Goal: Task Accomplishment & Management: Manage account settings

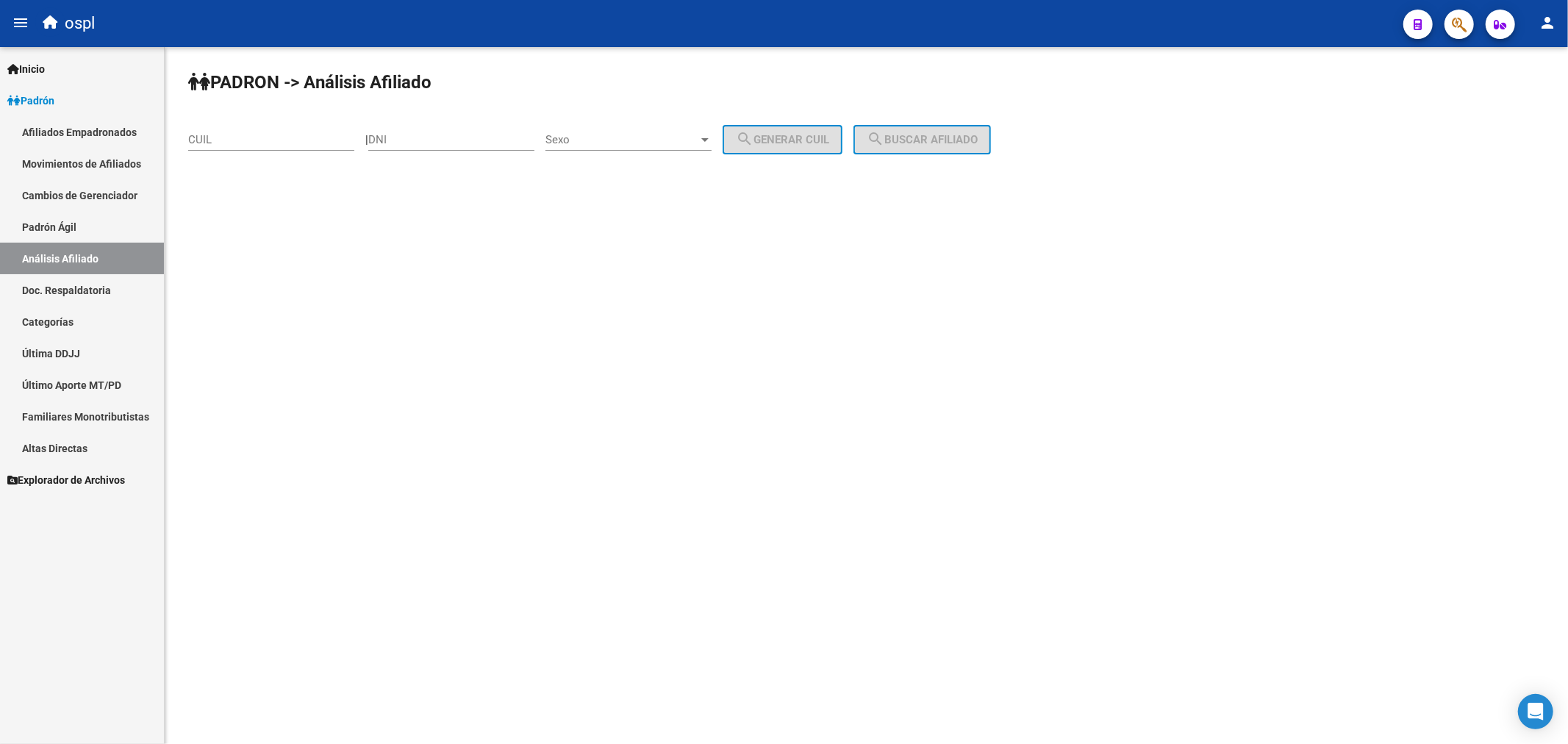
click at [290, 144] on input "CUIL" at bounding box center [272, 140] width 166 height 14
click at [462, 120] on div "DNI" at bounding box center [451, 135] width 166 height 32
click at [470, 143] on input "DNI" at bounding box center [451, 140] width 166 height 14
click at [577, 141] on span "Sexo" at bounding box center [621, 140] width 153 height 14
click at [589, 141] on span "Masculino" at bounding box center [645, 139] width 166 height 33
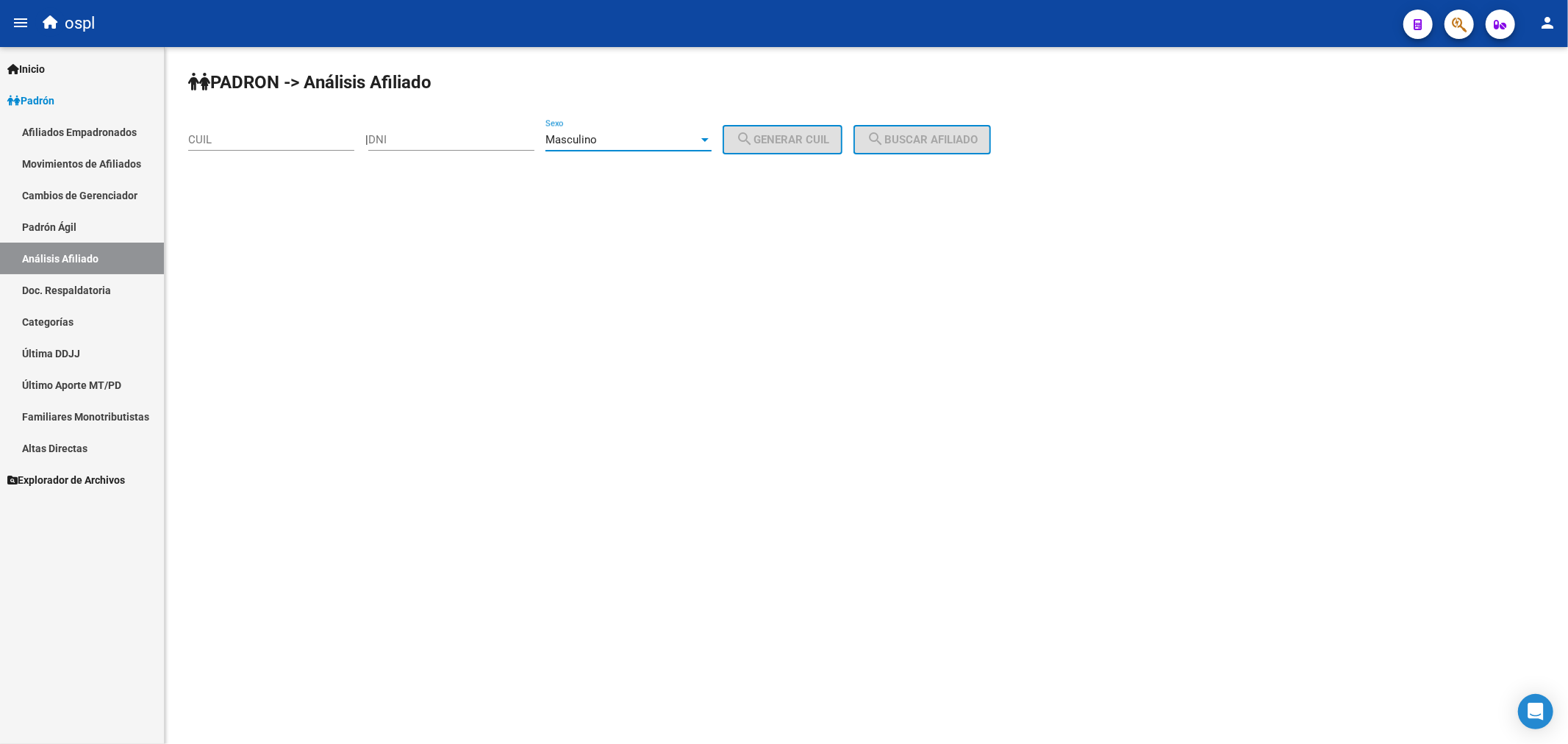
click at [450, 143] on input "DNI" at bounding box center [451, 140] width 166 height 14
type input "94190810"
click at [753, 133] on mat-icon "search" at bounding box center [744, 139] width 18 height 18
type input "20-94190810-2"
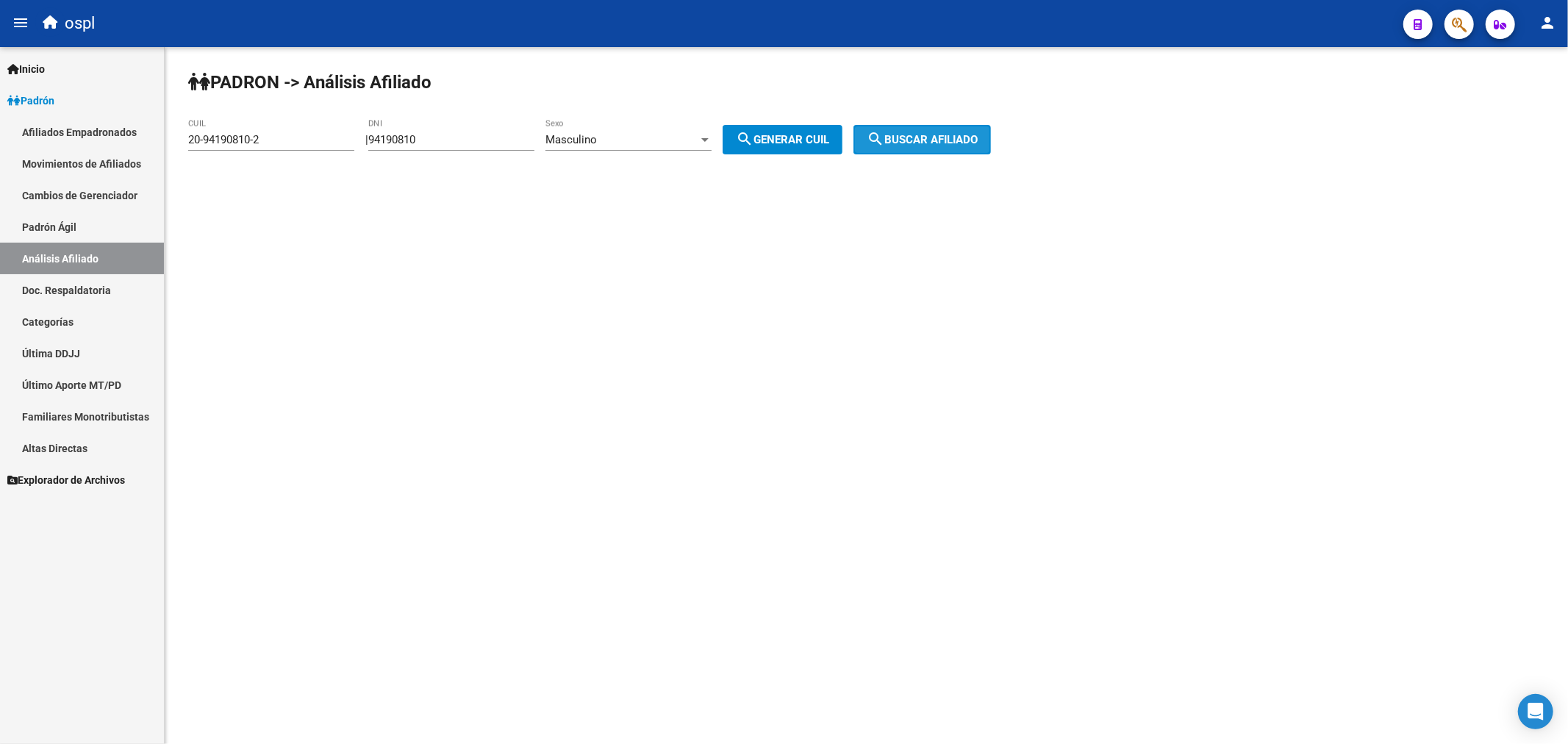
click at [912, 131] on button "search Buscar afiliado" at bounding box center [922, 139] width 137 height 30
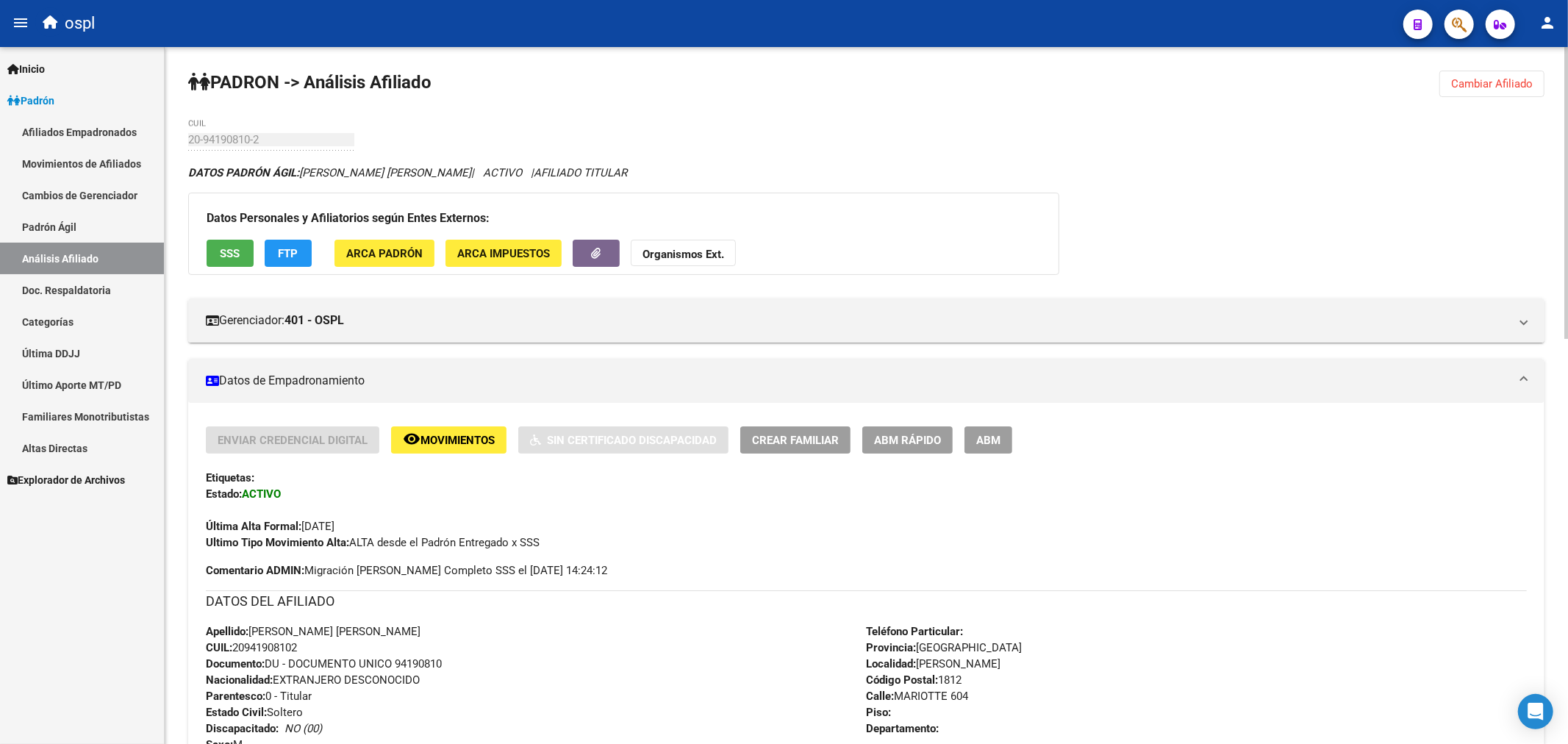
click at [493, 207] on div "Datos Personales y Afiliatorios según Entes Externos: SSS FTP ARCA Padrón ARCA …" at bounding box center [624, 233] width 871 height 82
click at [495, 207] on div "Datos Personales y Afiliatorios según Entes Externos: SSS FTP ARCA Padrón ARCA …" at bounding box center [624, 233] width 871 height 82
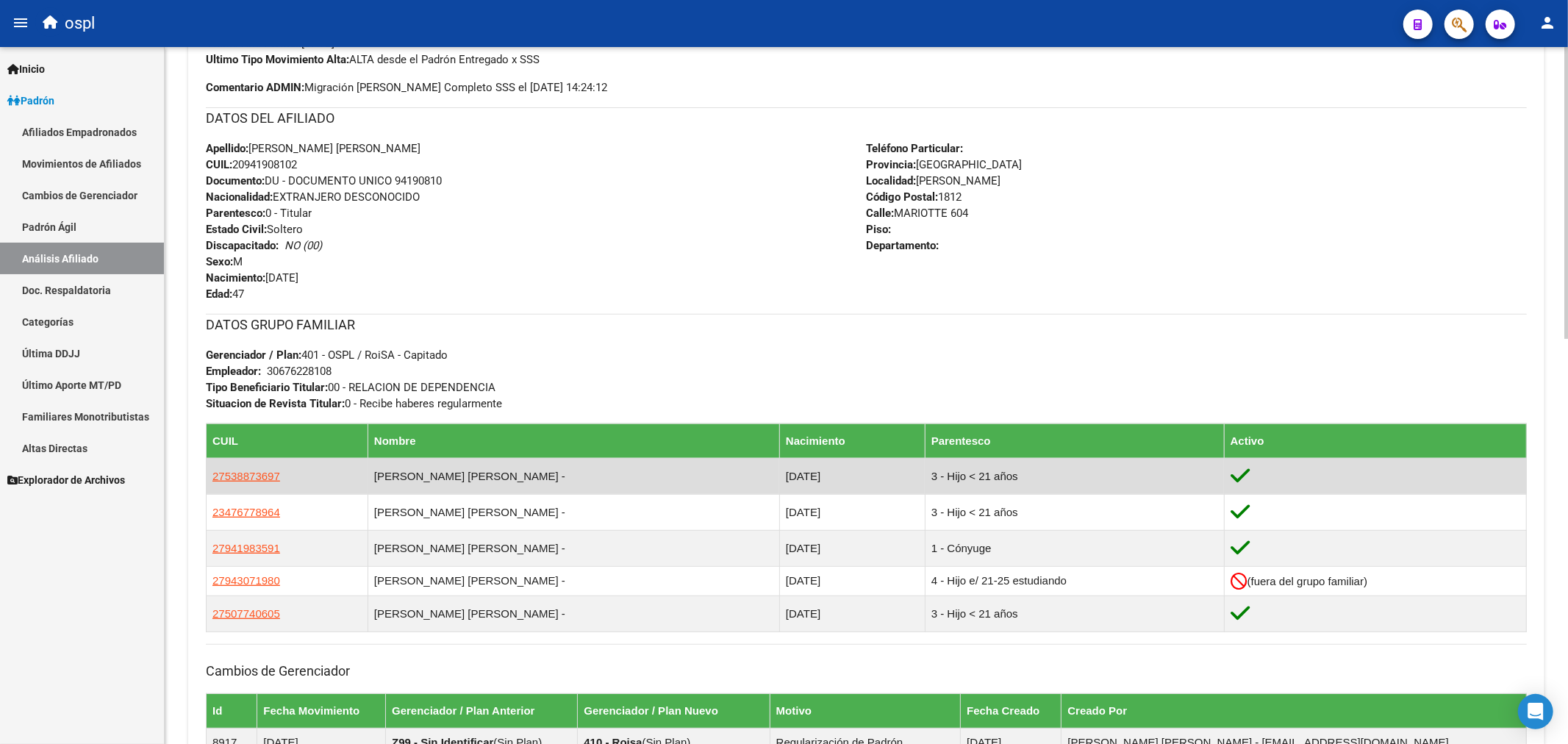
scroll to position [490, 0]
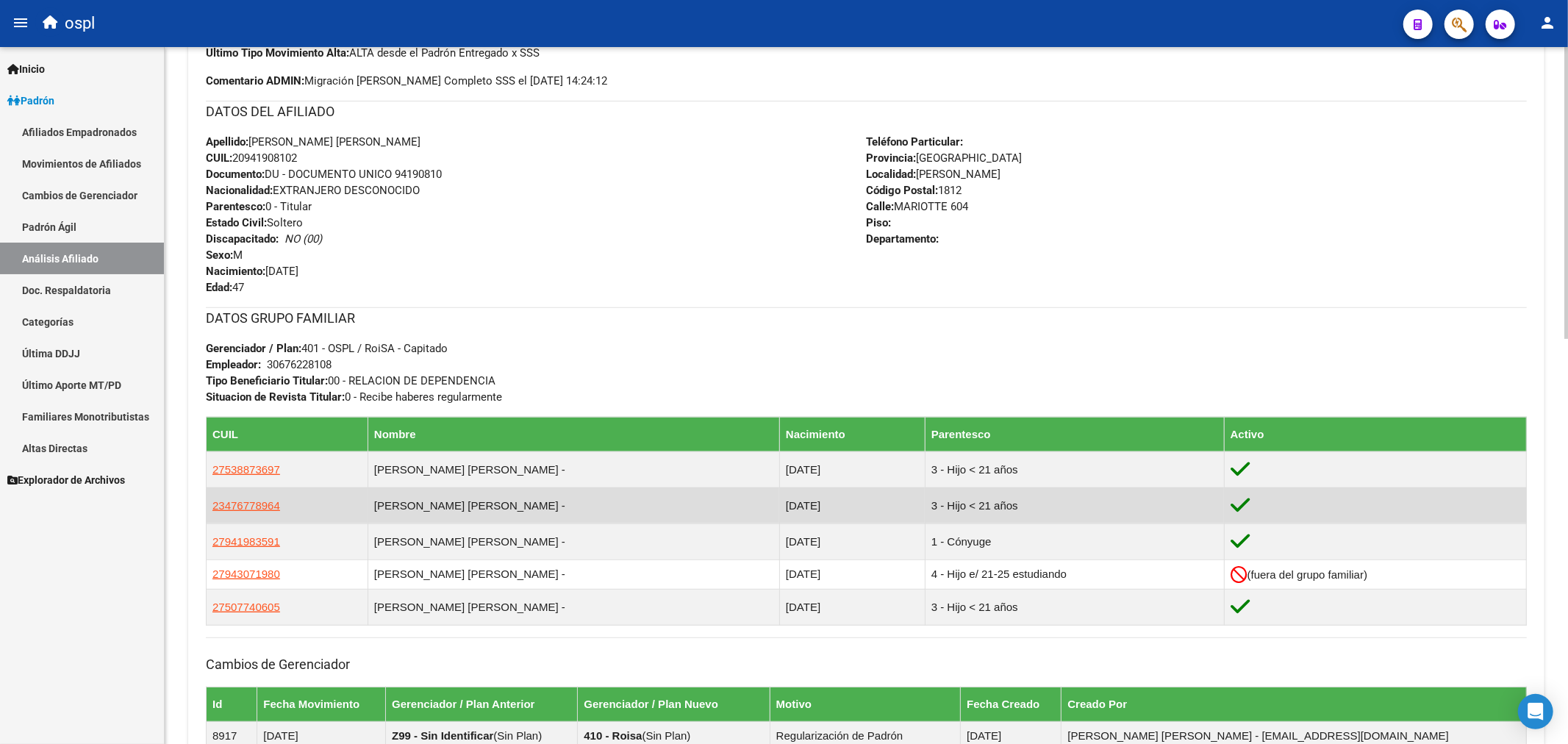
click at [608, 506] on td "[PERSON_NAME] [PERSON_NAME] -" at bounding box center [573, 505] width 411 height 36
click at [255, 503] on span "23476778964" at bounding box center [246, 506] width 68 height 13
type textarea "23476778964"
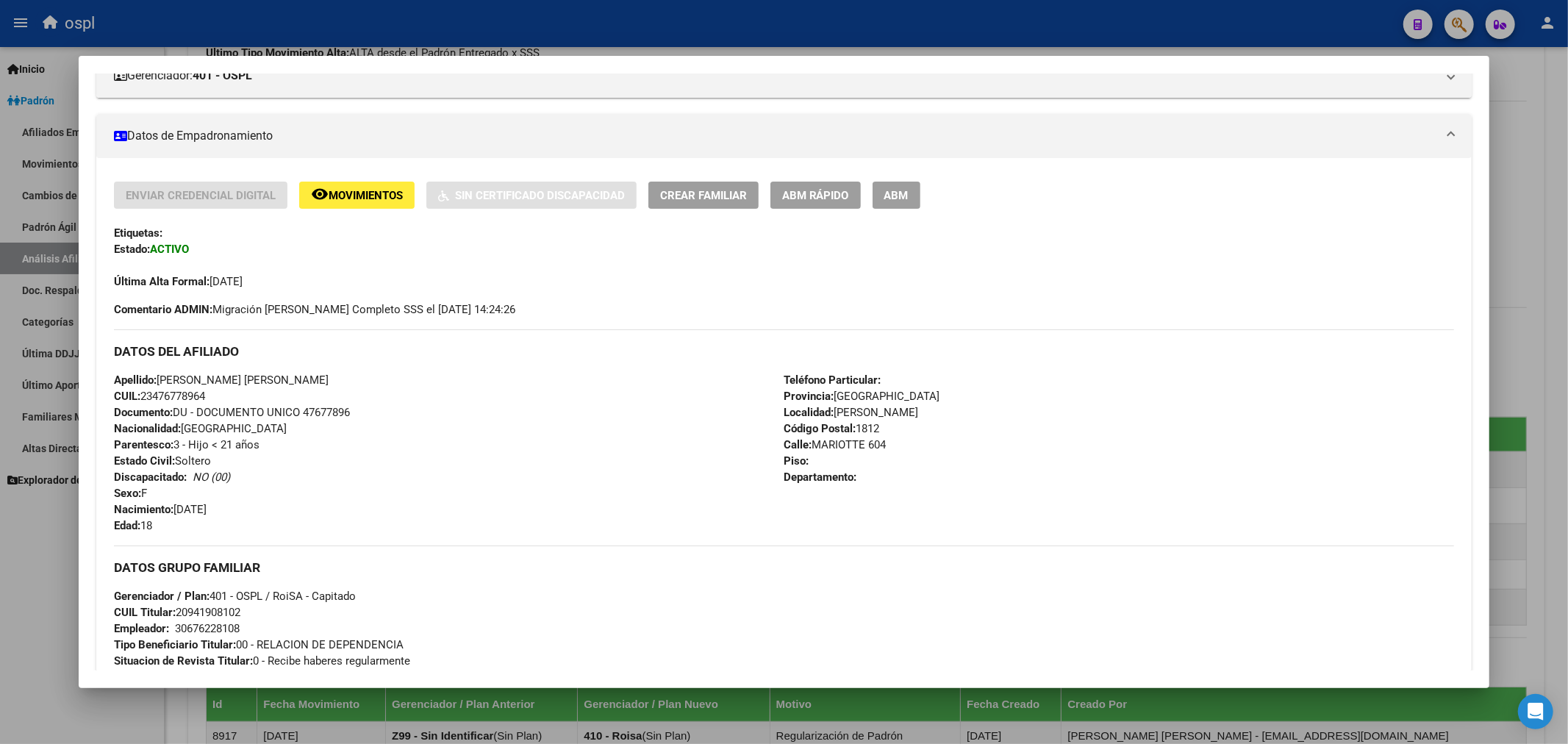
scroll to position [245, 0]
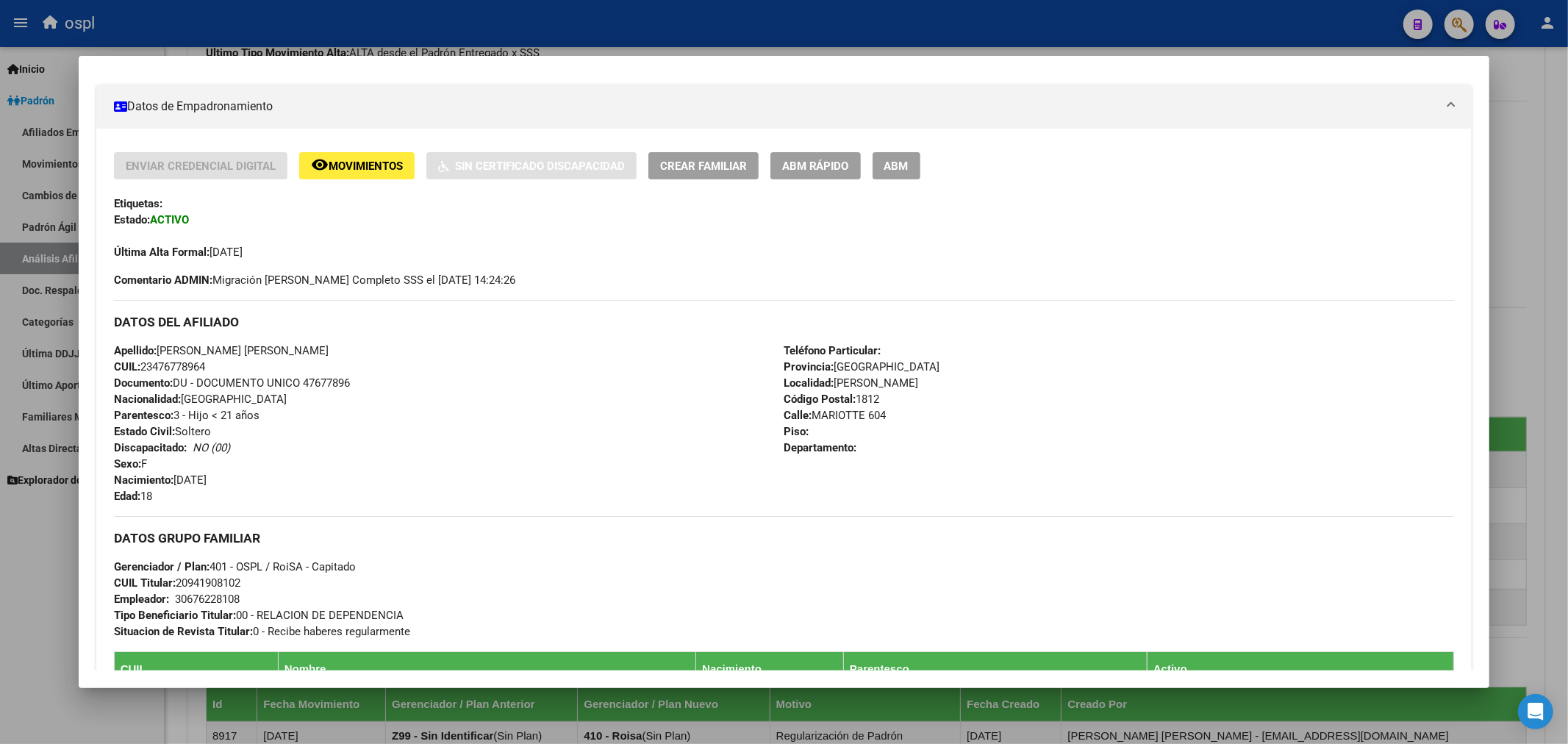
drag, startPoint x: 156, startPoint y: 363, endPoint x: 204, endPoint y: 366, distance: 48.1
click at [204, 366] on span "CUIL: 23476778964" at bounding box center [160, 367] width 91 height 14
click at [1541, 84] on div at bounding box center [784, 372] width 1568 height 744
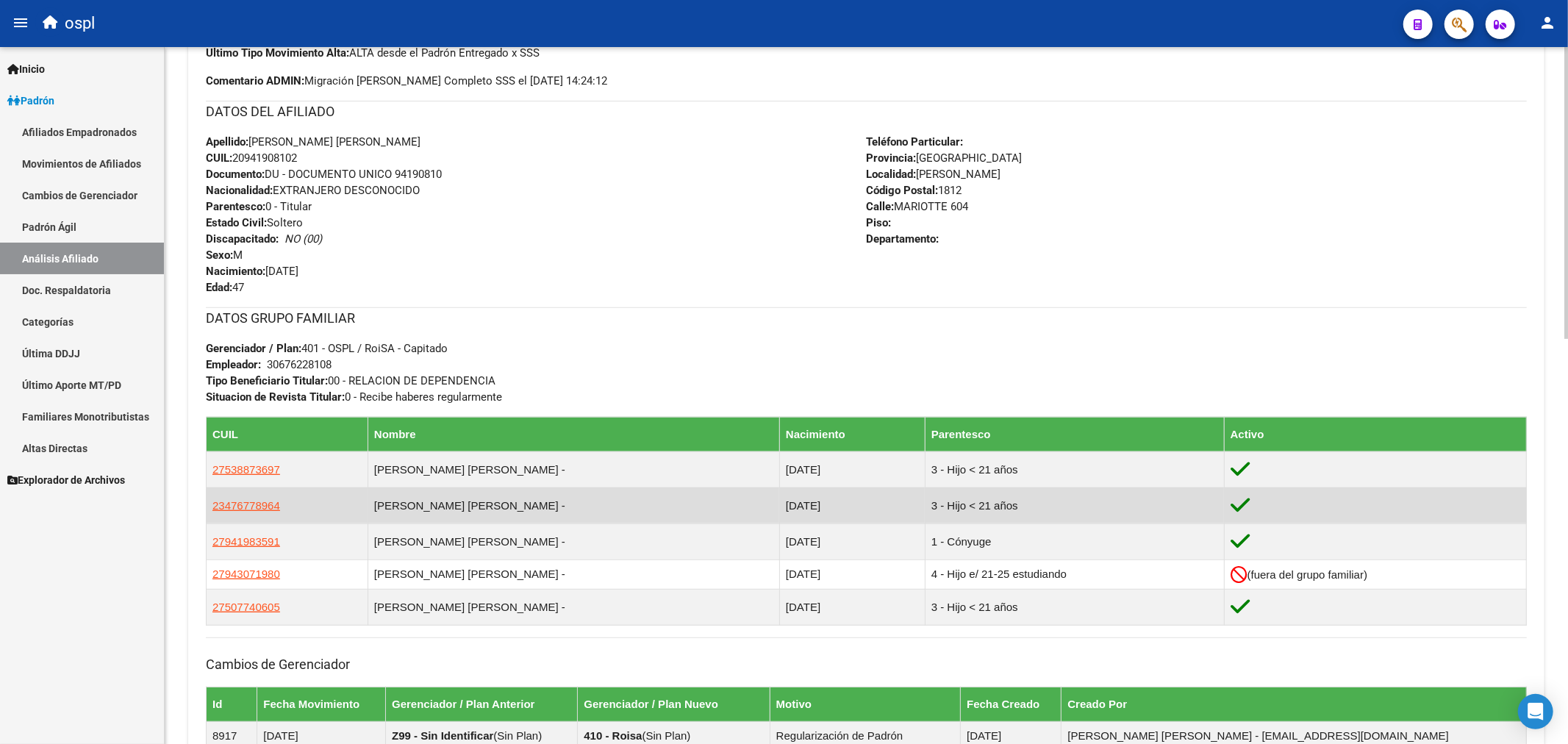
click at [288, 500] on td "23476778964" at bounding box center [288, 505] width 161 height 36
click at [259, 505] on span "23476778964" at bounding box center [246, 506] width 68 height 13
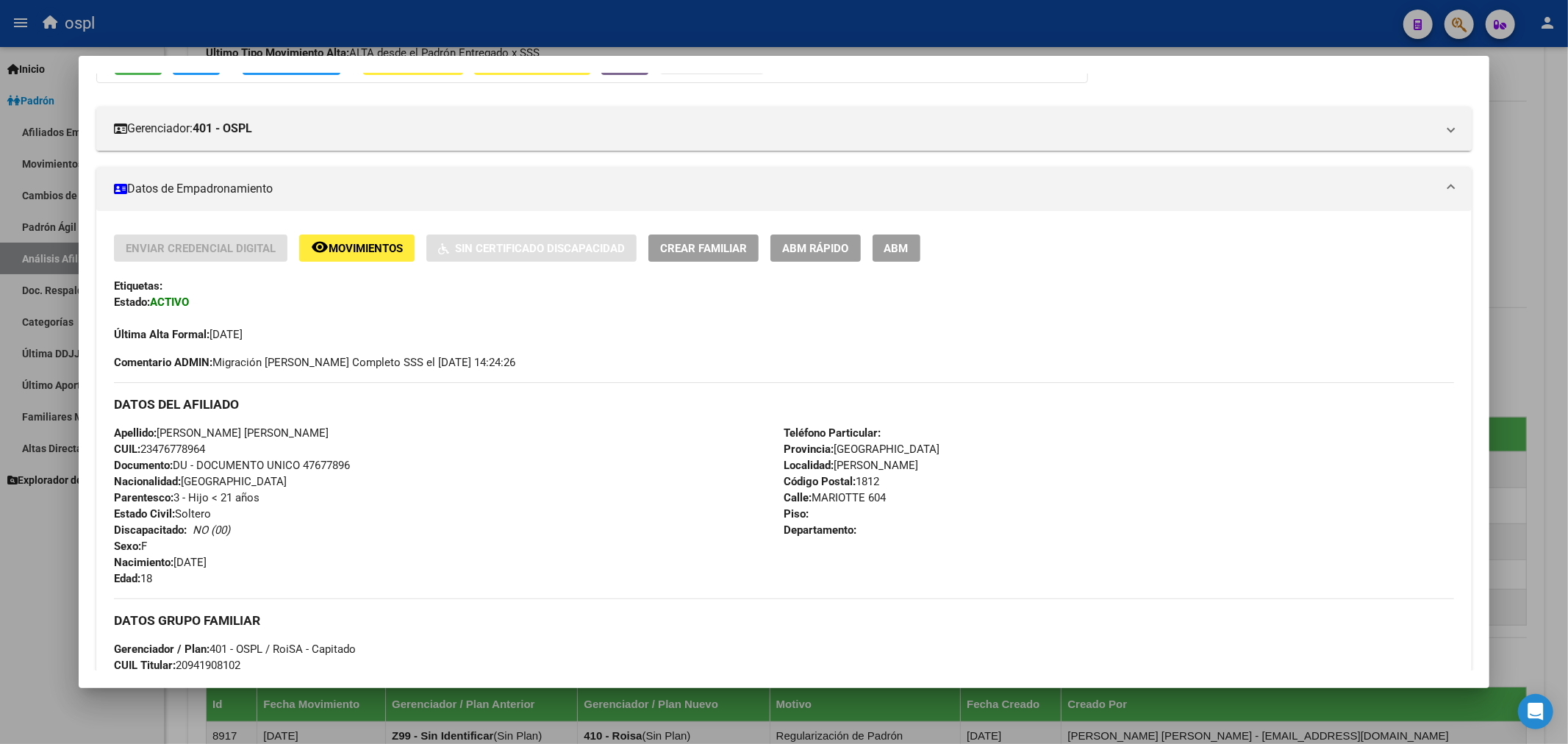
scroll to position [163, 0]
click at [905, 237] on button "ABM" at bounding box center [896, 248] width 48 height 27
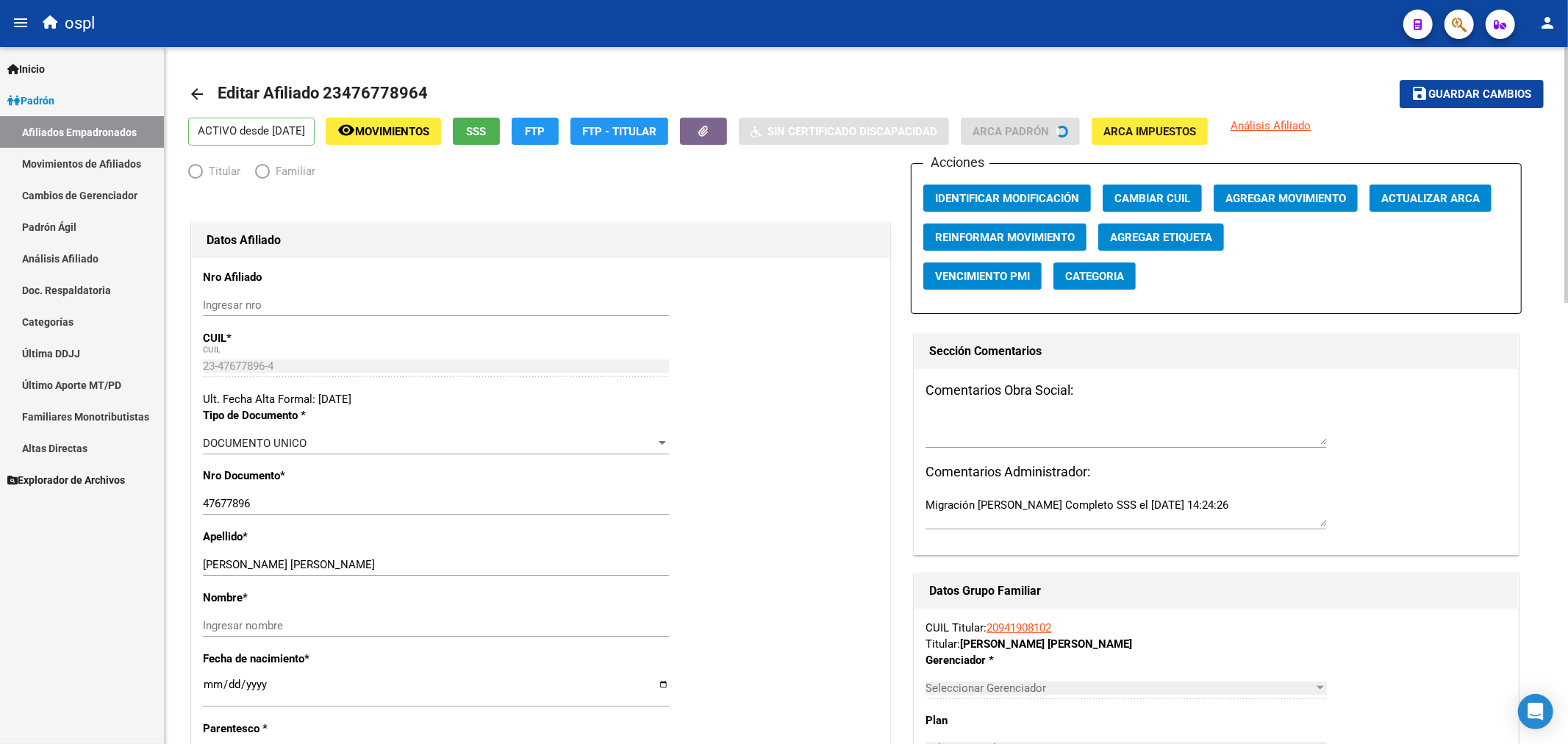
radio input "true"
type input "30-67622810-8"
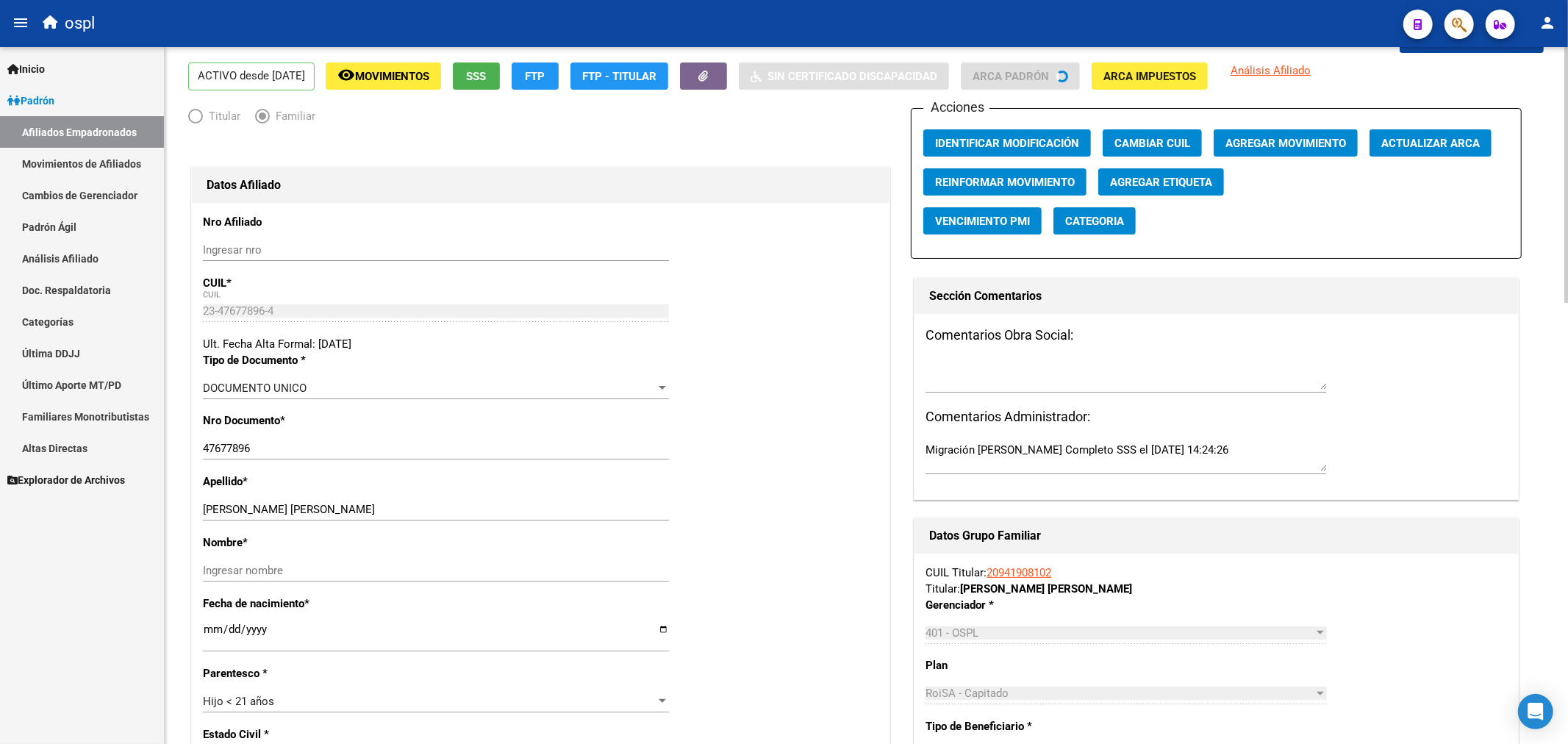
scroll to position [82, 0]
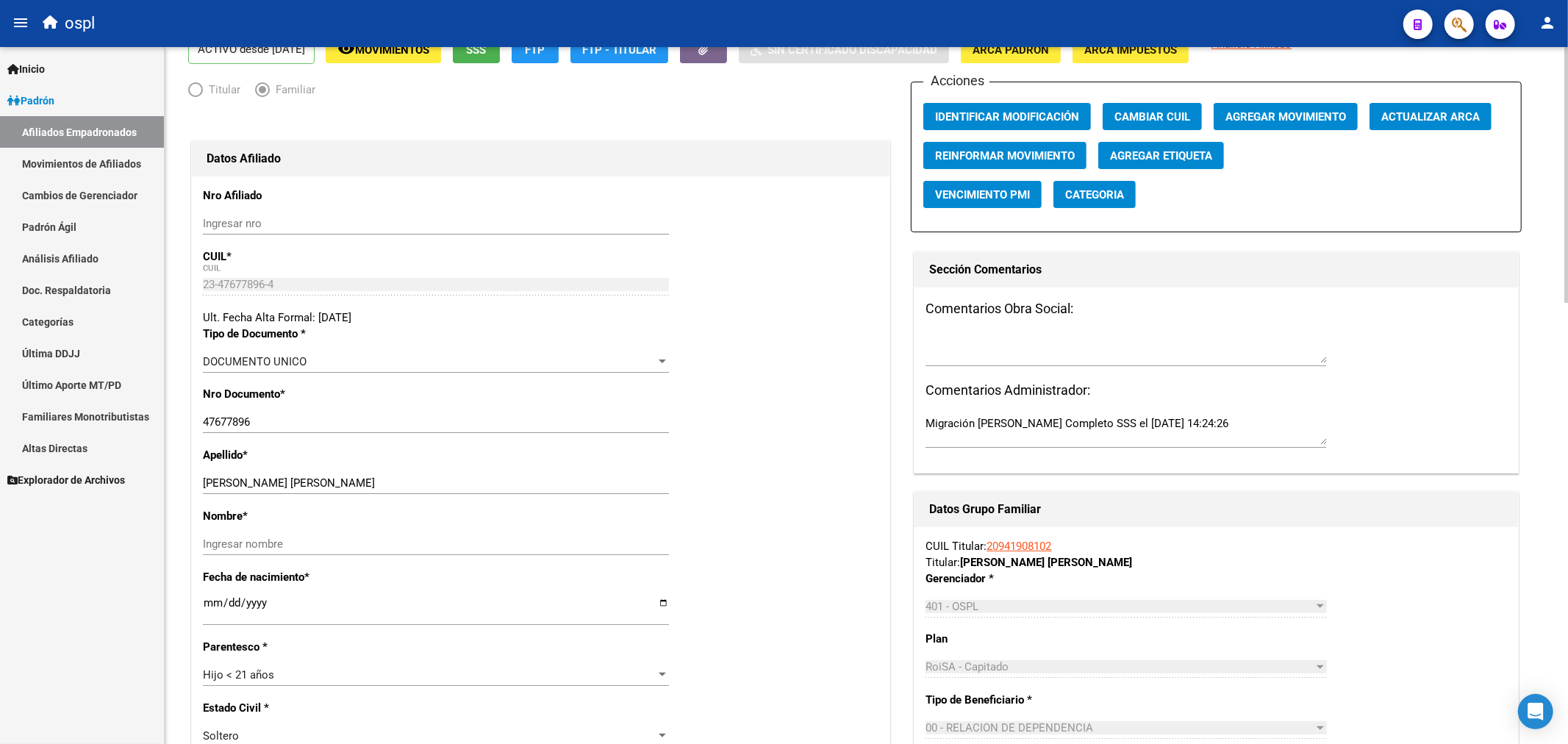
click at [348, 491] on div "[PERSON_NAME] [PERSON_NAME] Ingresar apellido" at bounding box center [435, 483] width 466 height 22
drag, startPoint x: 339, startPoint y: 483, endPoint x: 686, endPoint y: 481, distance: 347.0
click at [686, 481] on div "Apellido * [PERSON_NAME] [PERSON_NAME] Ingresar apellido" at bounding box center [541, 477] width 676 height 61
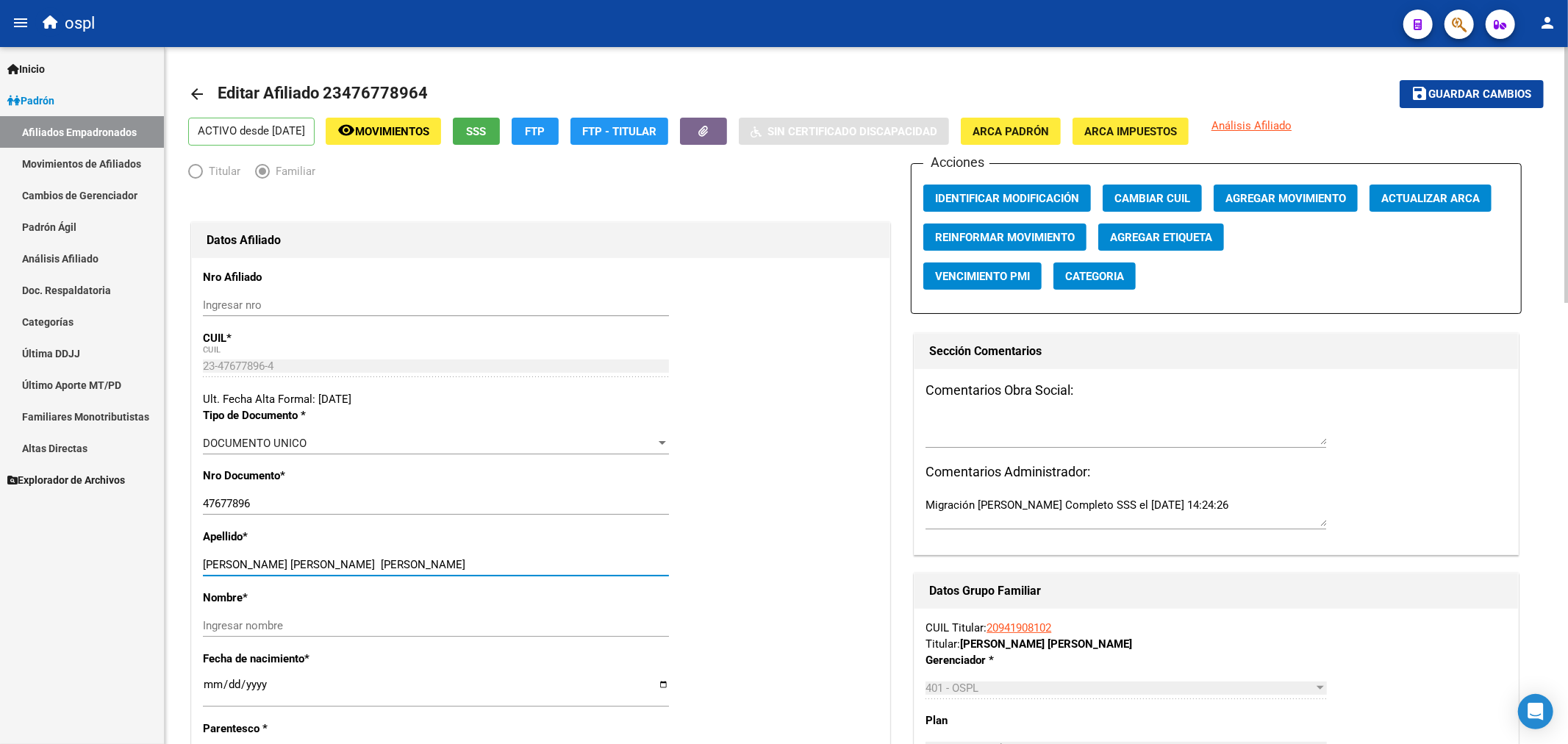
type input "[PERSON_NAME] [PERSON_NAME] [PERSON_NAME]"
click at [1423, 91] on mat-icon "save" at bounding box center [1420, 93] width 18 height 18
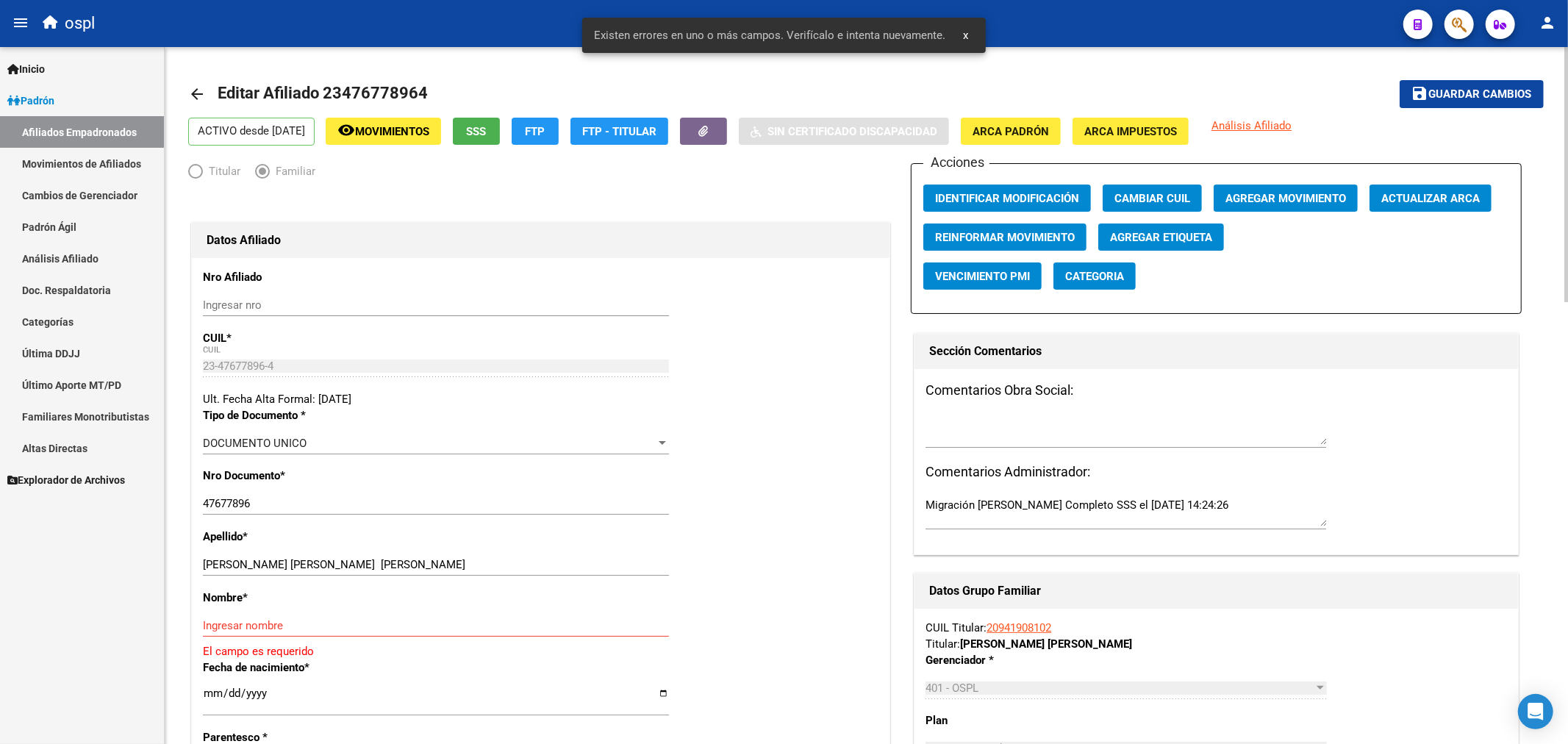
click at [290, 633] on div "Ingresar nombre" at bounding box center [435, 626] width 466 height 22
click at [1464, 81] on button "save Guardar cambios" at bounding box center [1471, 93] width 144 height 27
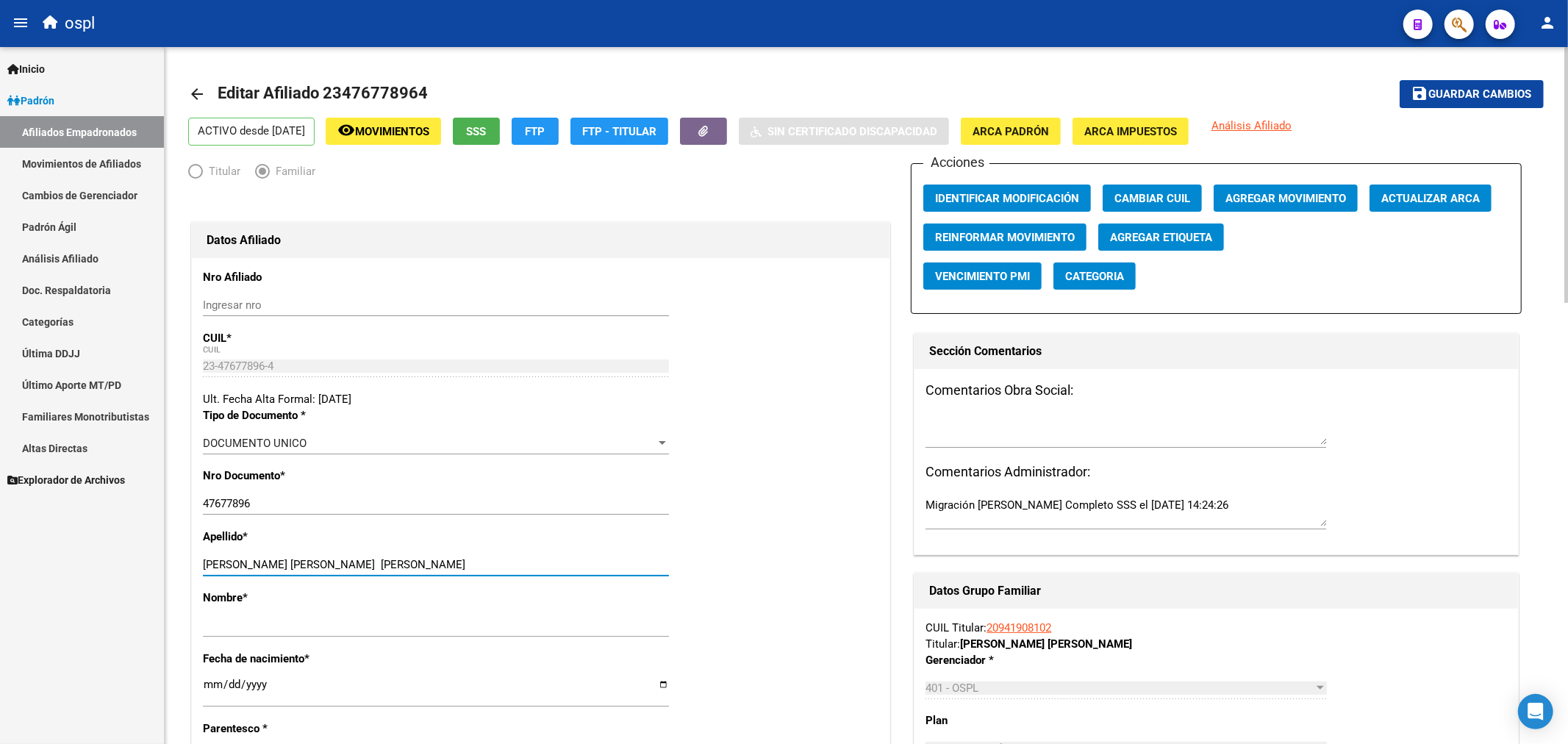
click at [358, 564] on input "[PERSON_NAME] [PERSON_NAME] [PERSON_NAME]" at bounding box center [435, 564] width 466 height 14
type input "[PERSON_NAME] [PERSON_NAME]"
click at [1440, 90] on span "Guardar cambios" at bounding box center [1480, 94] width 103 height 14
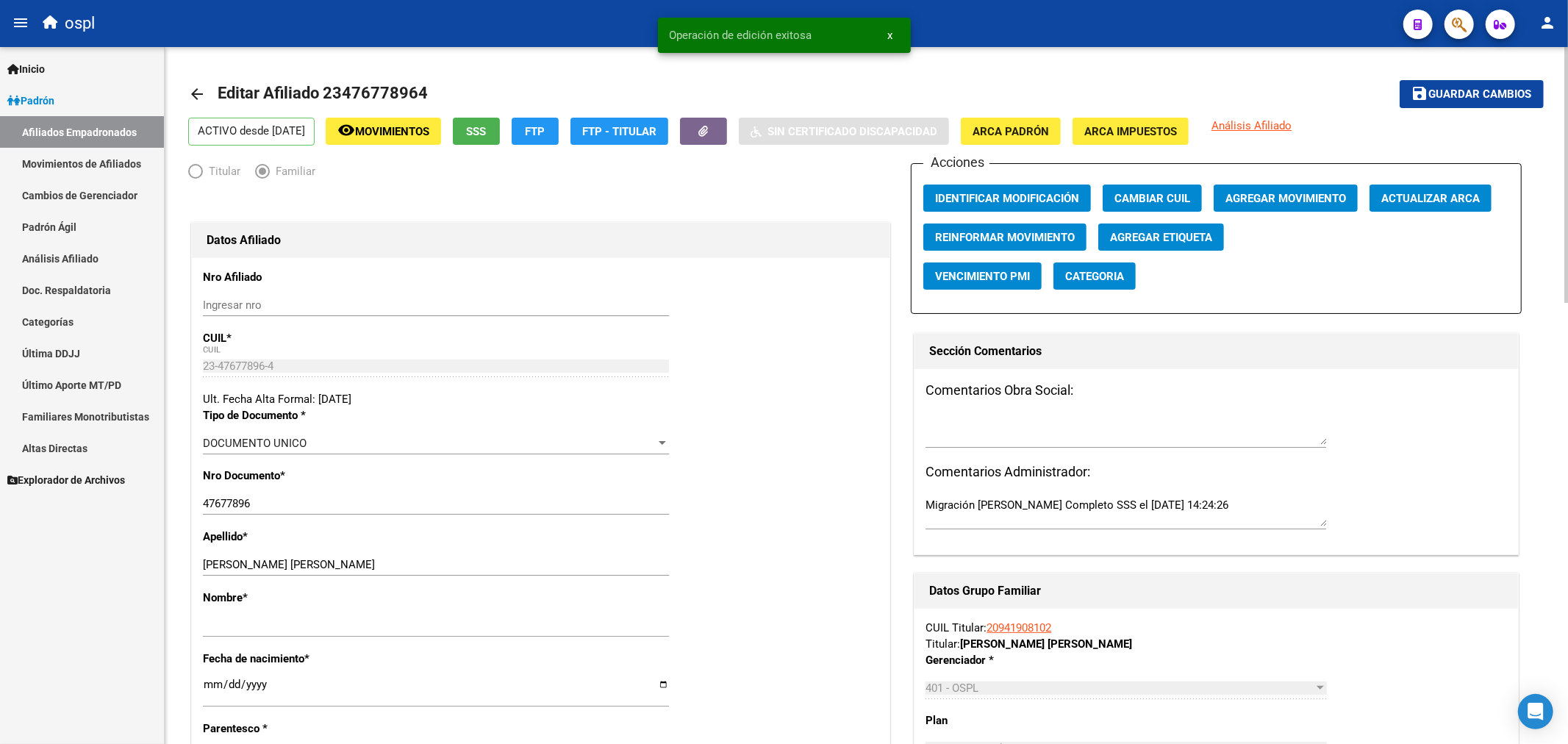
click at [196, 93] on mat-icon "arrow_back" at bounding box center [197, 94] width 18 height 18
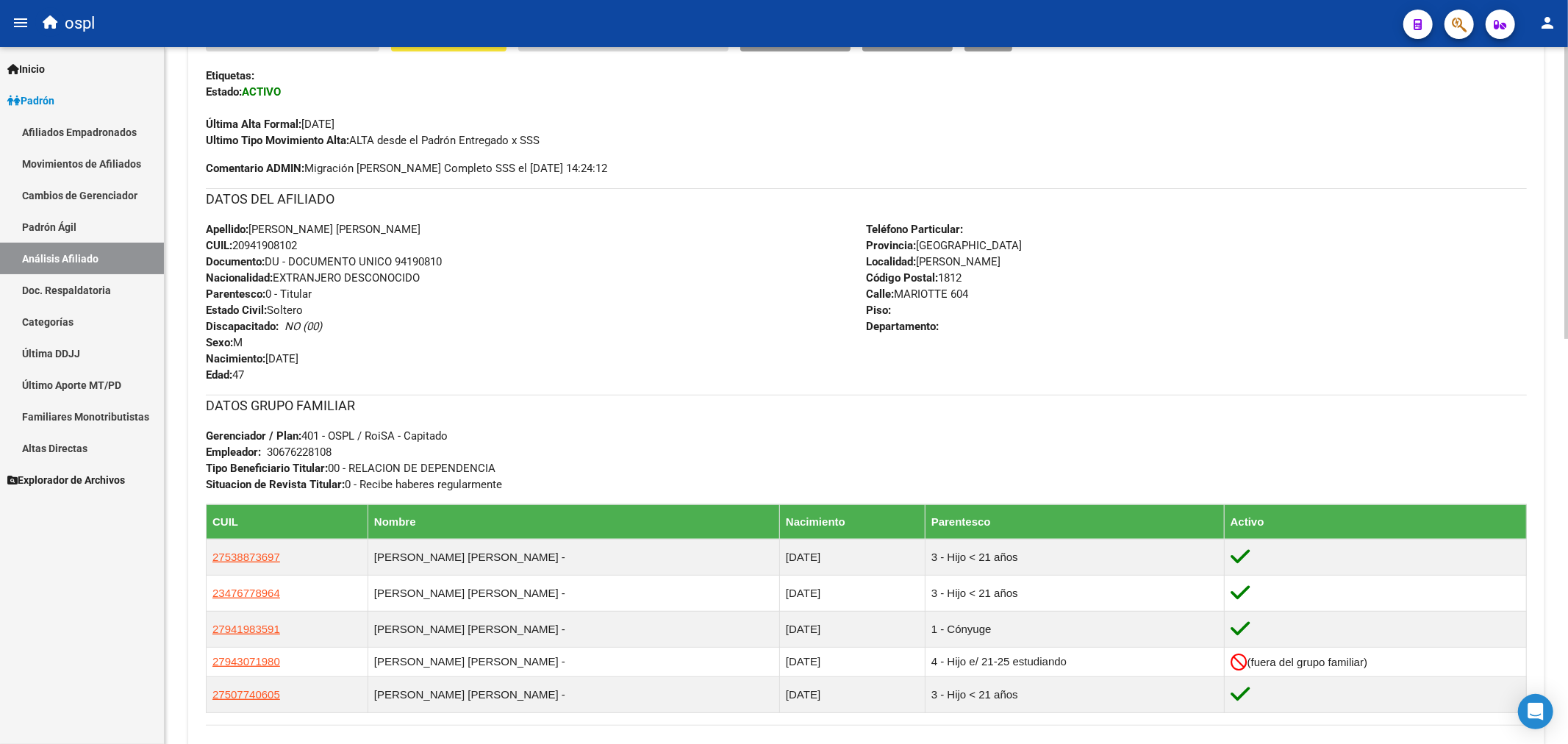
scroll to position [245, 0]
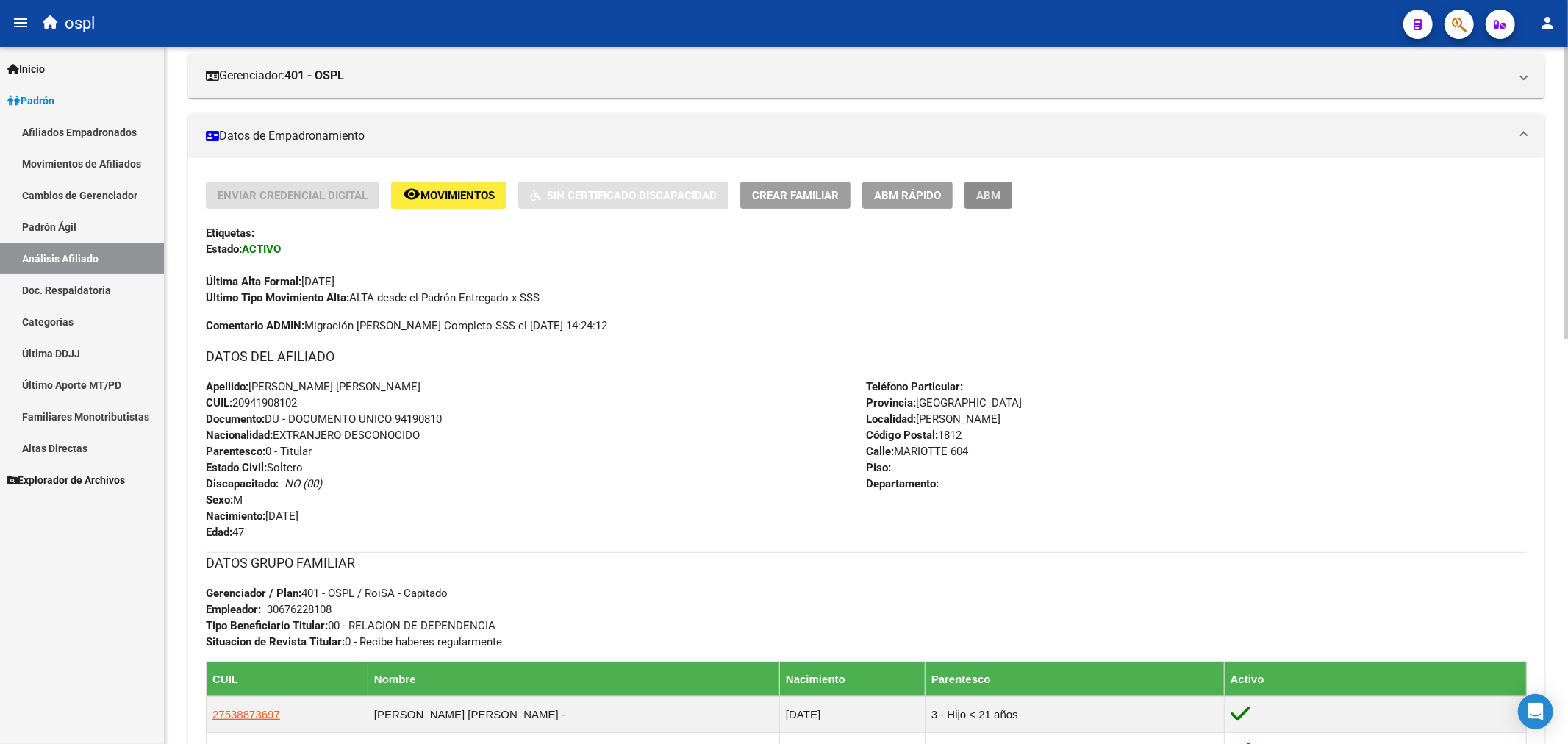
click at [980, 194] on span "ABM" at bounding box center [988, 195] width 24 height 14
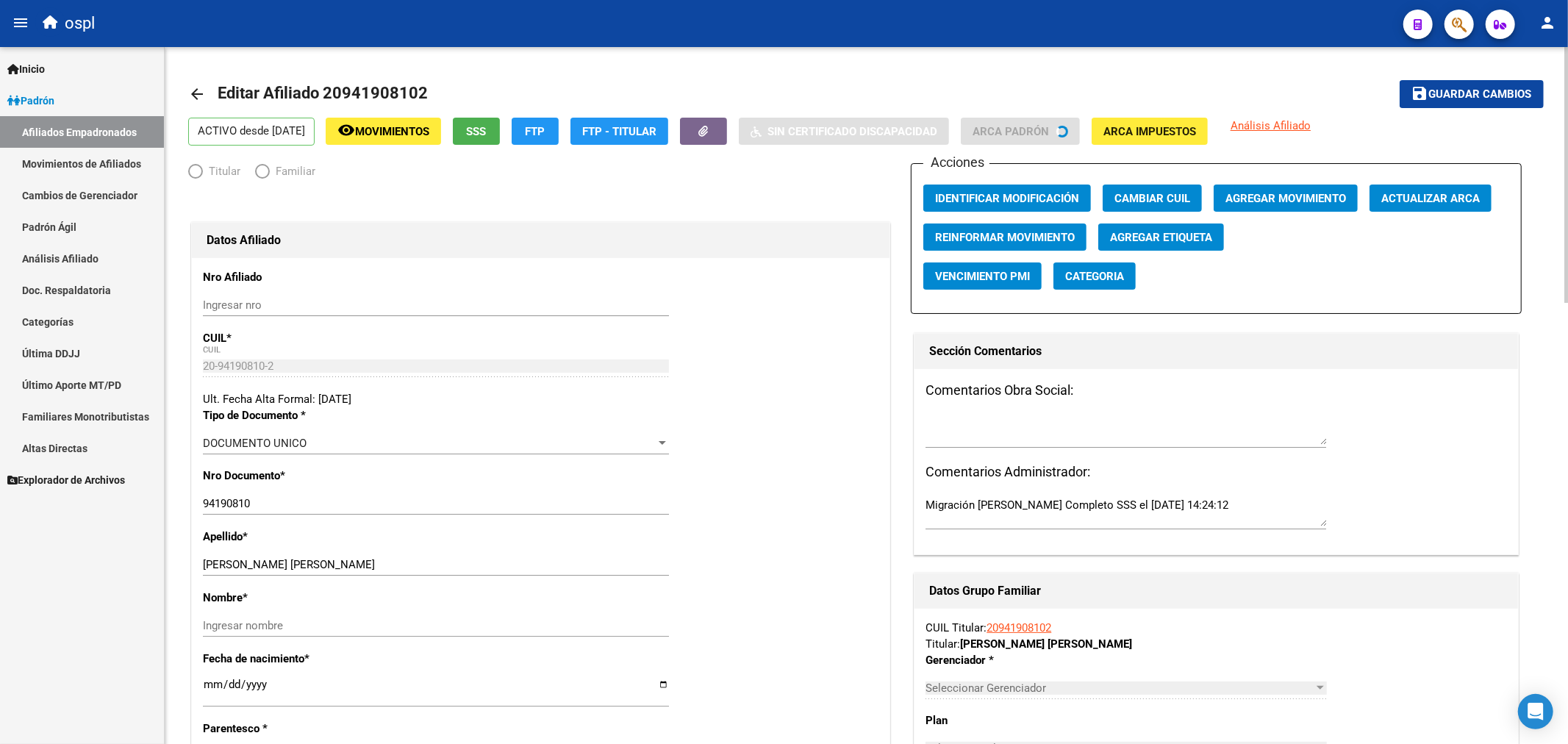
radio input "true"
type input "30-67622810-8"
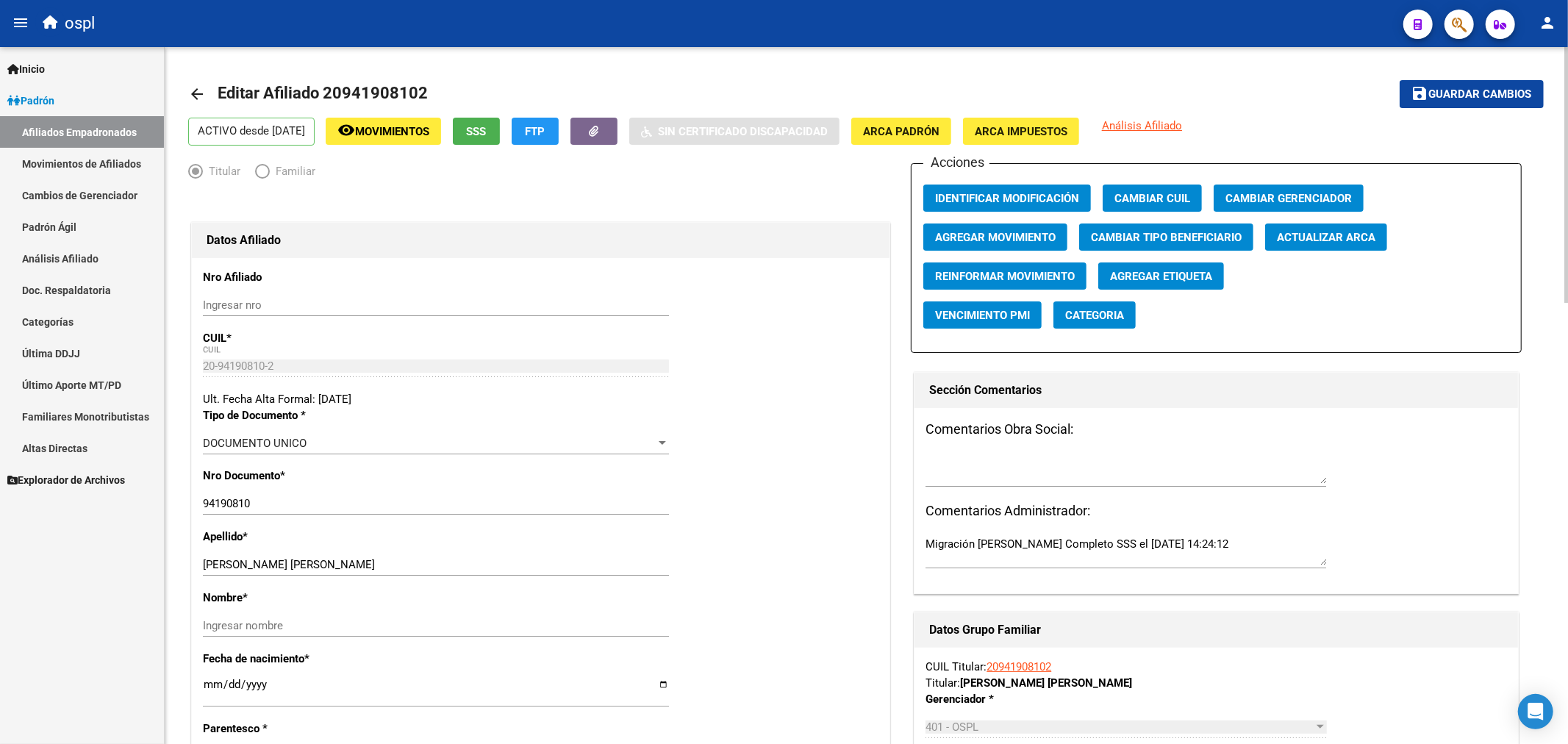
click at [193, 94] on mat-icon "arrow_back" at bounding box center [197, 94] width 18 height 18
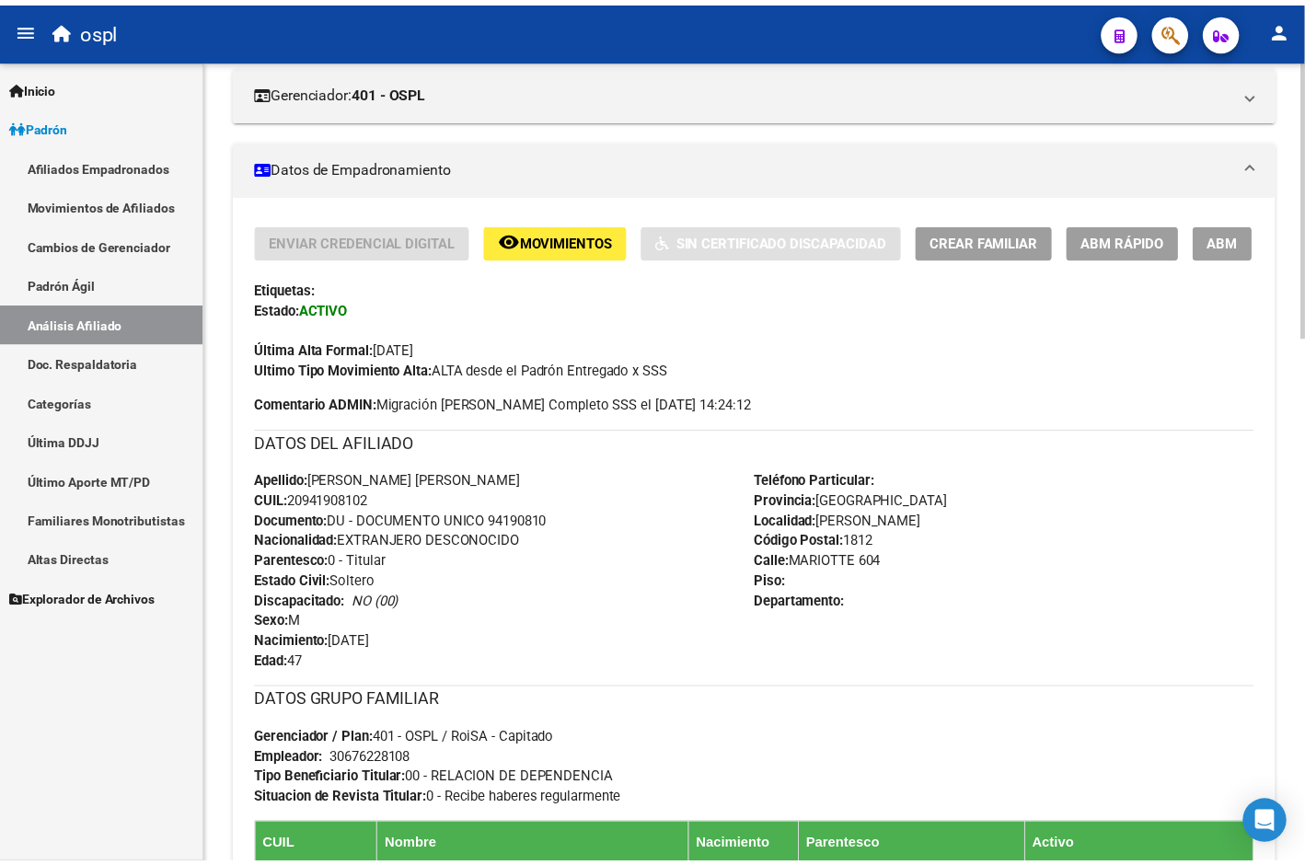
scroll to position [306, 0]
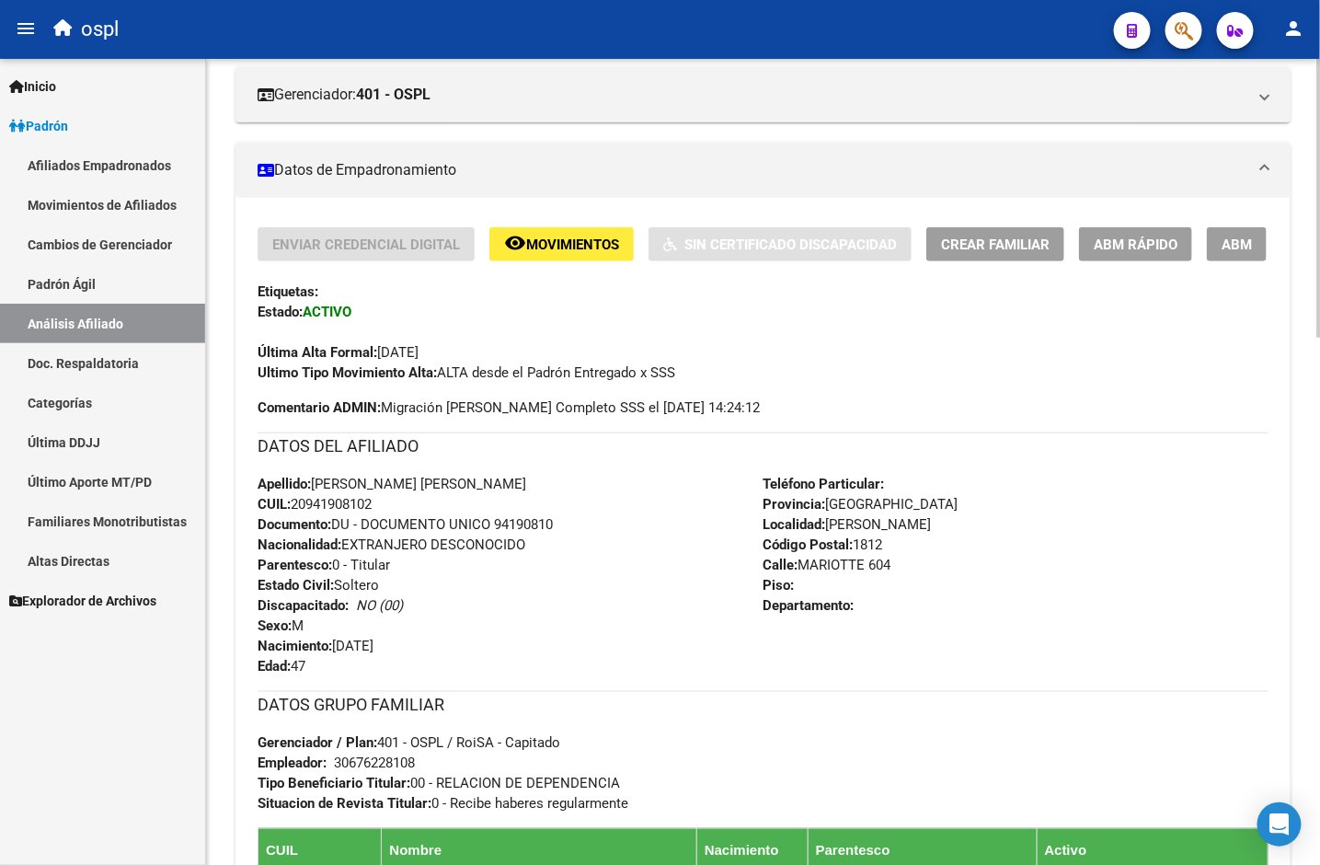
click at [1012, 250] on span "Crear Familiar" at bounding box center [995, 244] width 109 height 17
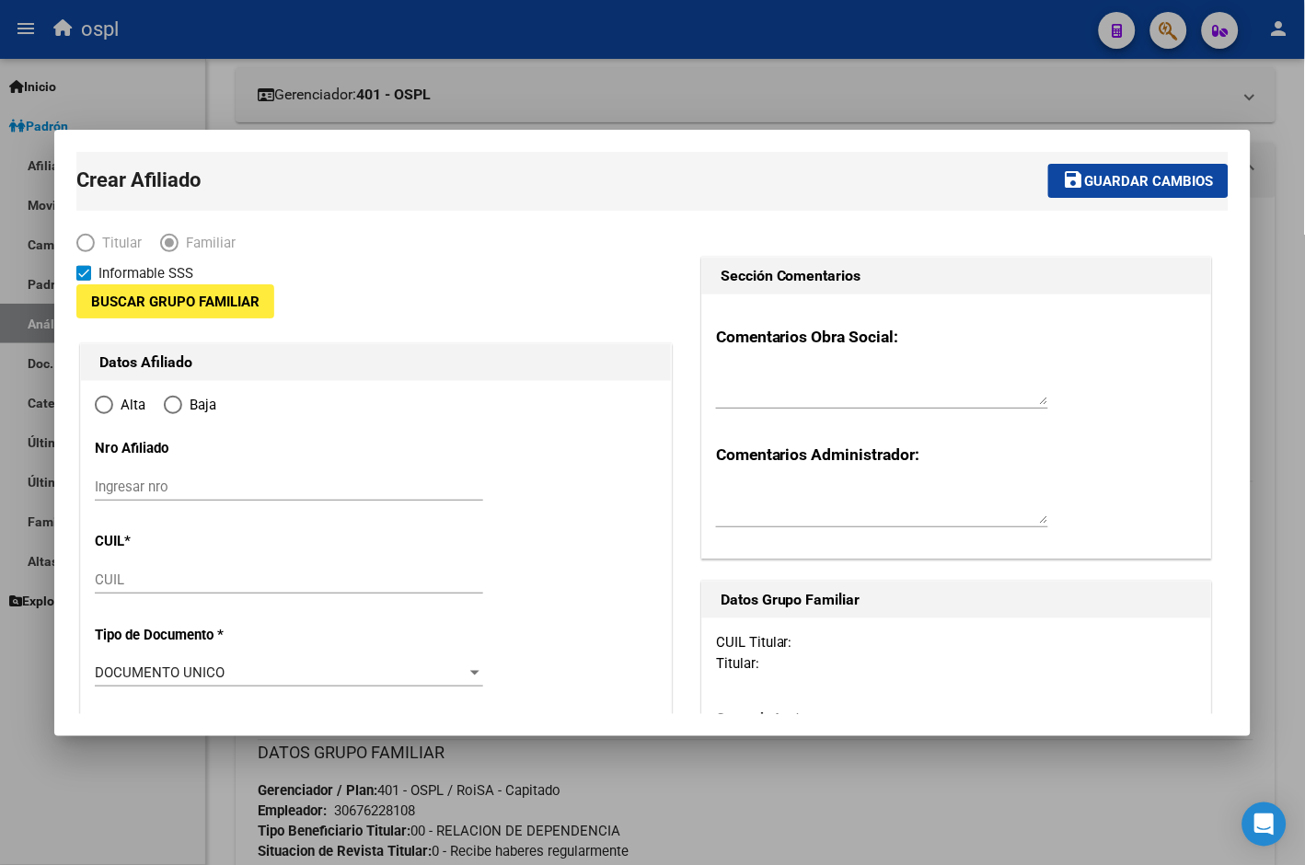
type input "30-67622810-8"
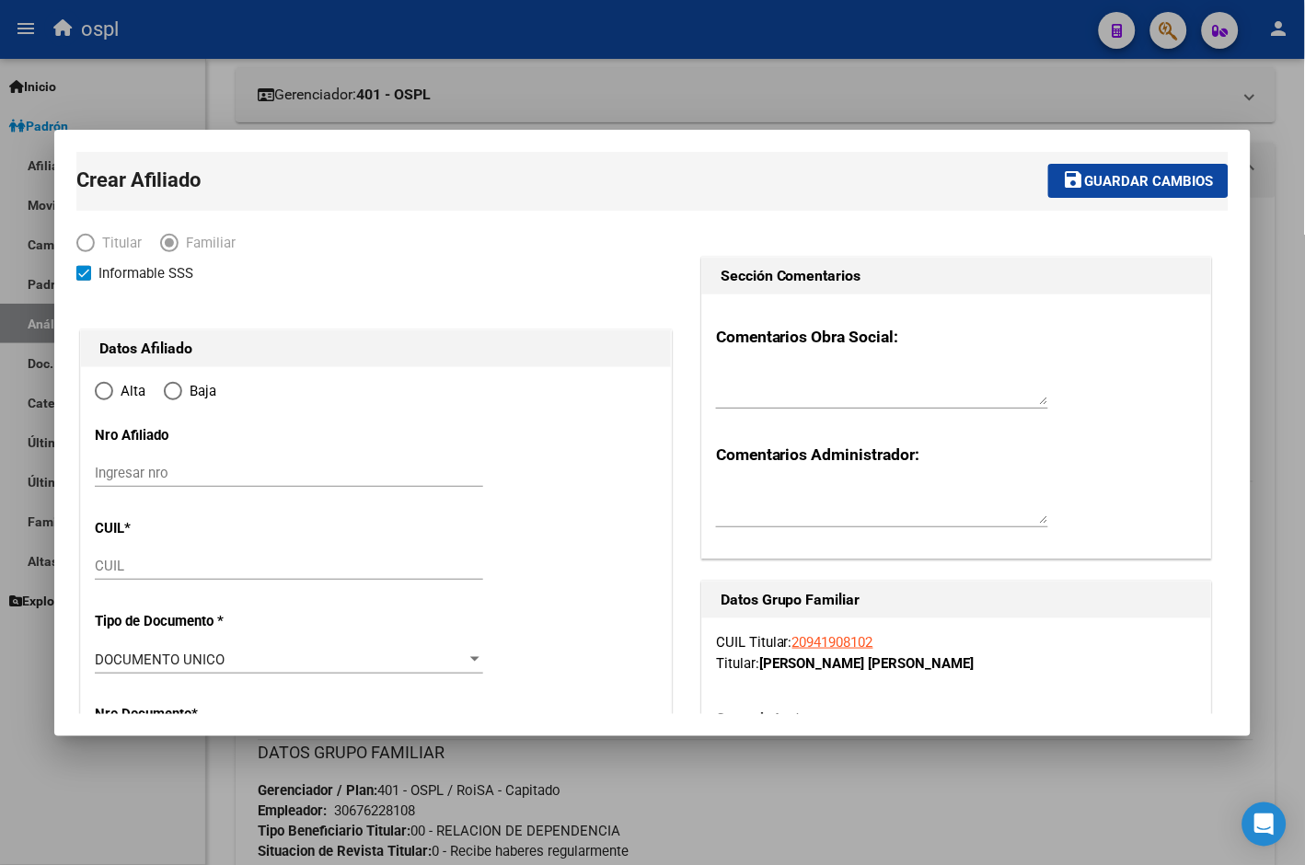
type input "[PERSON_NAME]"
type input "1812"
type input "MARIOTTE 604"
radio input "true"
type input "30-67622810-8"
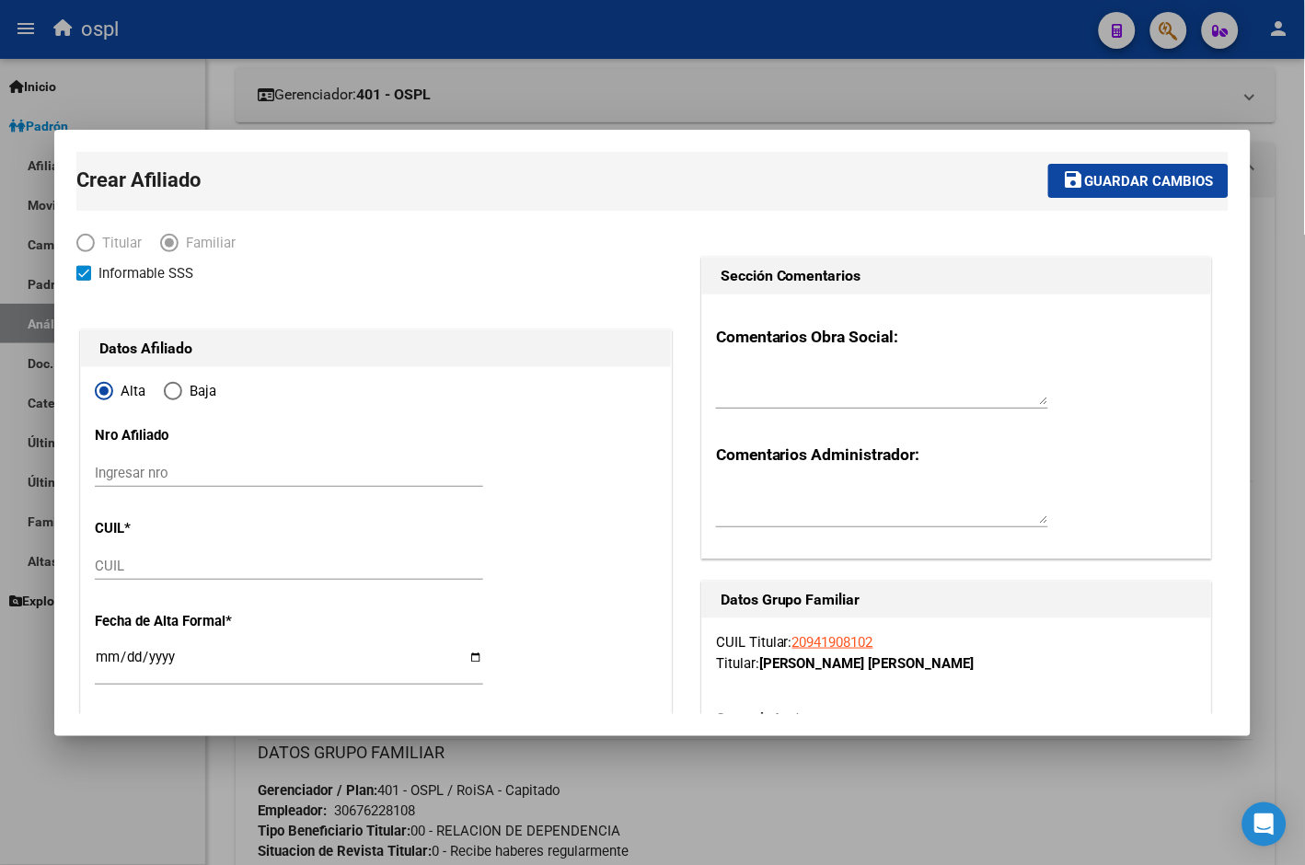
click at [169, 569] on input "CUIL" at bounding box center [289, 566] width 388 height 17
click at [155, 565] on input "CUIL" at bounding box center [289, 566] width 388 height 17
paste input "20-70115331-7"
type input "20-70115331-7"
type input "70115331"
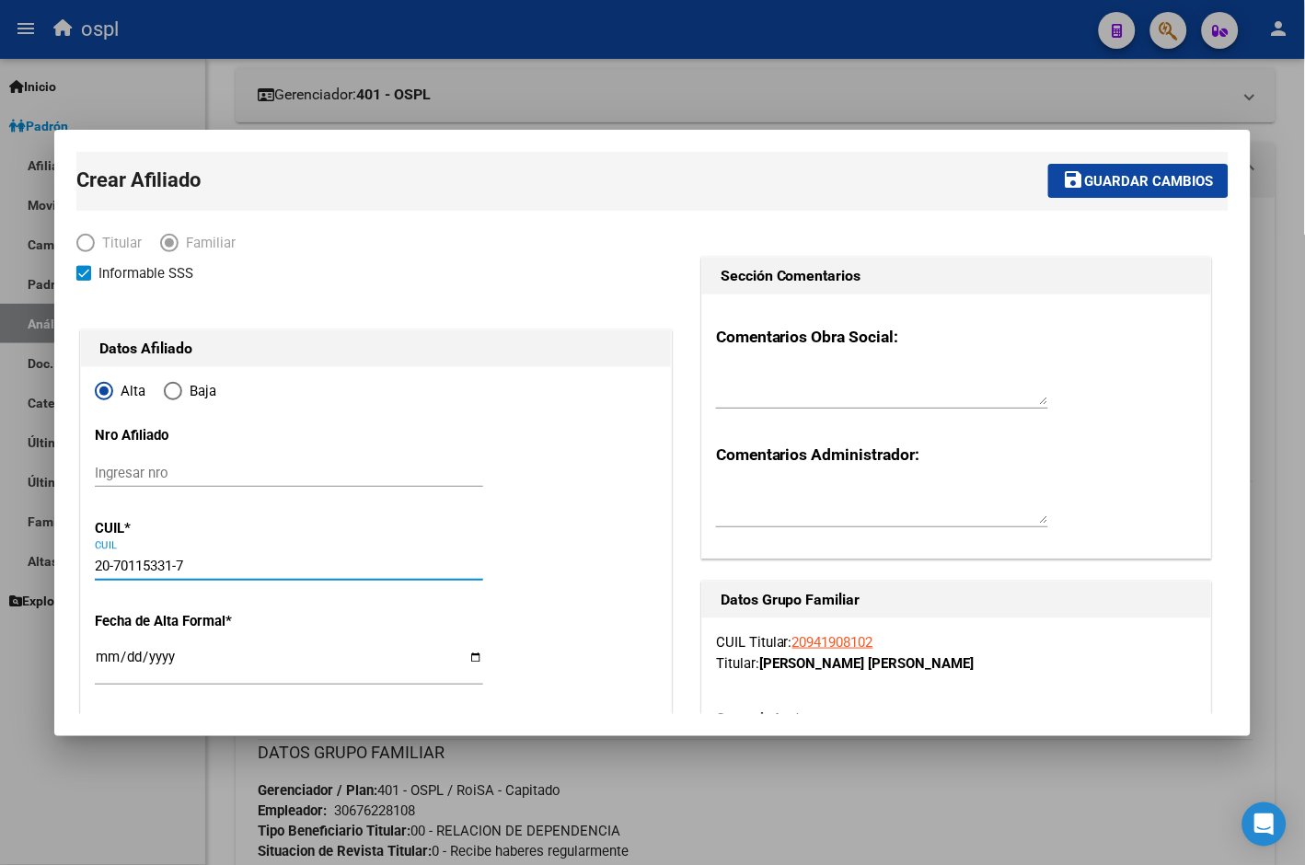
type input "[PERSON_NAME]"
type input "LEYLA"
type input "[DATE]"
type input "[PERSON_NAME]"
type input "E [PERSON_NAME]"
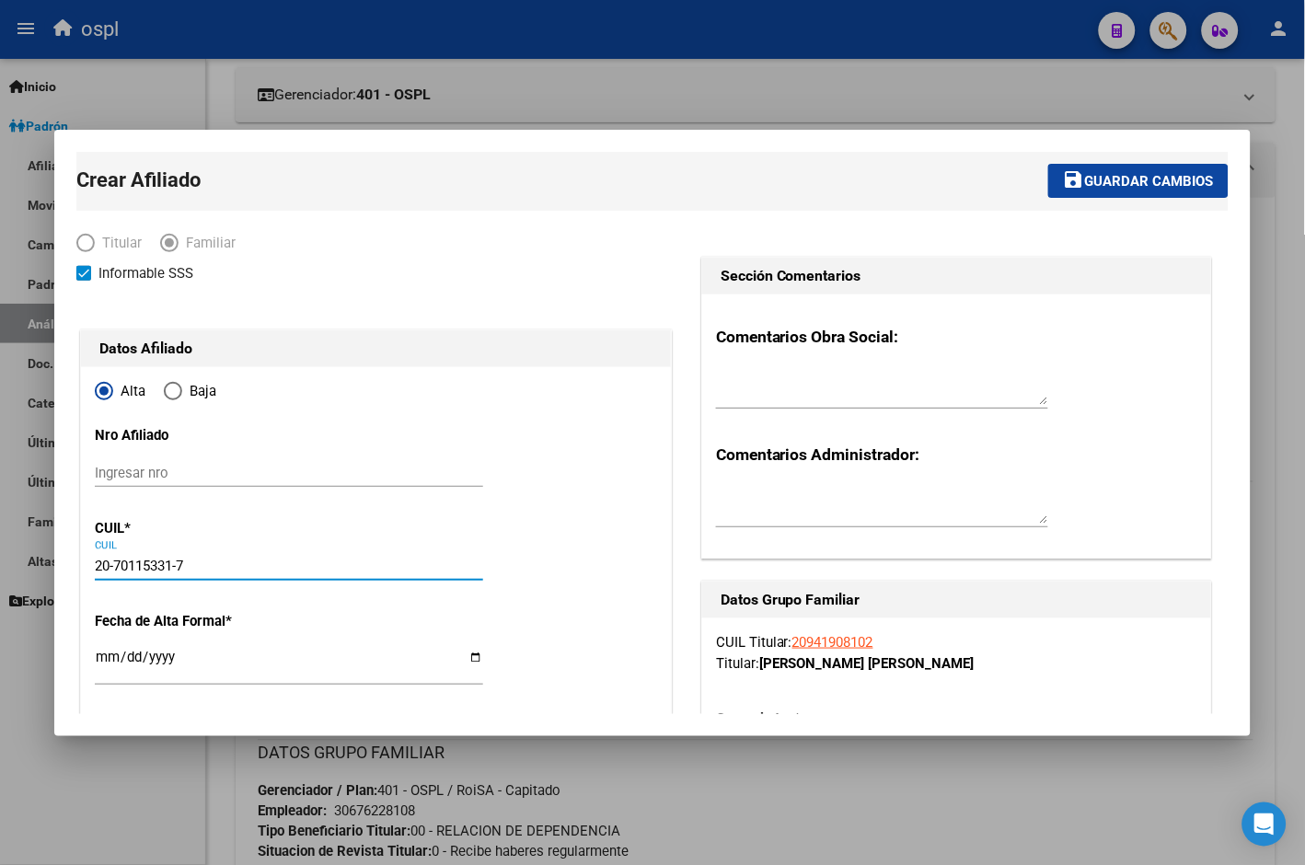
type input "830"
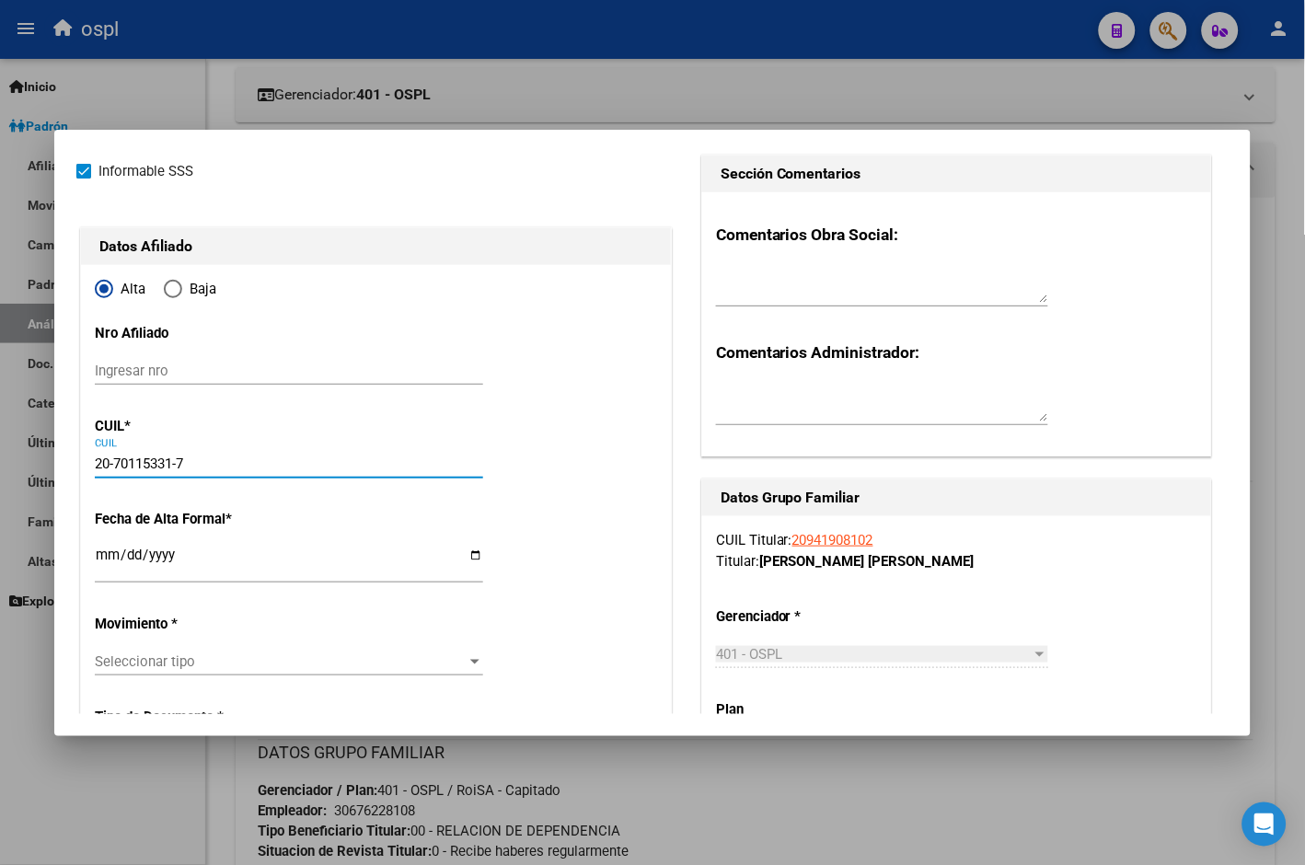
type input "20-70115331-7"
click at [185, 548] on input "Ingresar fecha" at bounding box center [289, 561] width 388 height 29
click at [469, 548] on input "Ingresar fecha" at bounding box center [289, 561] width 388 height 29
type input "[DATE]"
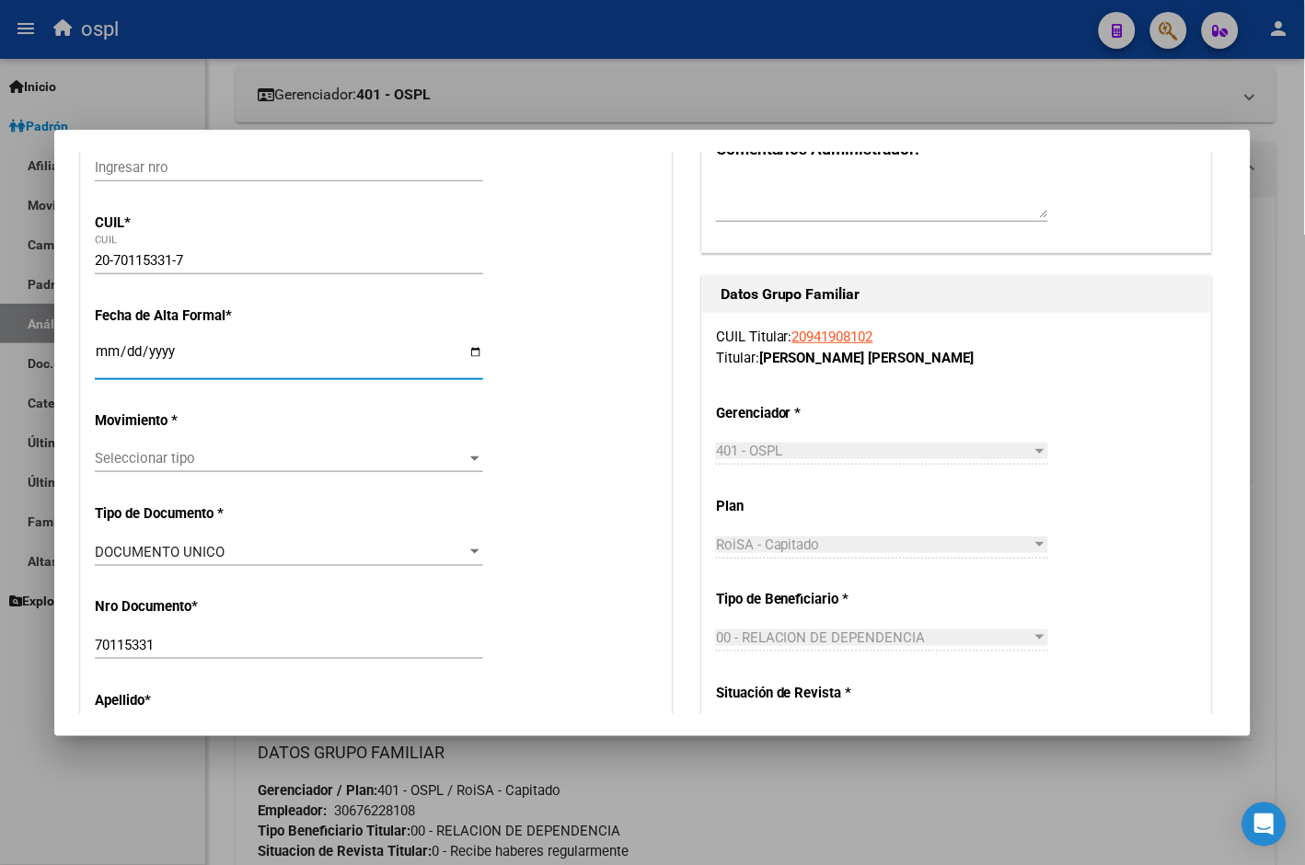
scroll to position [306, 0]
click at [415, 462] on span "Seleccionar tipo" at bounding box center [281, 457] width 372 height 17
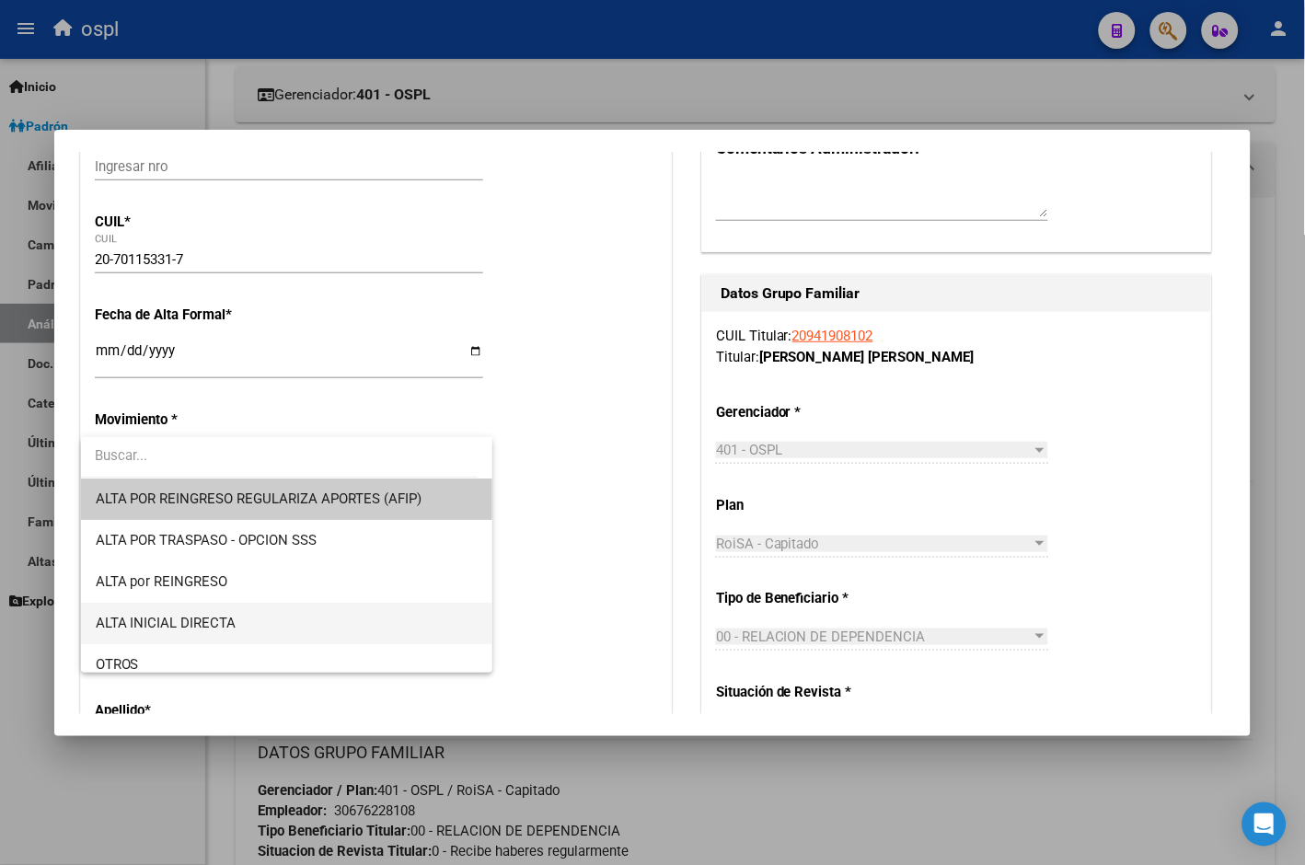
click at [294, 607] on span "ALTA INICIAL DIRECTA" at bounding box center [287, 623] width 382 height 41
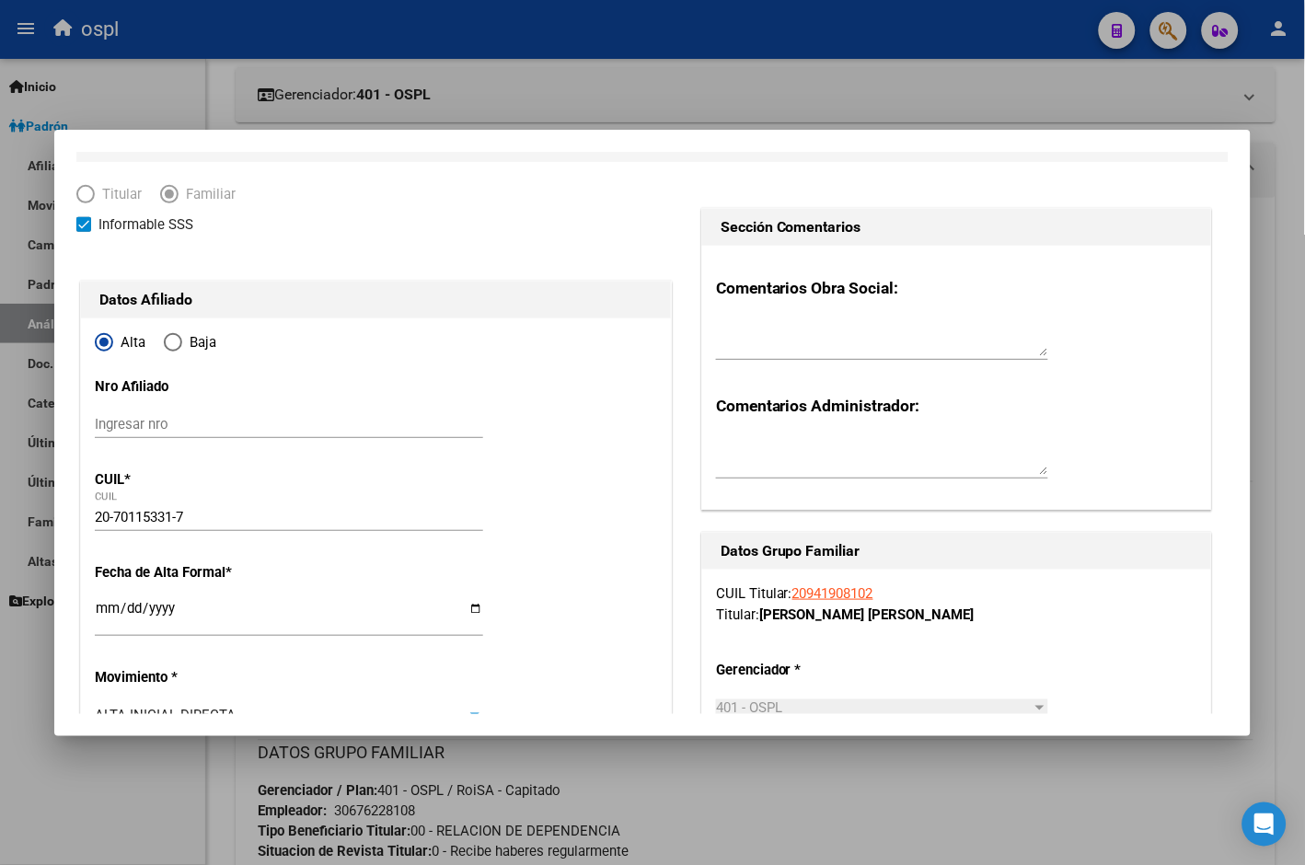
scroll to position [0, 0]
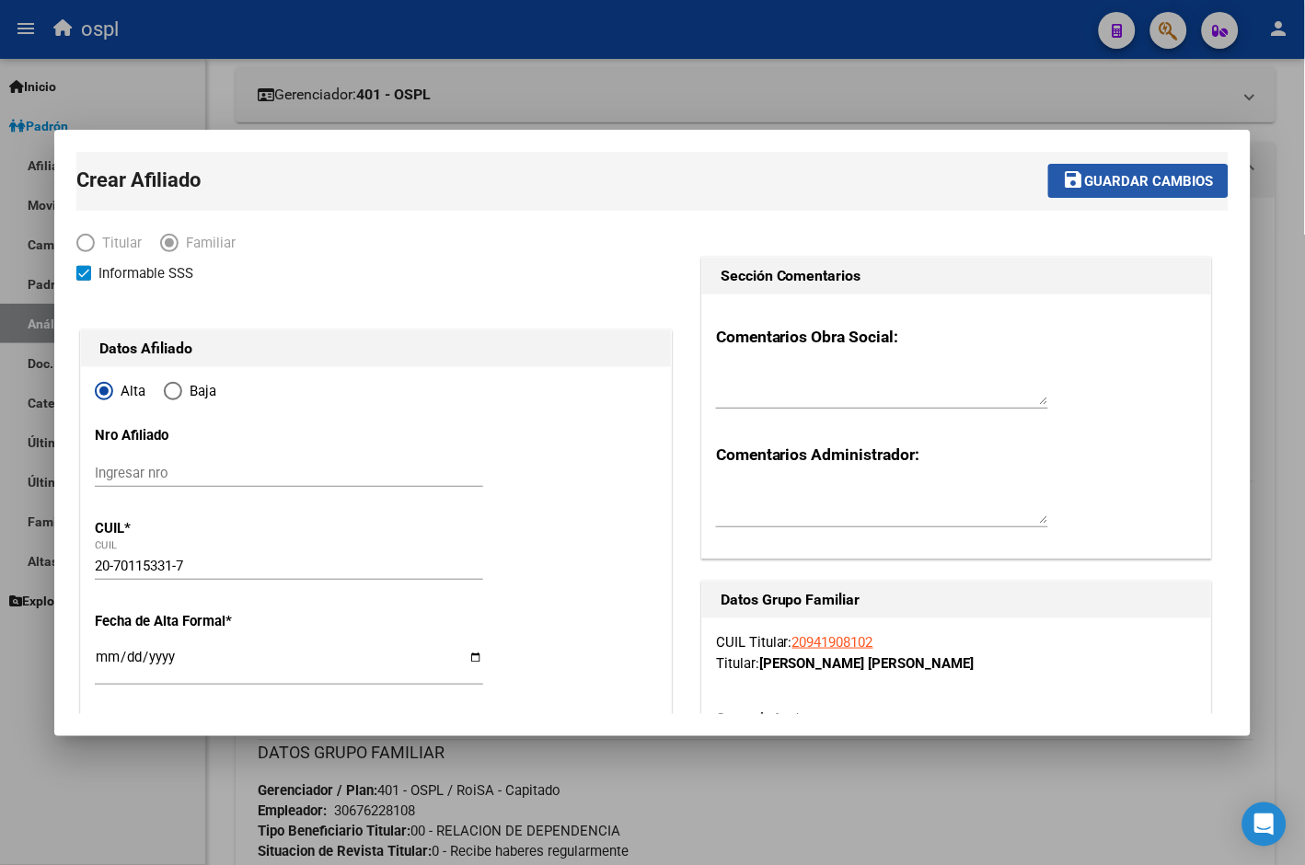
click at [1085, 186] on span "Guardar cambios" at bounding box center [1149, 181] width 129 height 17
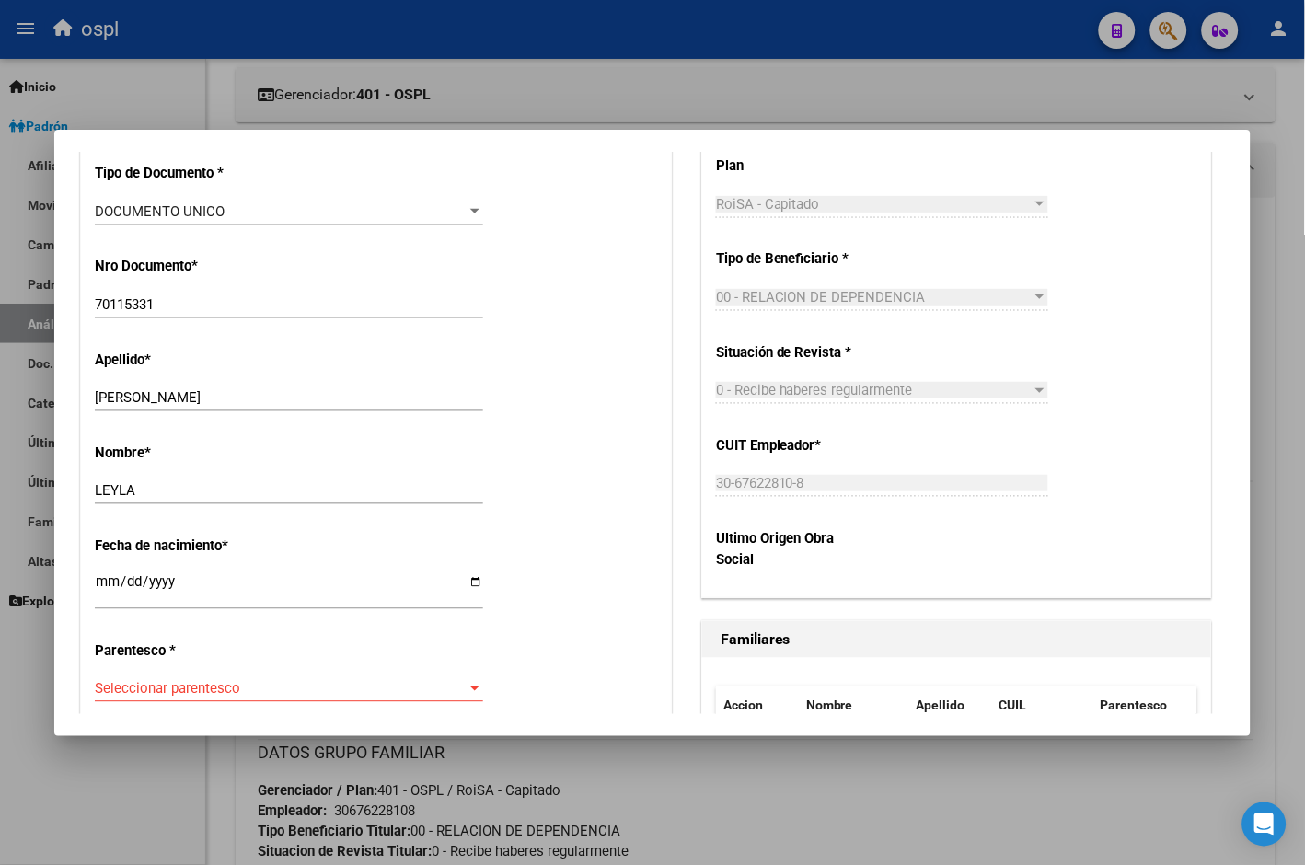
scroll to position [817, 0]
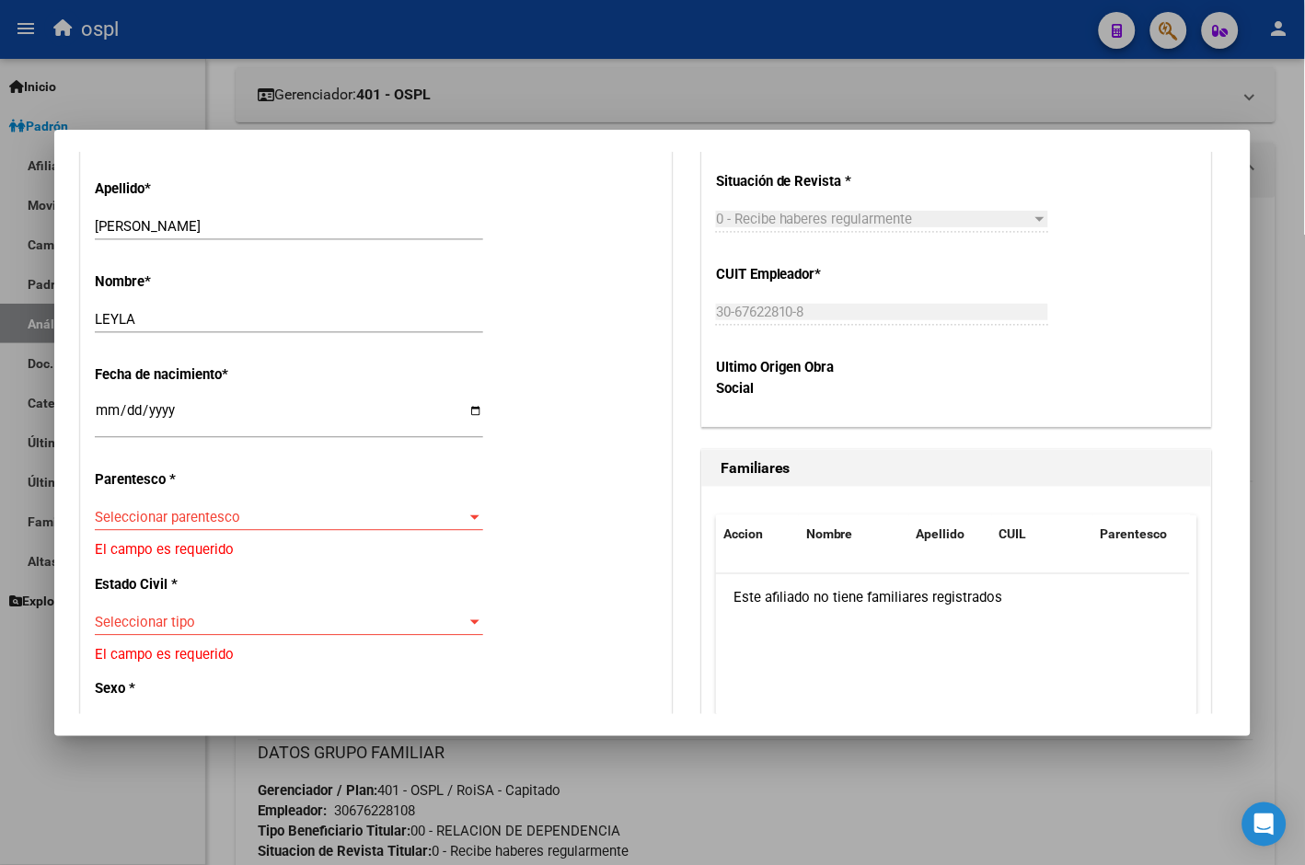
click at [217, 512] on span "Seleccionar parentesco" at bounding box center [281, 517] width 372 height 17
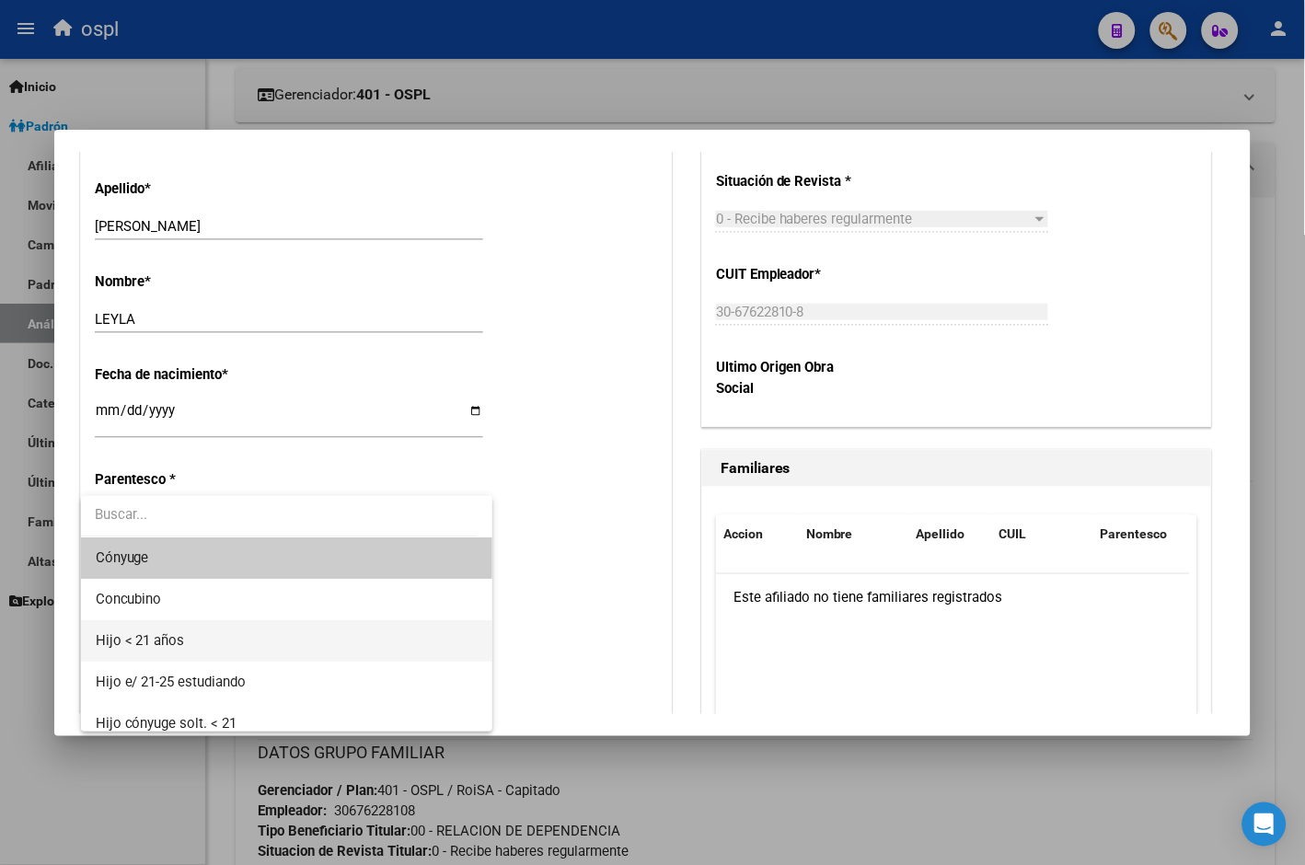
click at [235, 636] on span "Hijo < 21 años" at bounding box center [287, 640] width 382 height 41
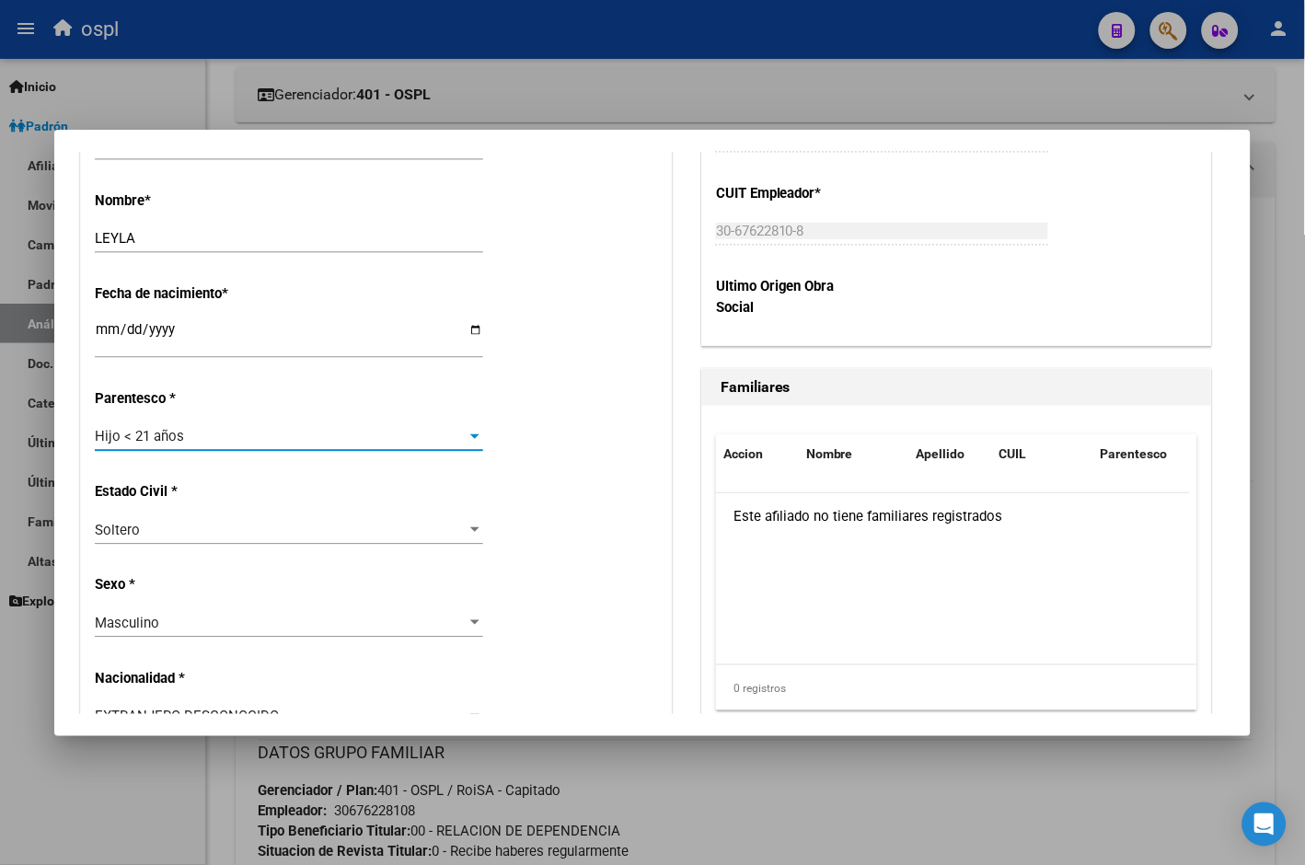
scroll to position [1022, 0]
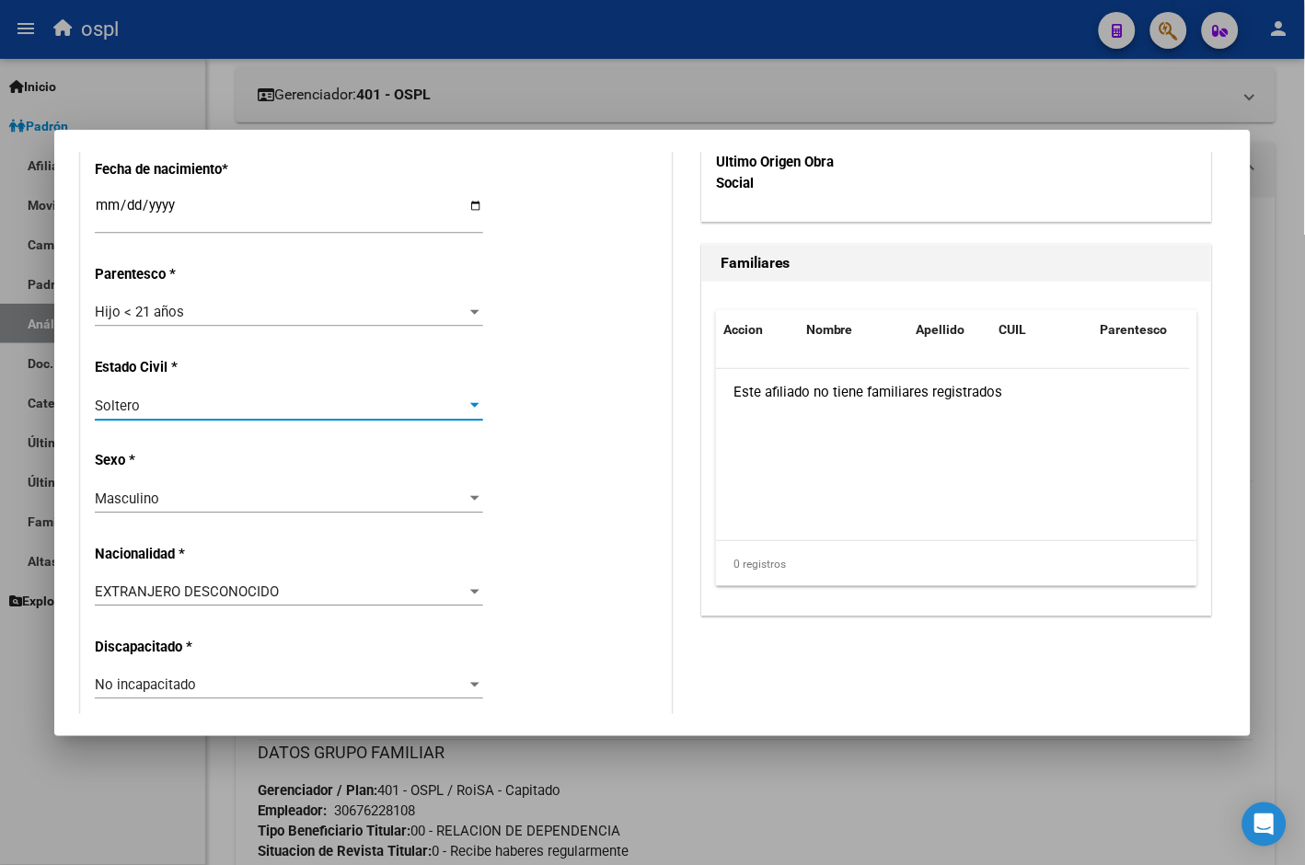
click at [210, 409] on div "Soltero" at bounding box center [281, 405] width 372 height 17
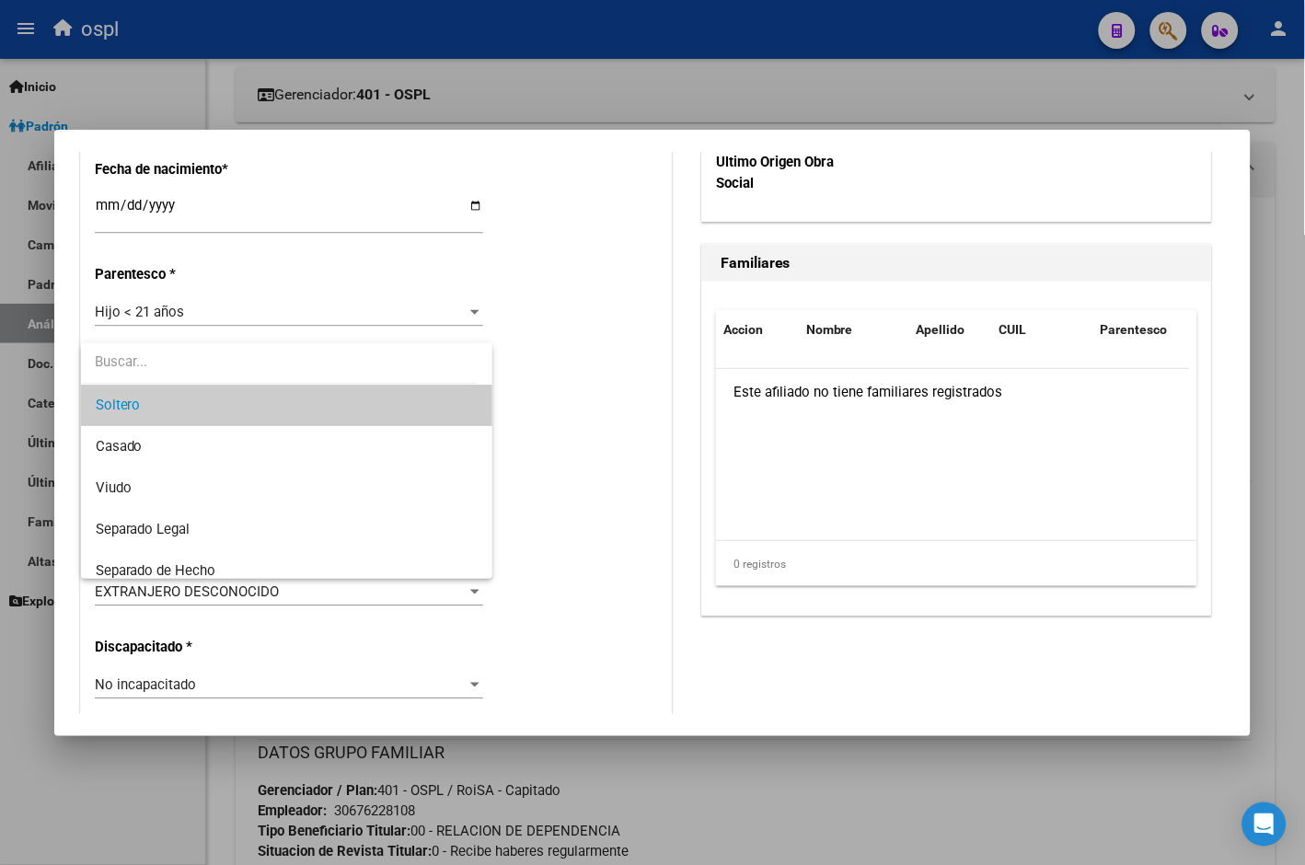
click at [212, 417] on span "Soltero" at bounding box center [287, 405] width 382 height 41
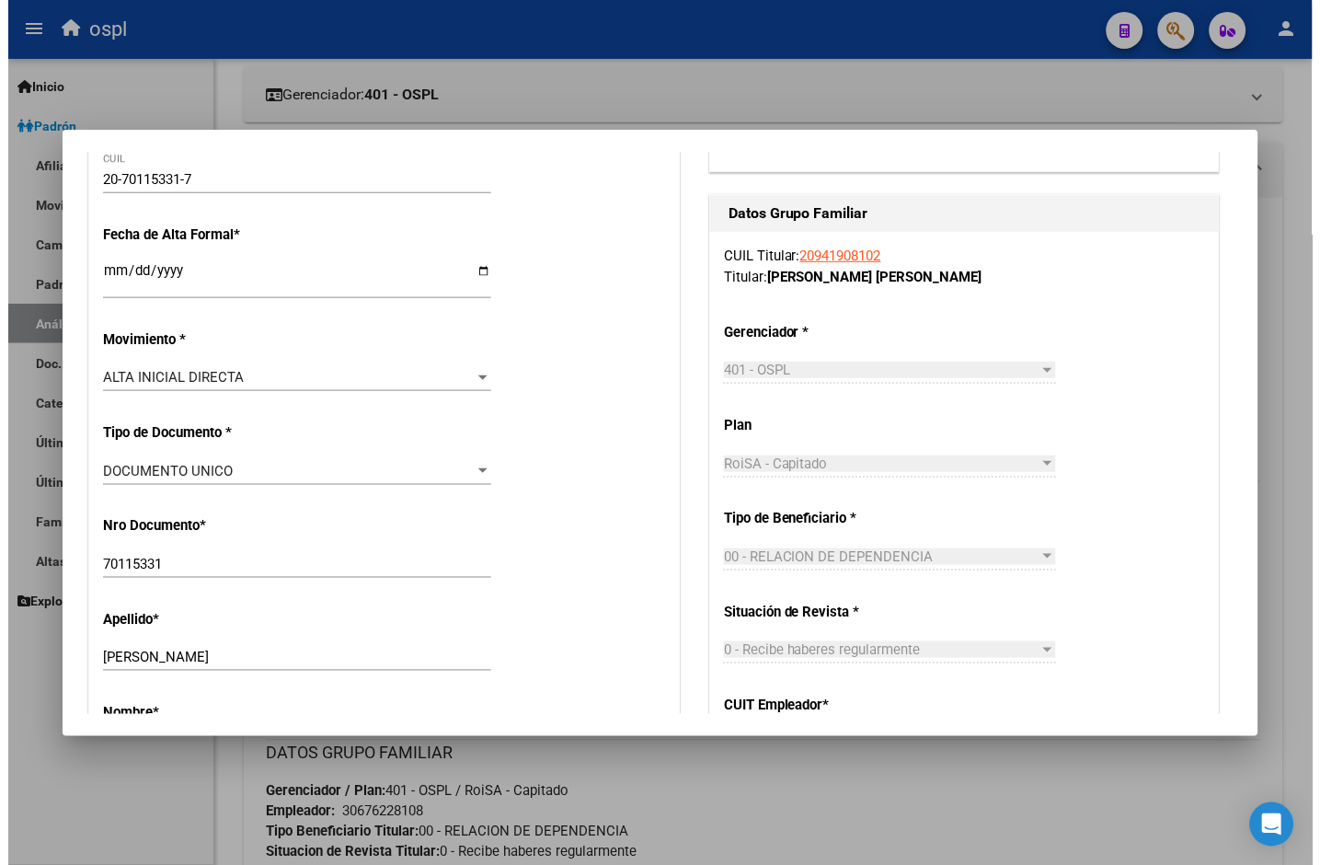
scroll to position [0, 0]
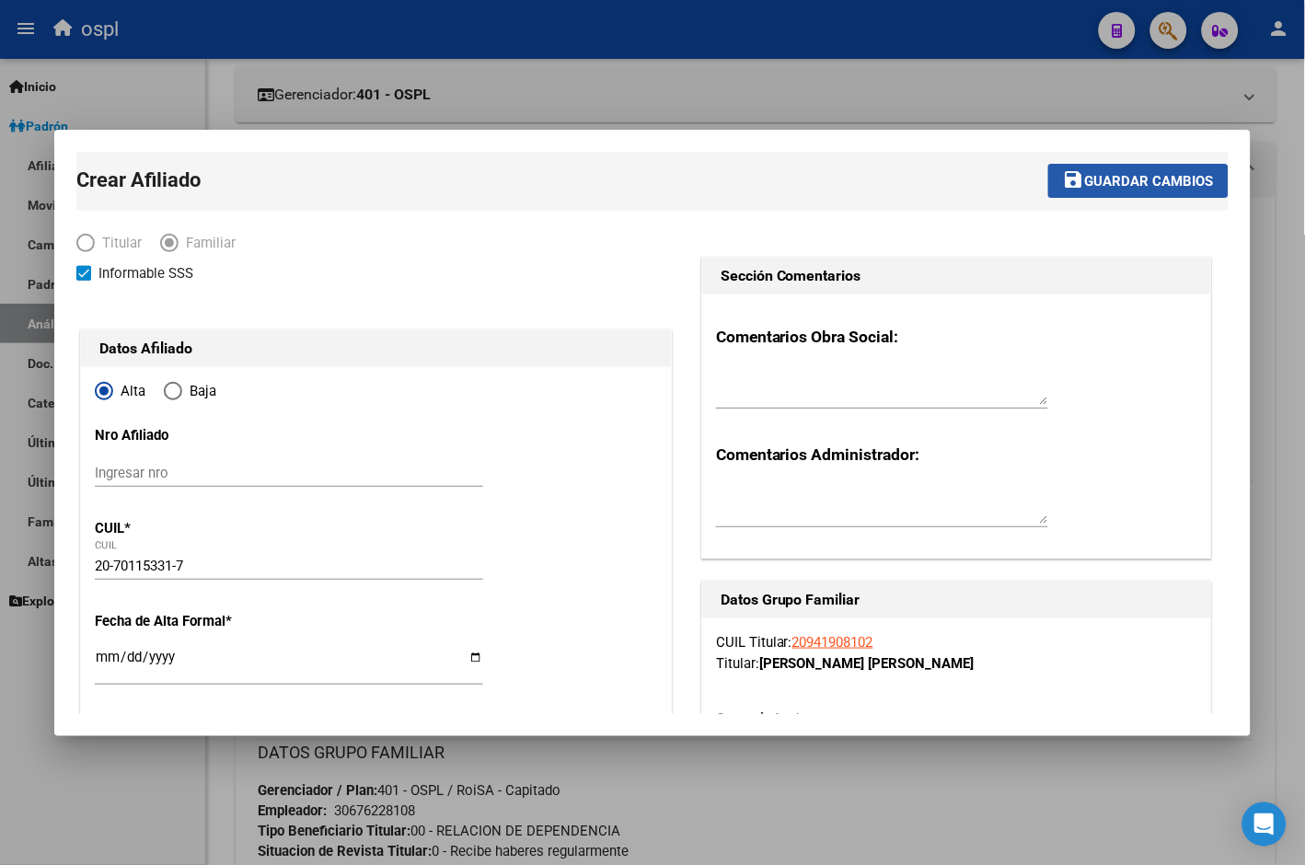
click at [1085, 182] on span "Guardar cambios" at bounding box center [1149, 181] width 129 height 17
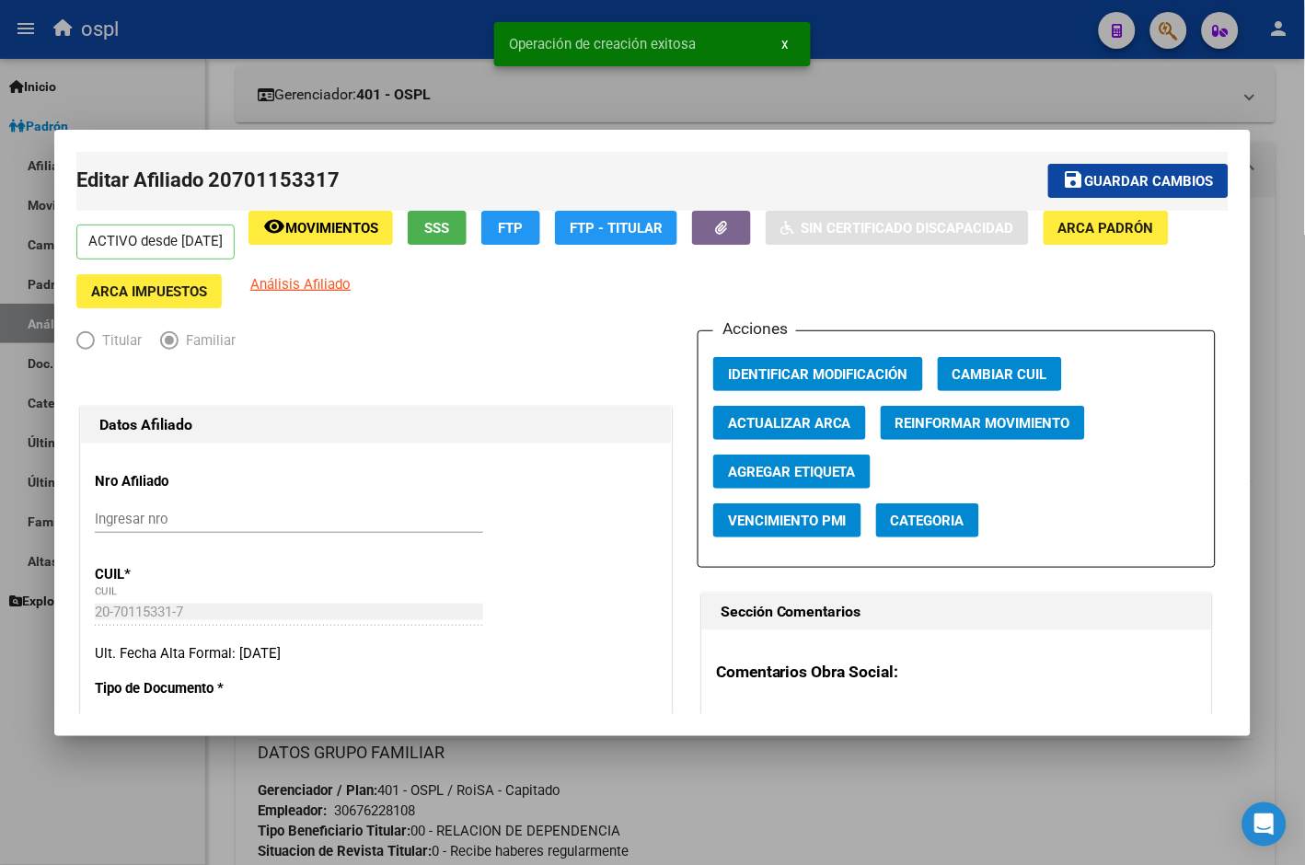
click at [1286, 144] on div at bounding box center [652, 432] width 1305 height 865
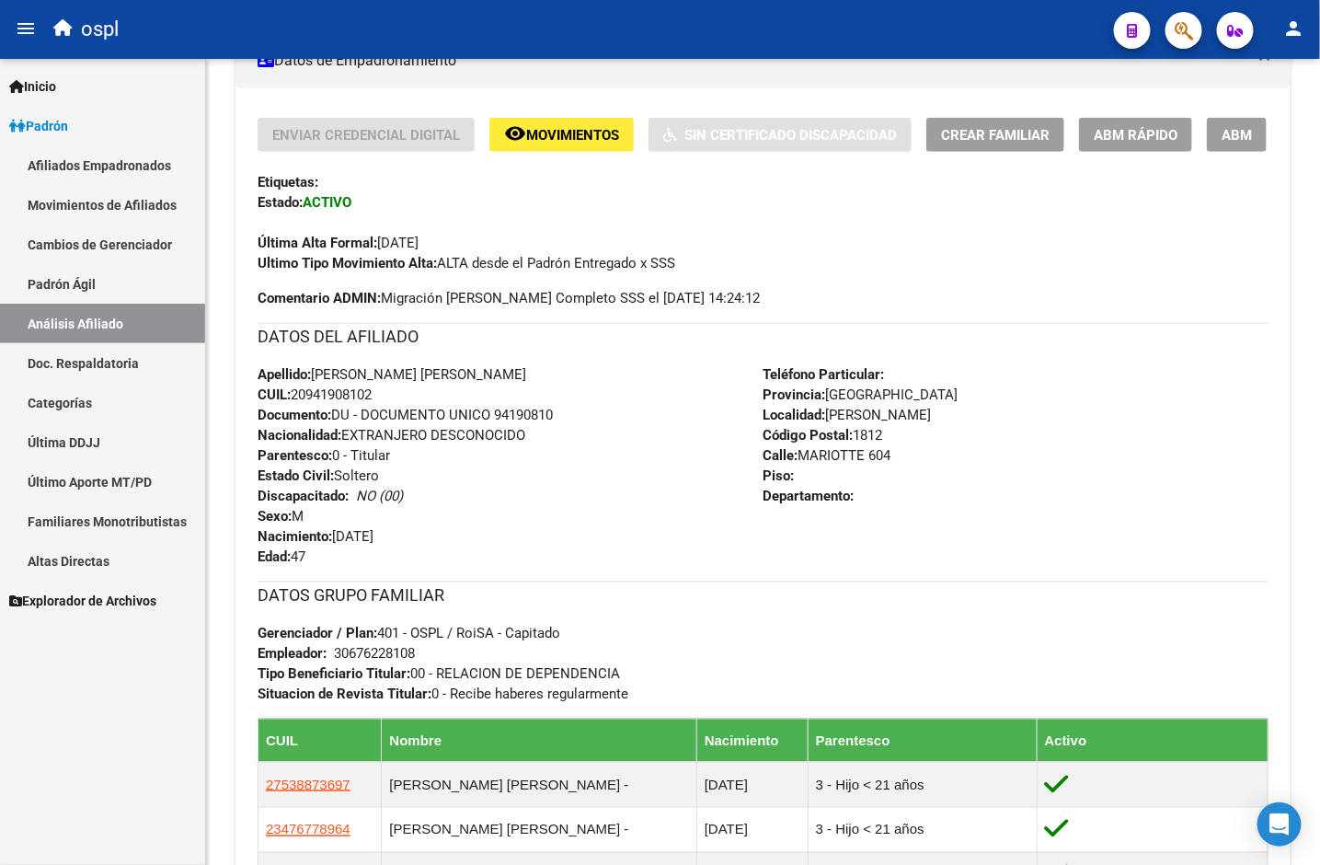
scroll to position [409, 0]
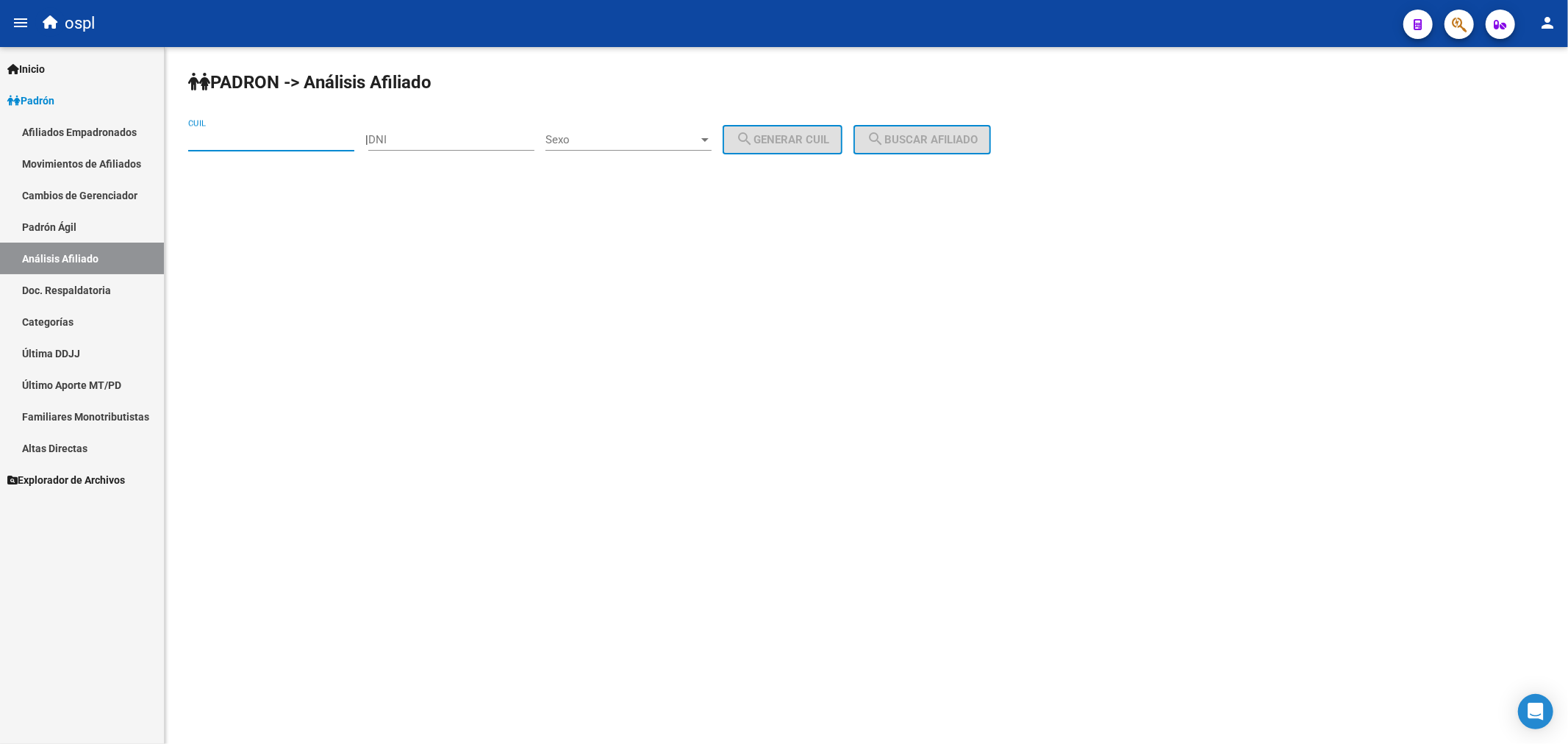
click at [289, 145] on input "CUIL" at bounding box center [272, 140] width 166 height 14
type input "20-13273663-5"
click at [884, 144] on mat-icon "search" at bounding box center [875, 139] width 18 height 18
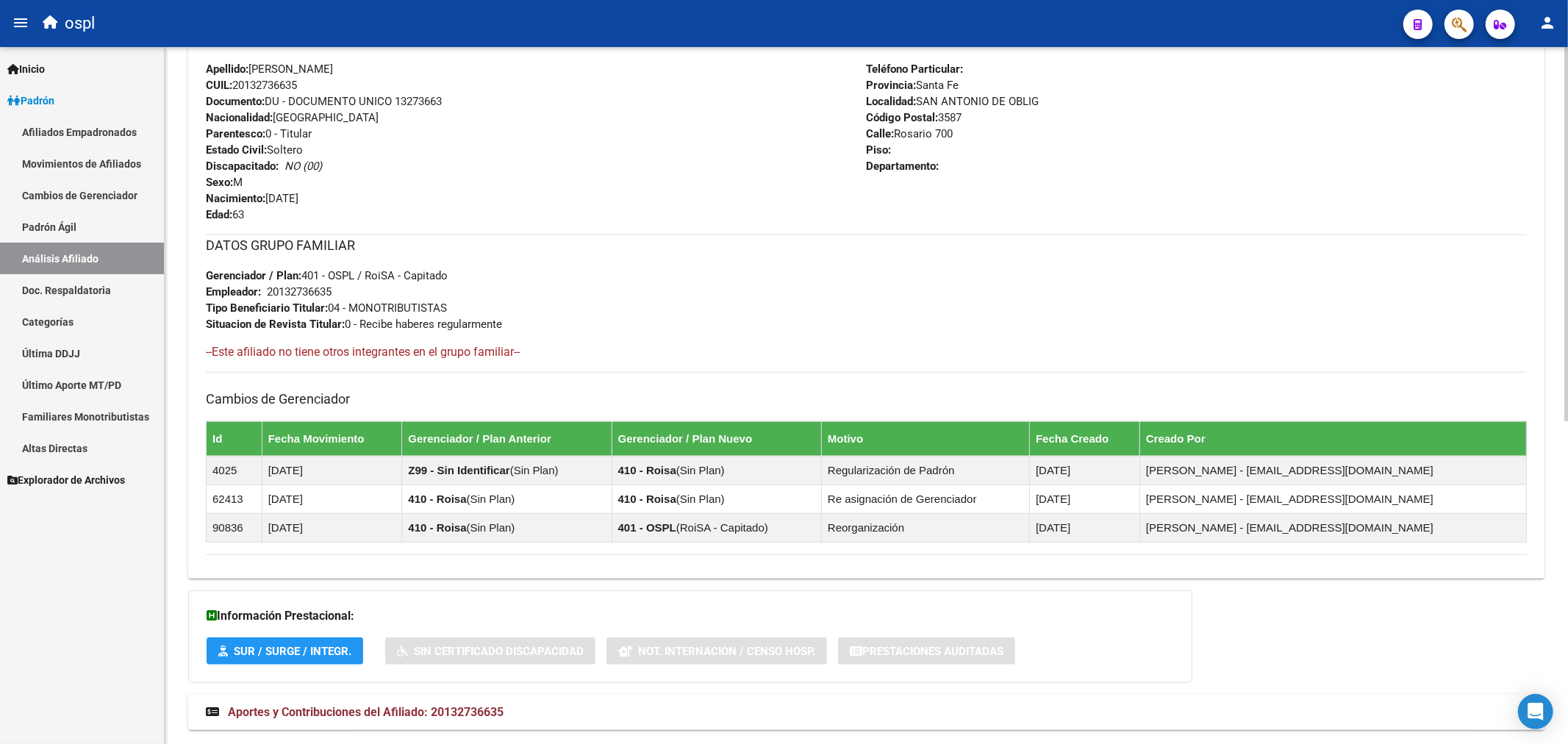
scroll to position [601, 0]
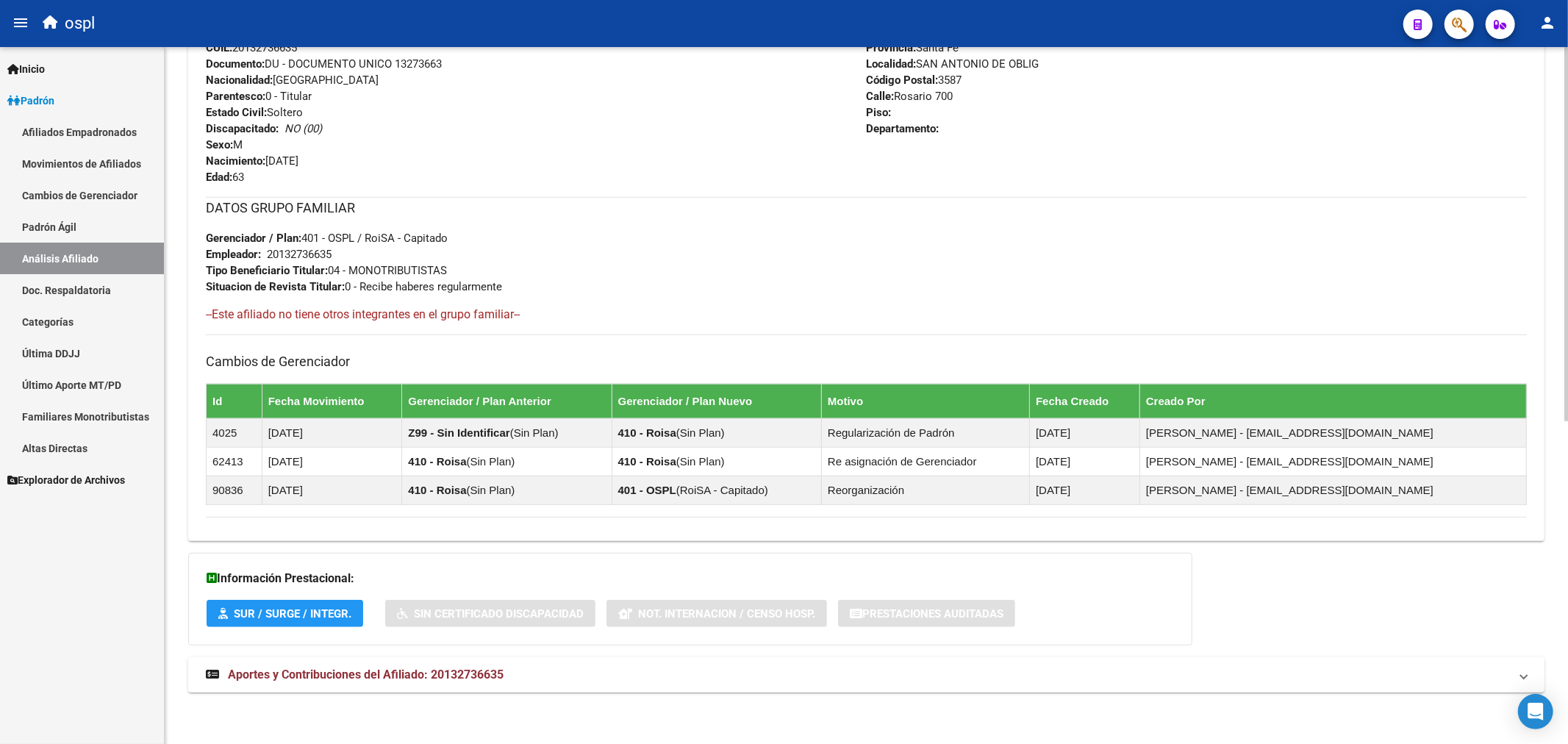
click at [371, 667] on span "Aportes y Contribuciones del Afiliado: 20132736635" at bounding box center [365, 674] width 276 height 14
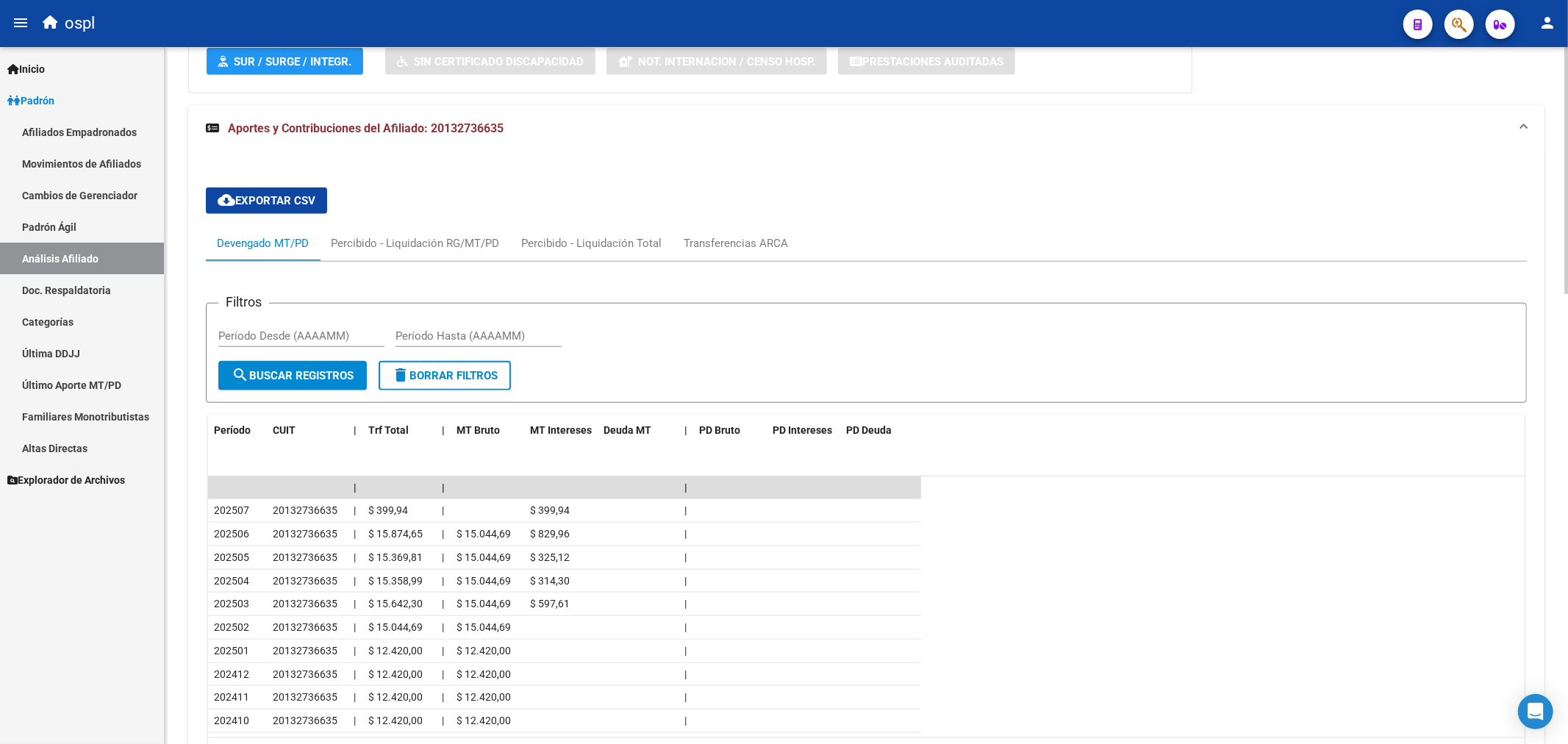
scroll to position [1271, 0]
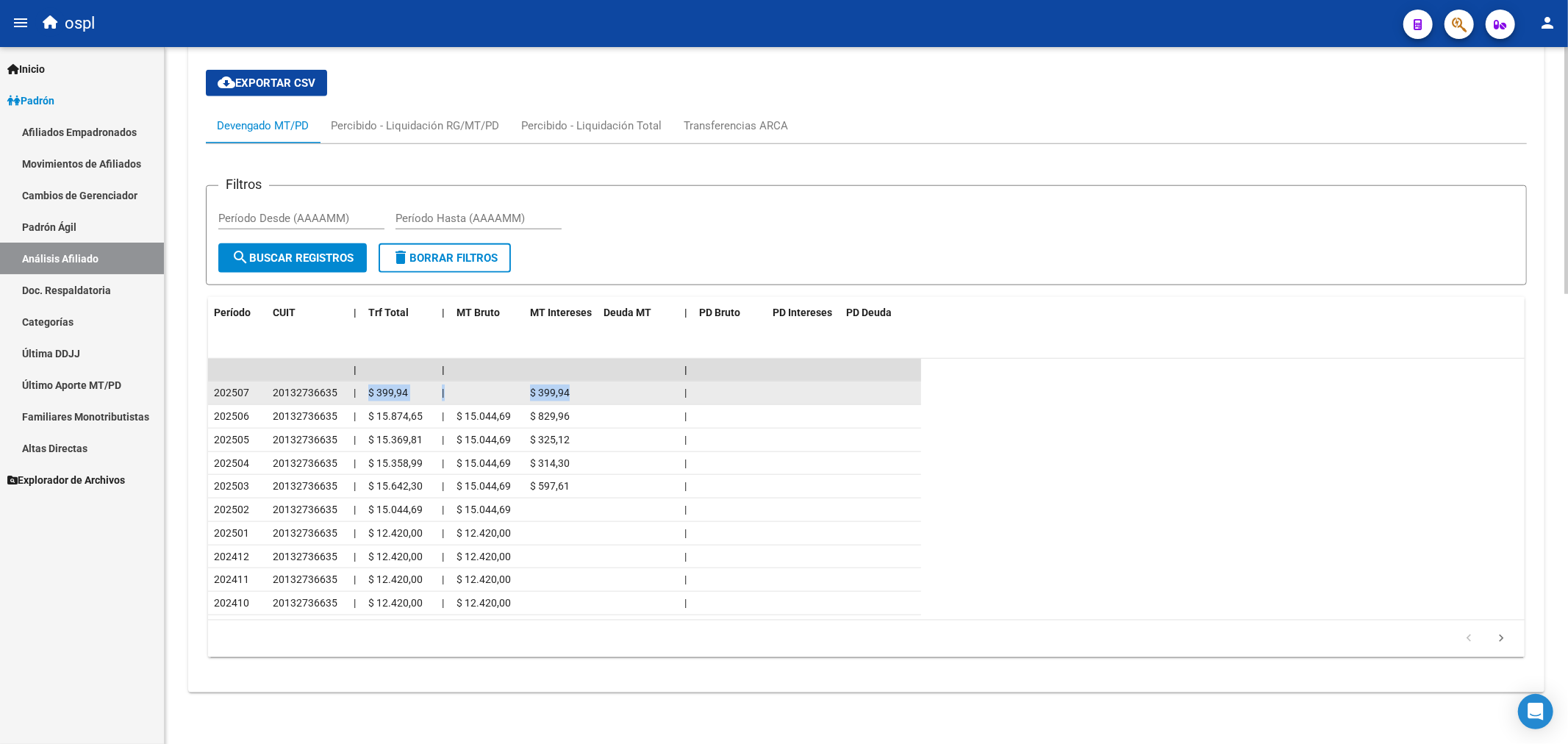
drag, startPoint x: 370, startPoint y: 396, endPoint x: 575, endPoint y: 397, distance: 205.0
click at [575, 397] on div "202507 20132736635 | $ 399,94 | $ 399,94 |" at bounding box center [564, 393] width 713 height 23
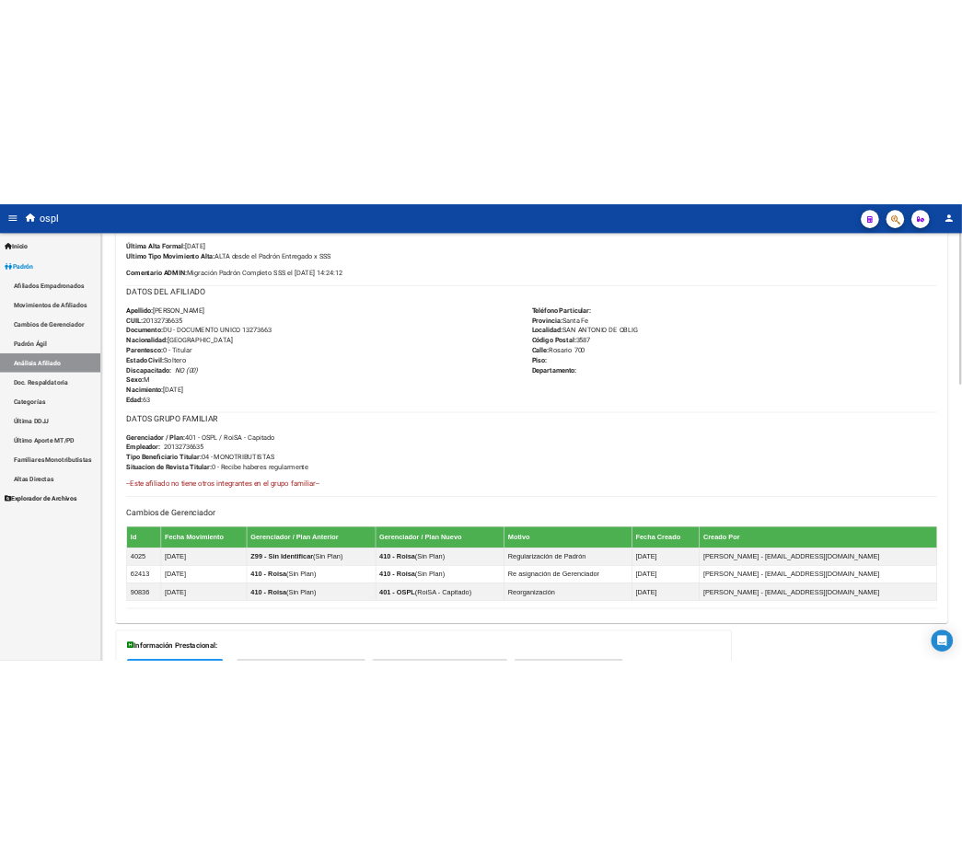
scroll to position [568, 0]
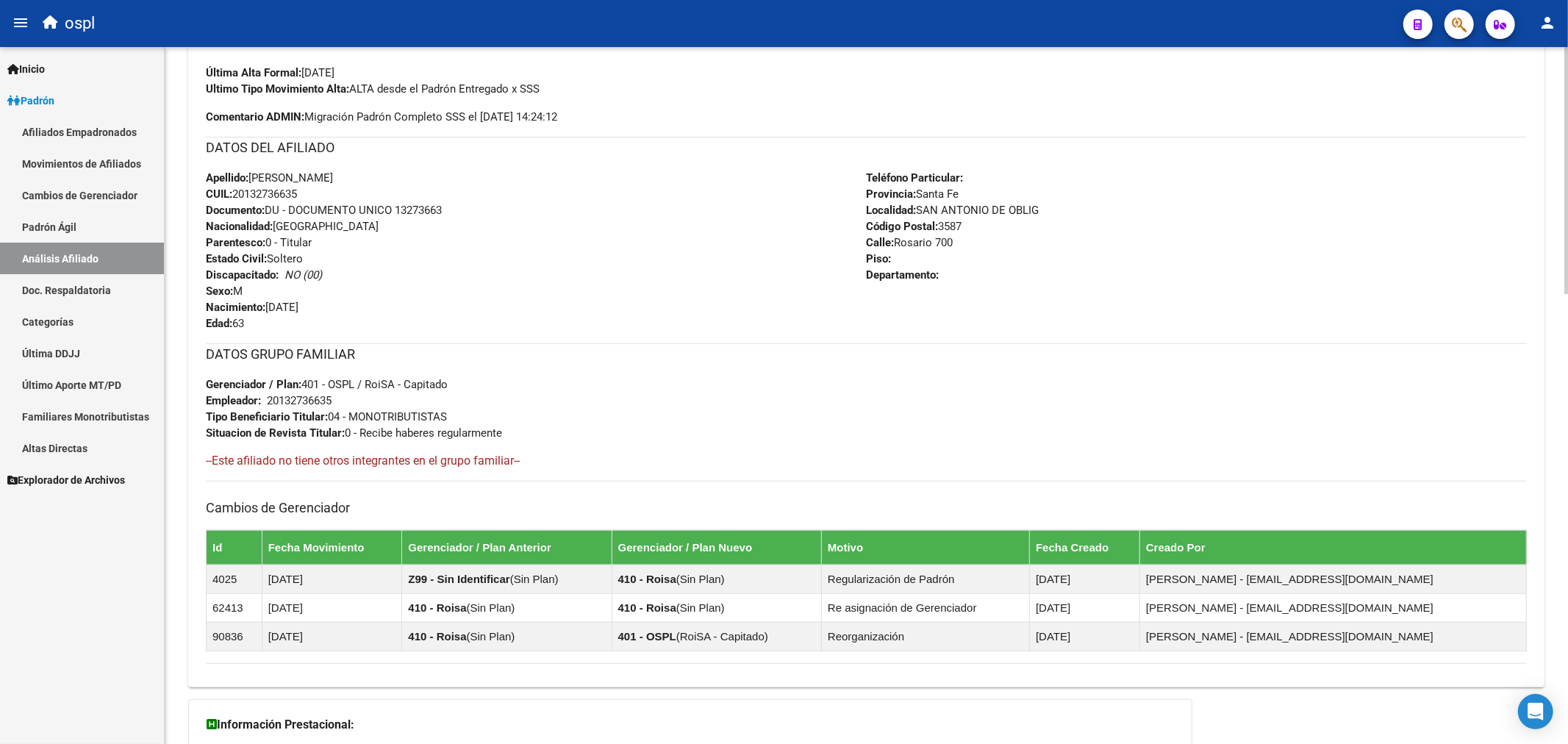
click at [287, 193] on span "CUIL: 20132736635" at bounding box center [252, 194] width 91 height 14
copy span "20132736635"
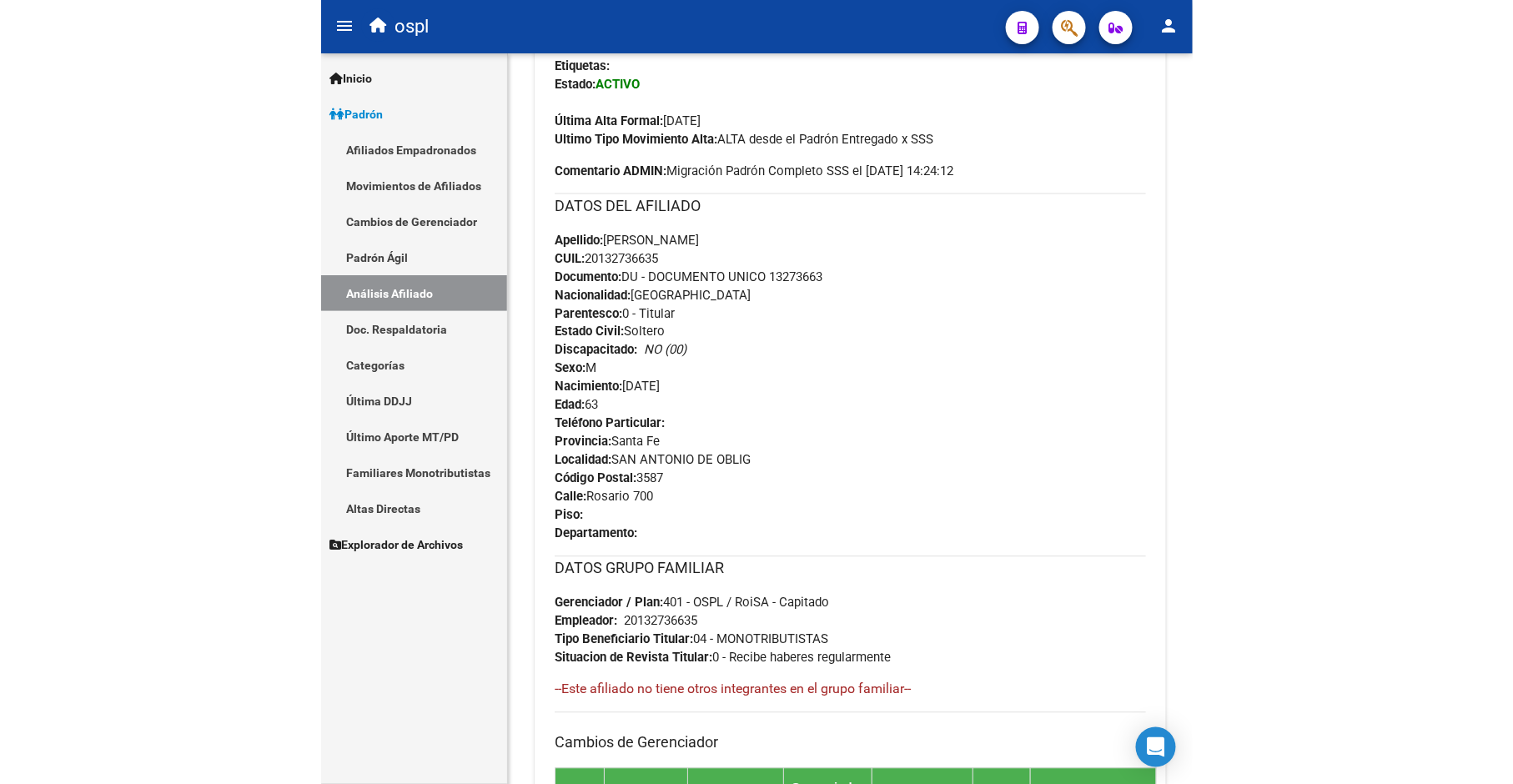
scroll to position [552, 0]
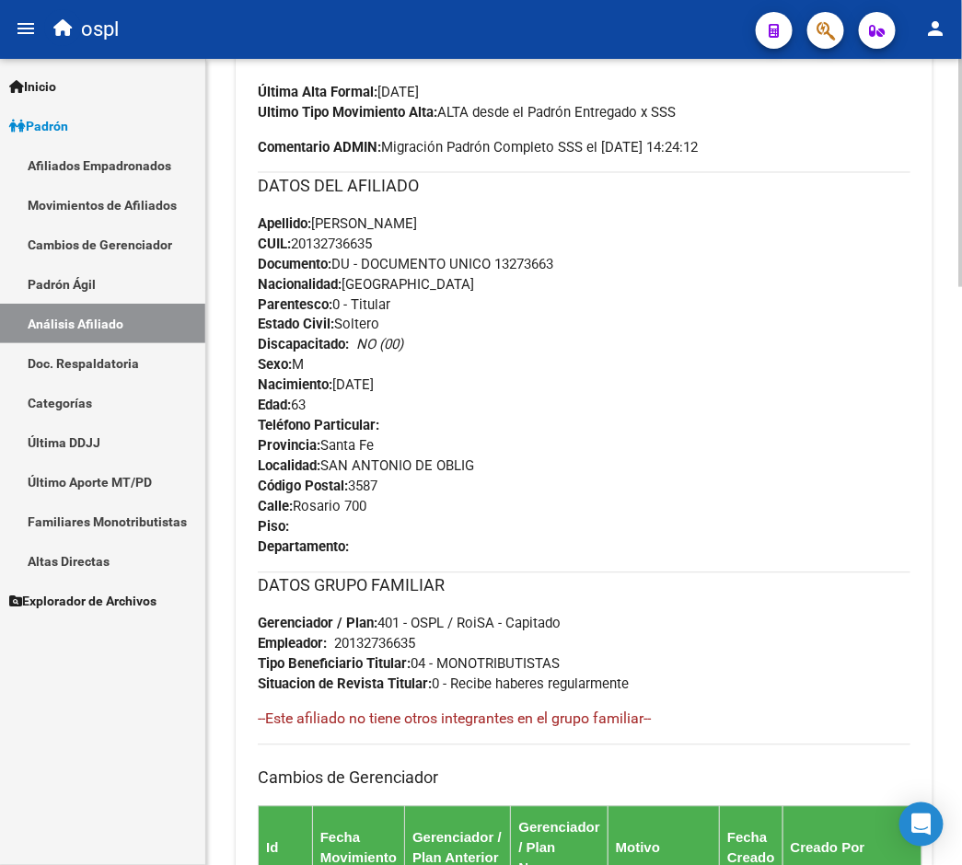
click at [339, 243] on span "CUIL: 20132736635" at bounding box center [315, 244] width 114 height 17
click at [332, 243] on span "CUIL: 20132736635" at bounding box center [315, 244] width 114 height 17
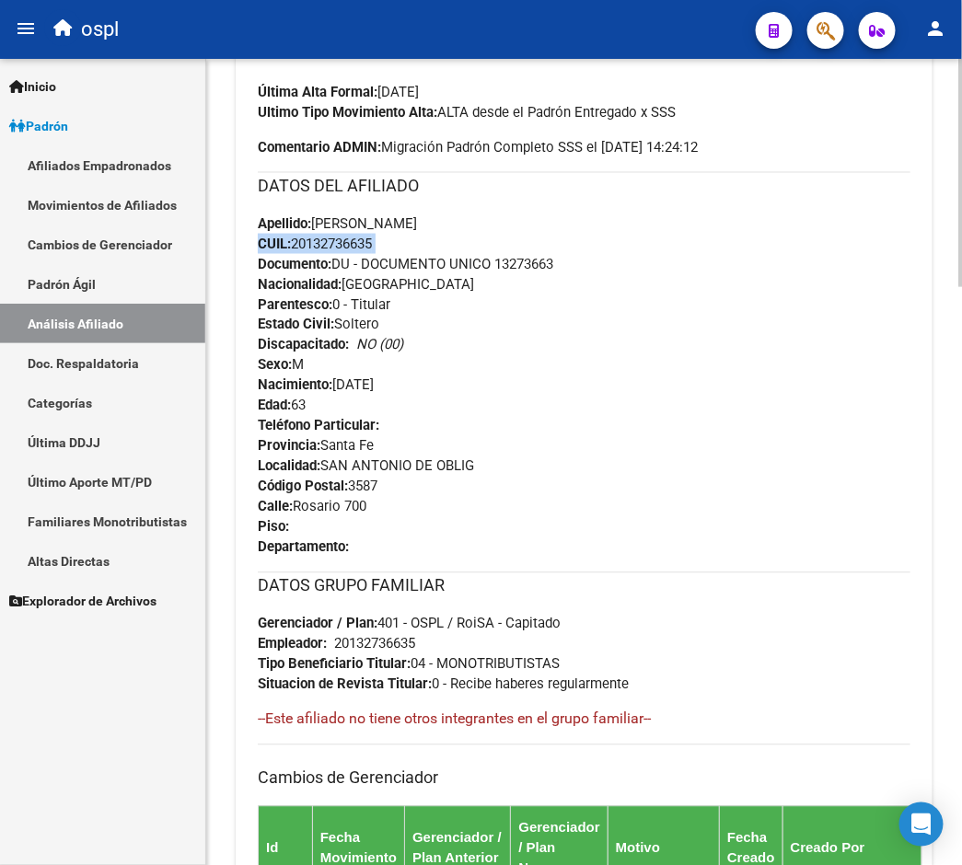
click at [332, 243] on span "CUIL: 20132736635" at bounding box center [315, 244] width 114 height 17
click at [334, 243] on span "CUIL: 20132736635" at bounding box center [315, 244] width 114 height 17
click at [355, 236] on span "CUIL: 20132736635" at bounding box center [315, 244] width 114 height 17
click at [356, 239] on span "CUIL: 20132736635" at bounding box center [315, 244] width 114 height 17
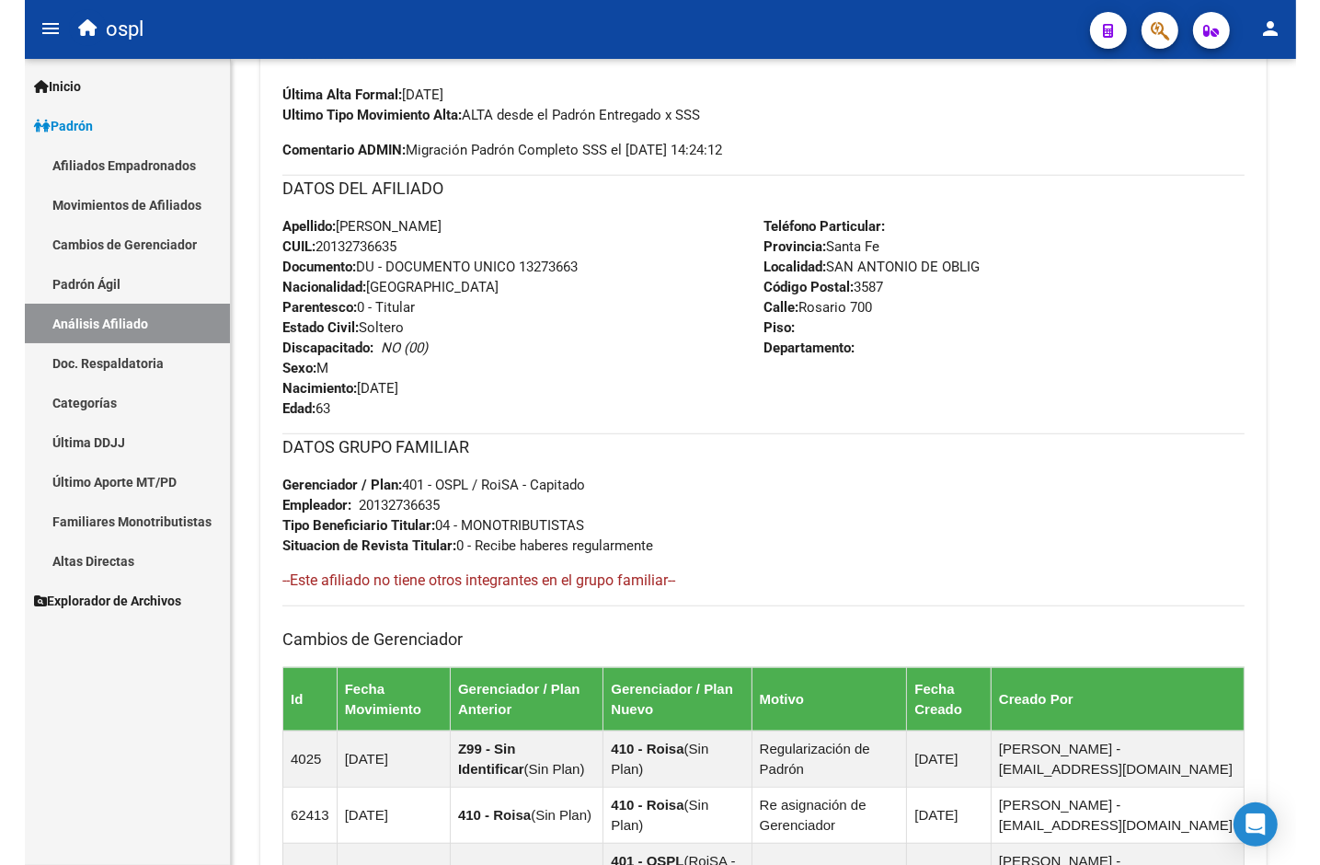
scroll to position [568, 0]
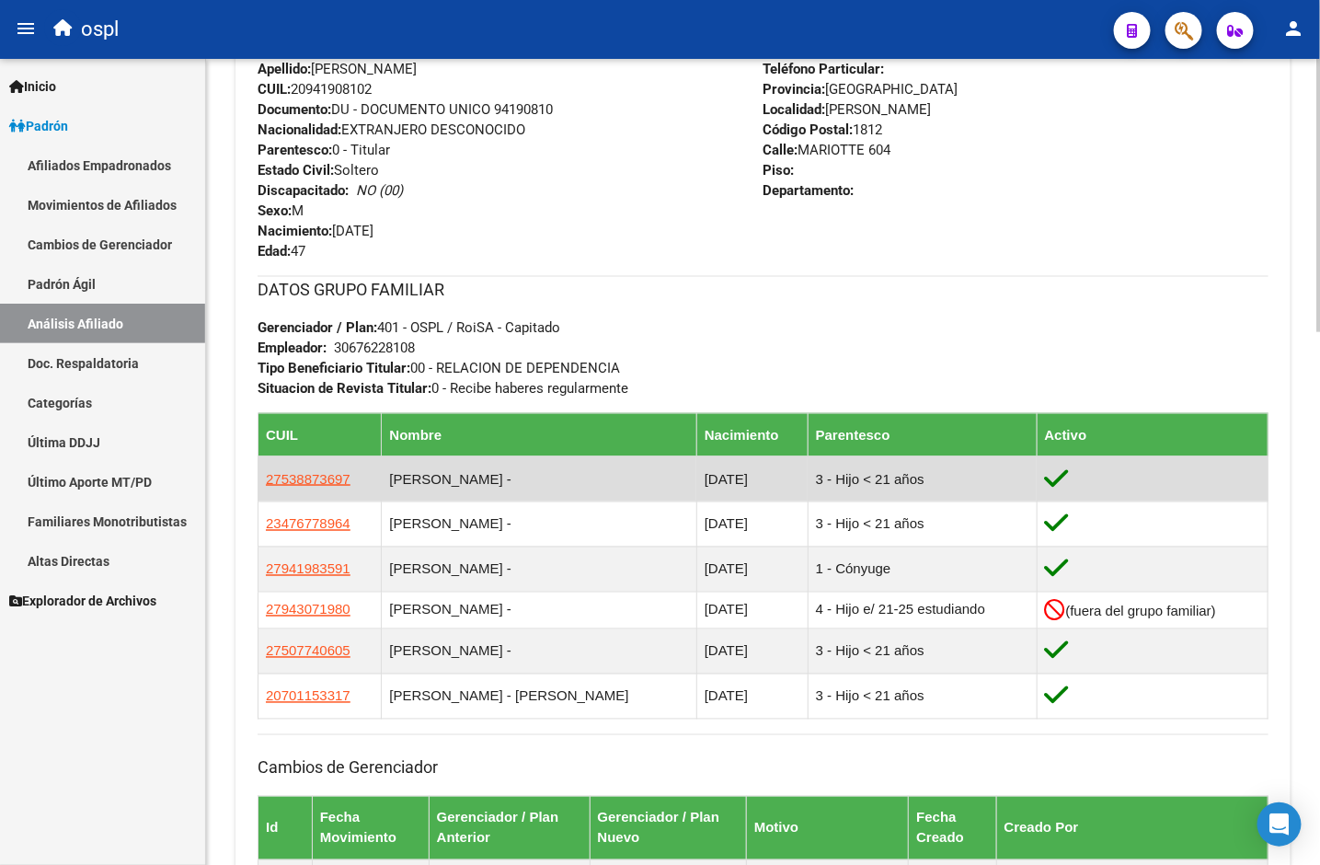
scroll to position [715, 0]
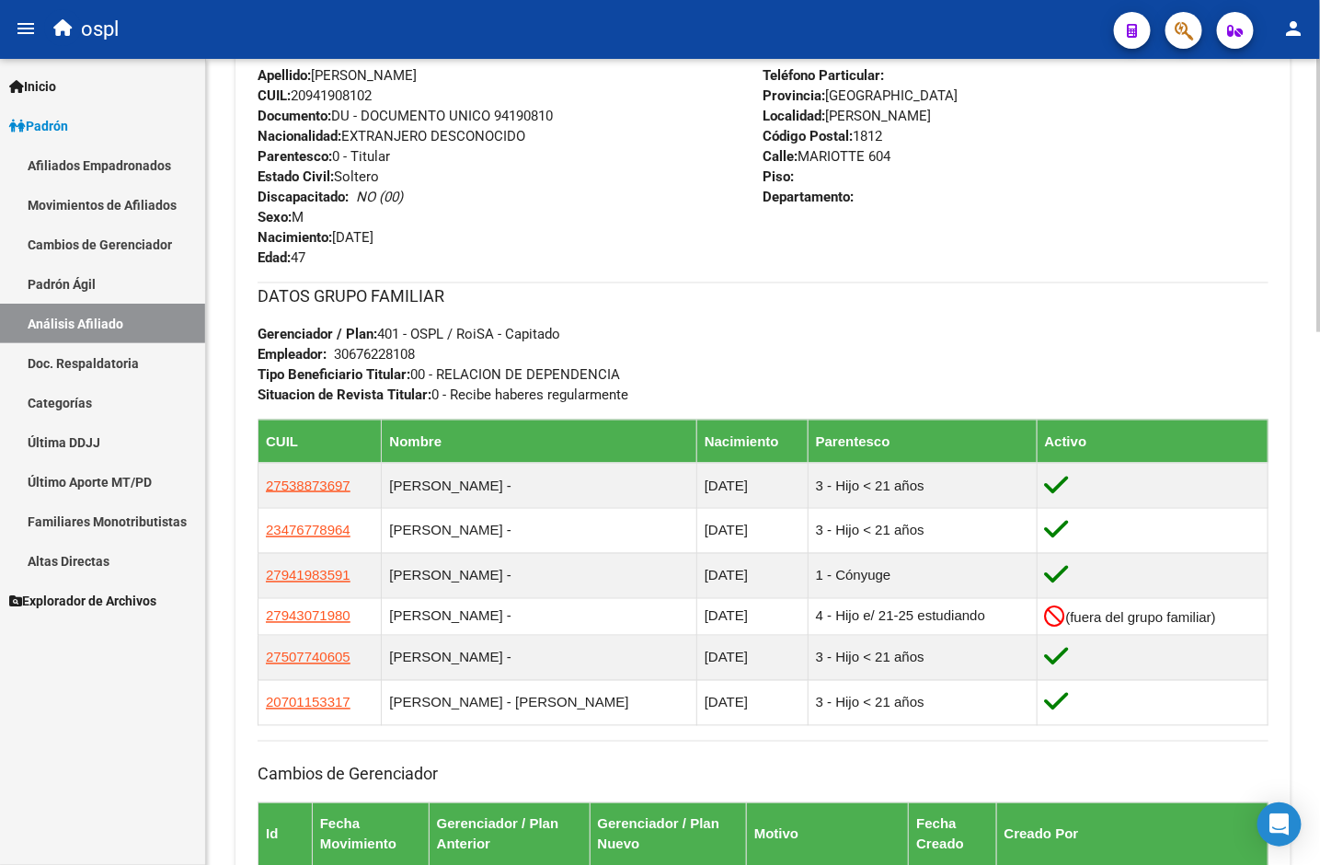
click at [737, 359] on div "DATOS GRUPO FAMILIAR Gerenciador / Plan: 401 - OSPL / RoiSA - Capitado Empleado…" at bounding box center [763, 343] width 1011 height 122
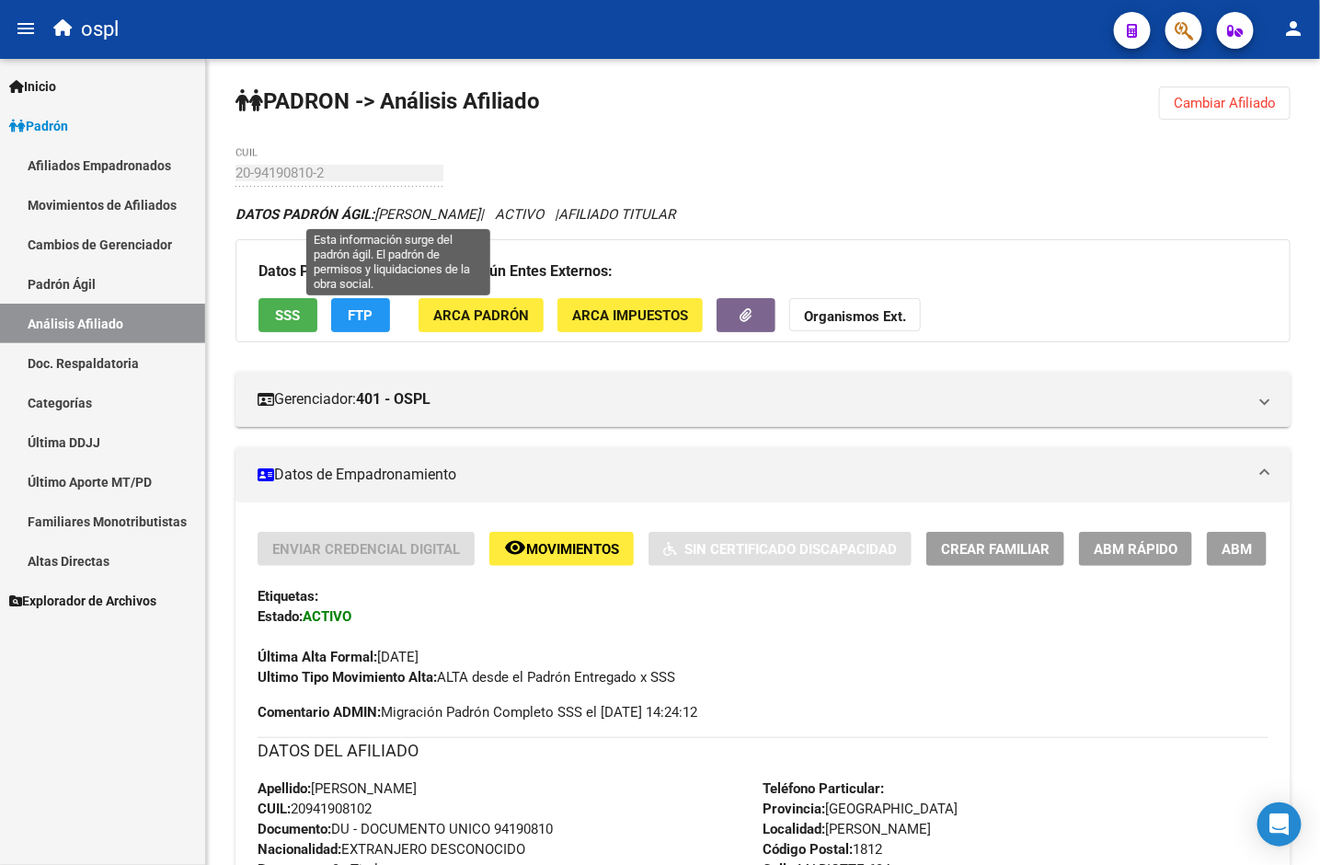
scroll to position [0, 0]
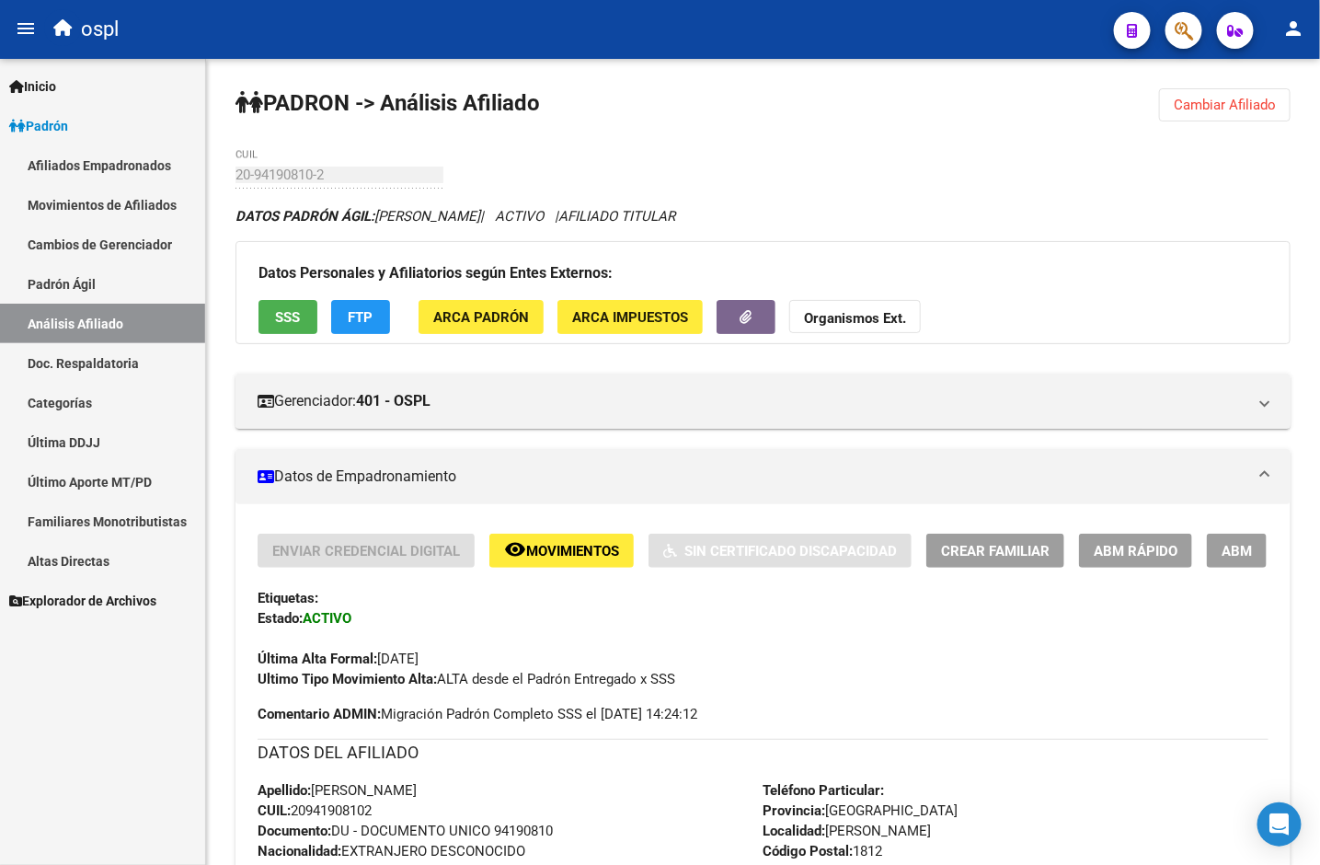
click at [32, 84] on span "Inicio" at bounding box center [32, 86] width 47 height 20
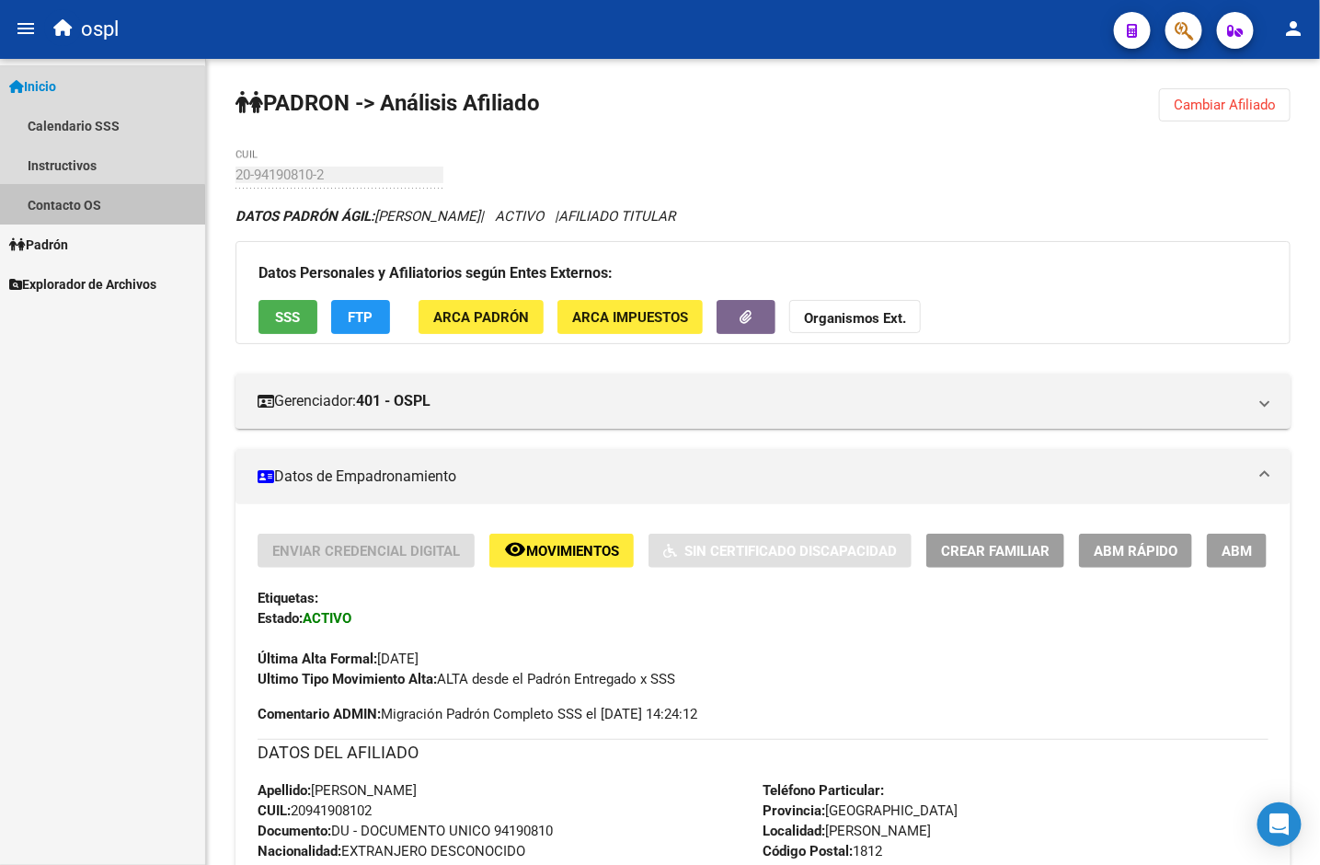
click at [81, 219] on link "Contacto OS" at bounding box center [102, 205] width 205 height 40
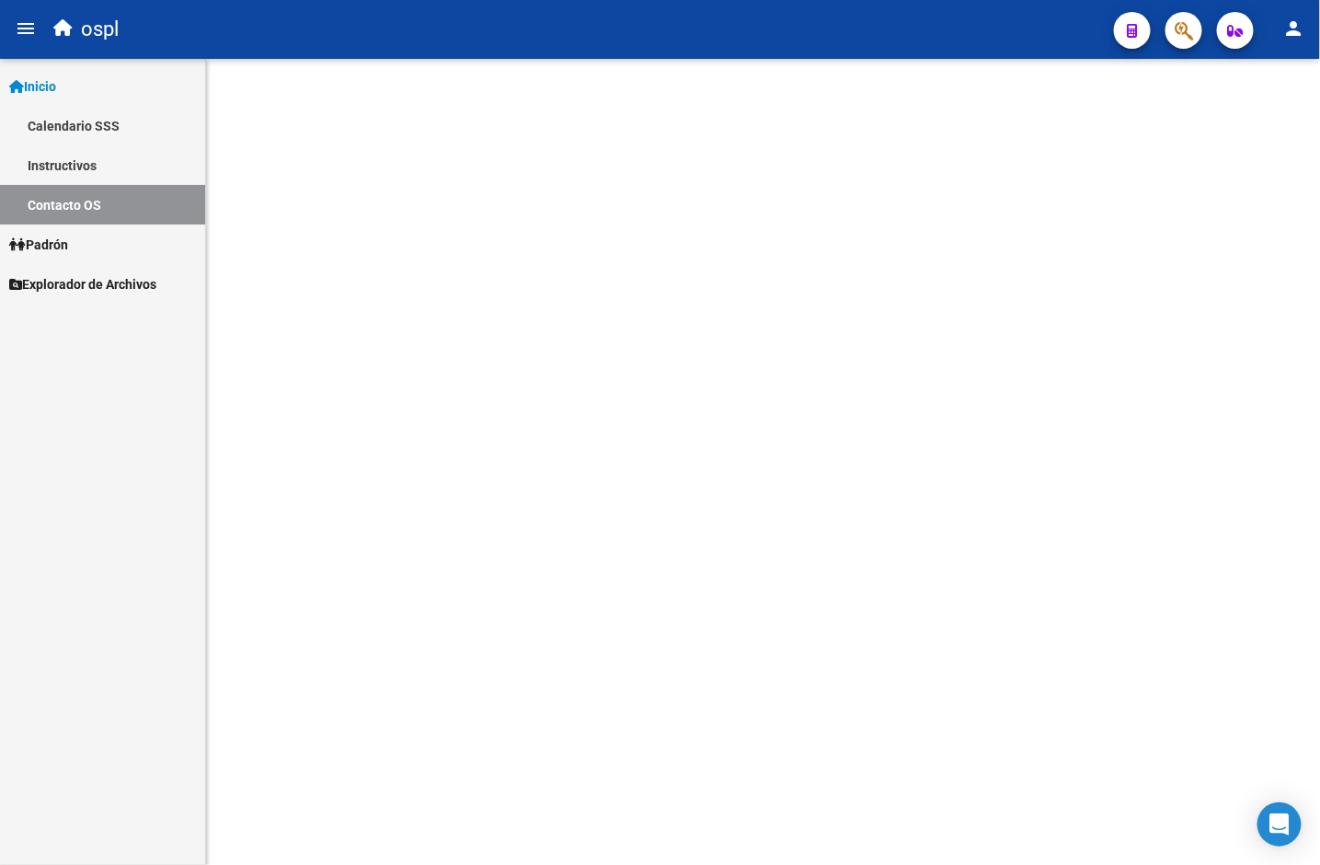
click at [85, 250] on link "Padrón" at bounding box center [102, 245] width 205 height 40
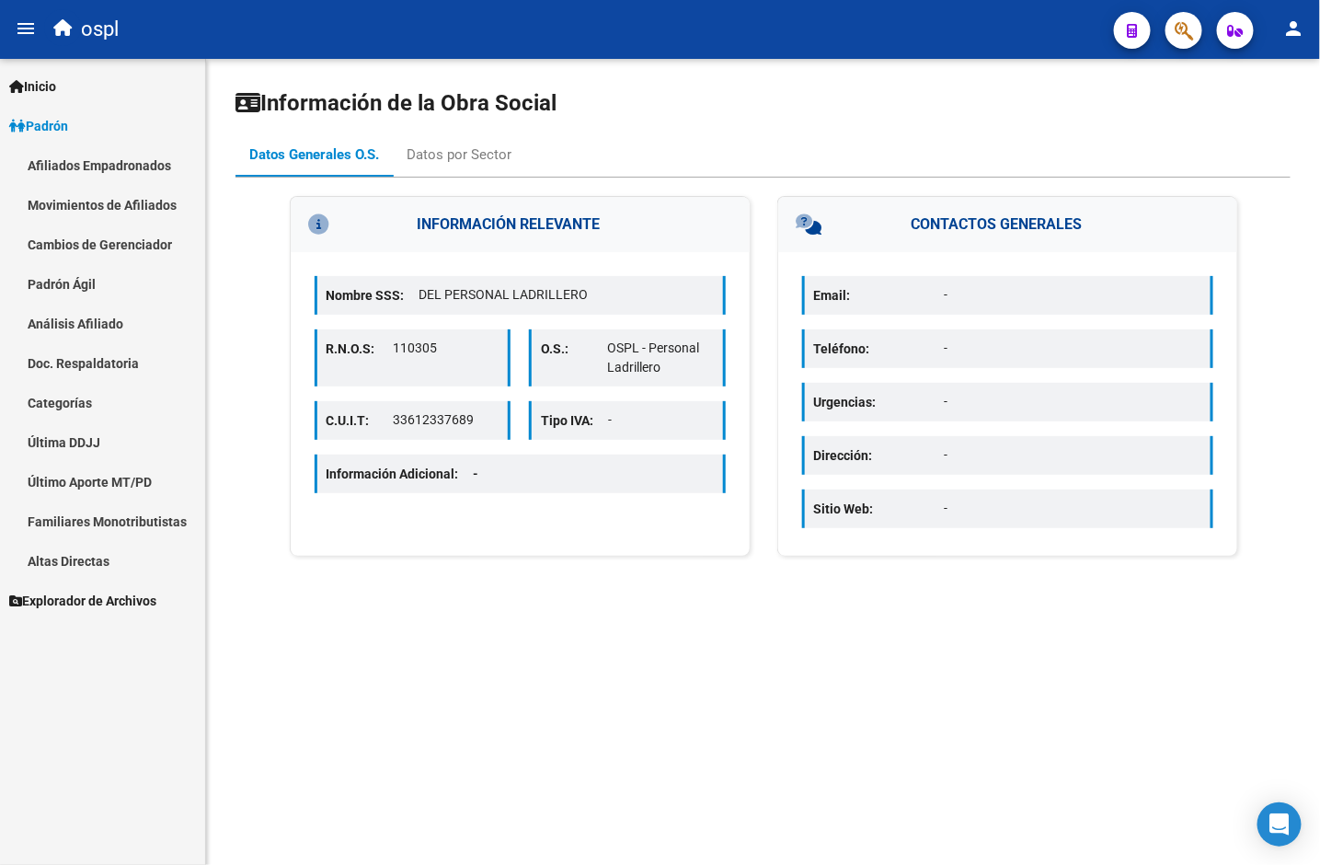
click at [102, 196] on link "Movimientos de Afiliados" at bounding box center [102, 205] width 205 height 40
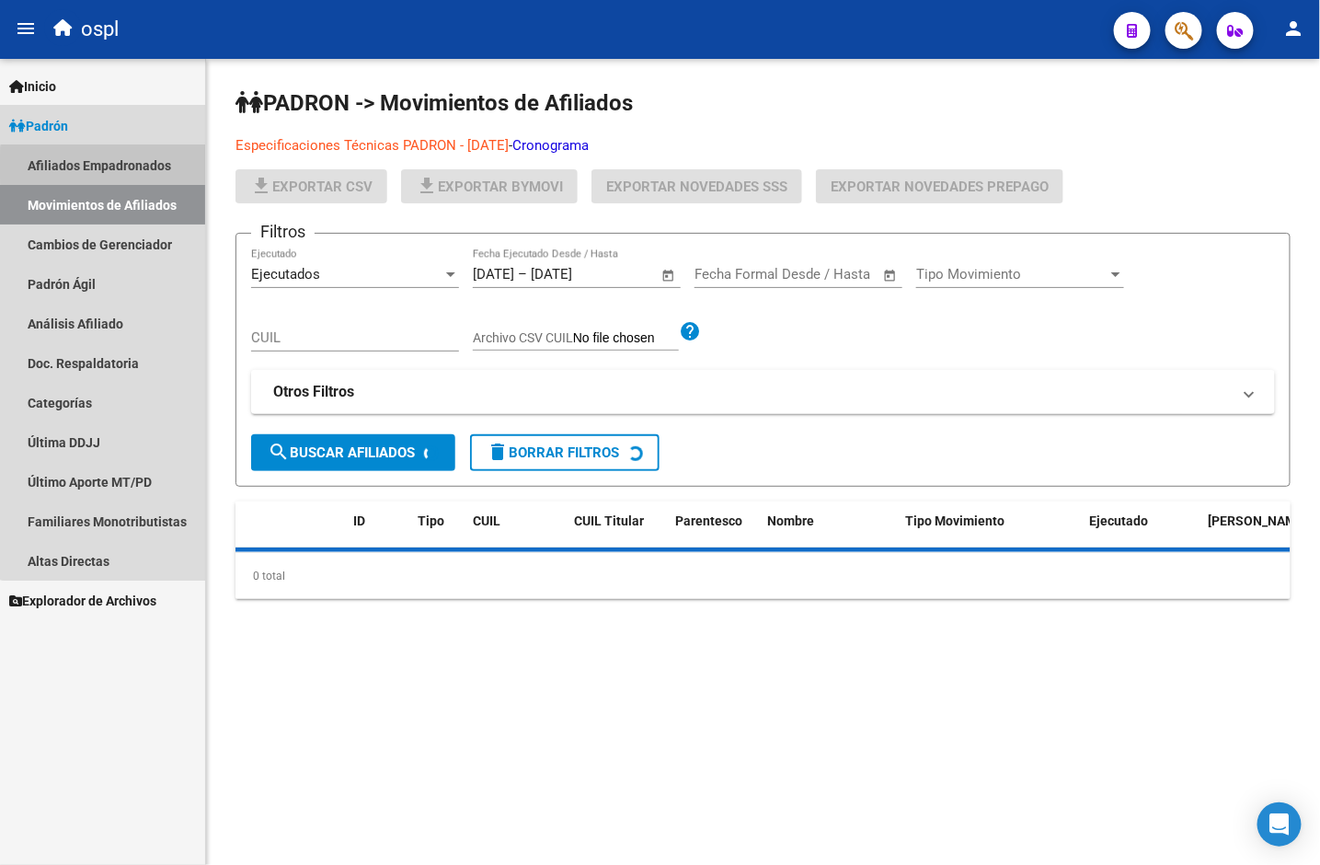
click at [106, 167] on link "Afiliados Empadronados" at bounding box center [102, 165] width 205 height 40
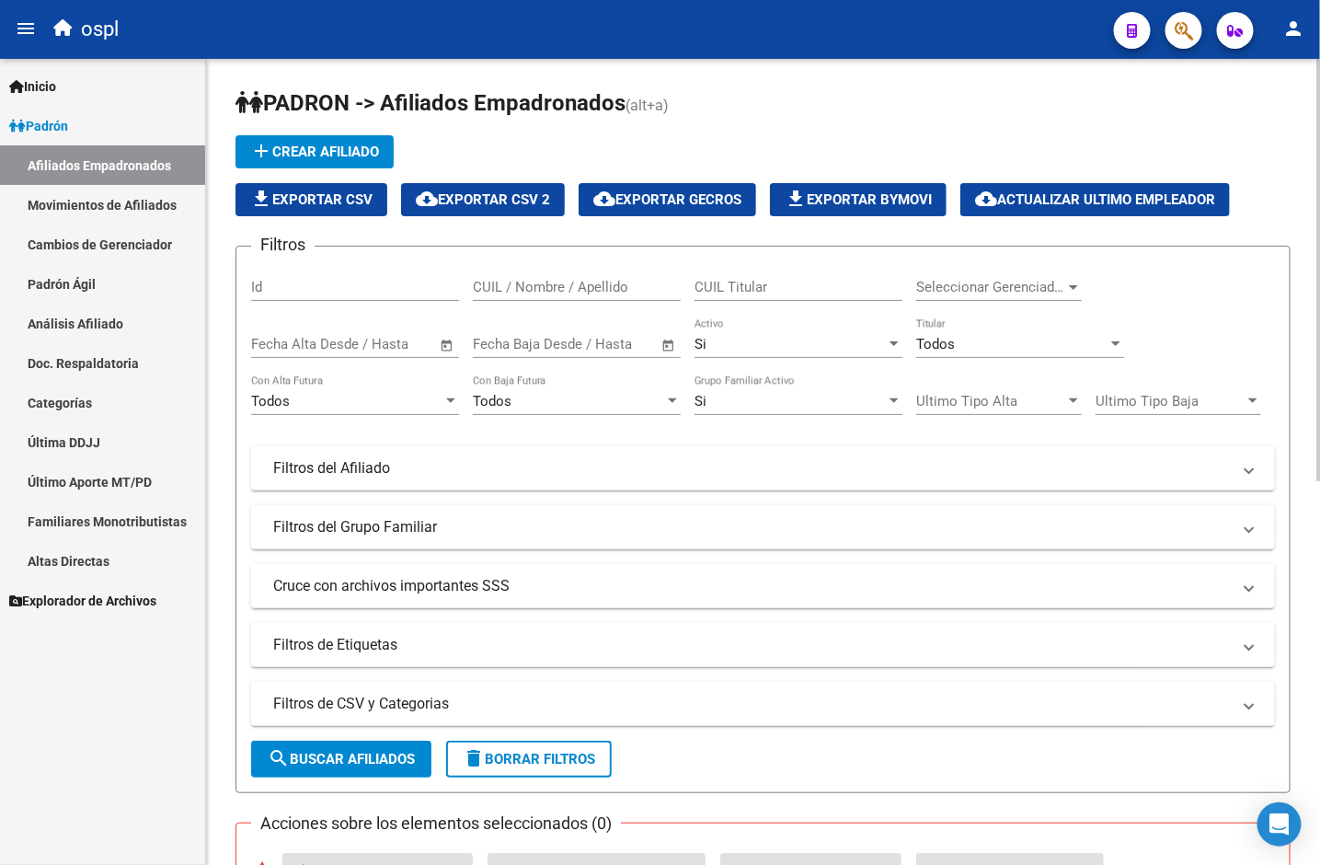
click at [364, 387] on div "Todos Con Alta Futura" at bounding box center [355, 395] width 208 height 40
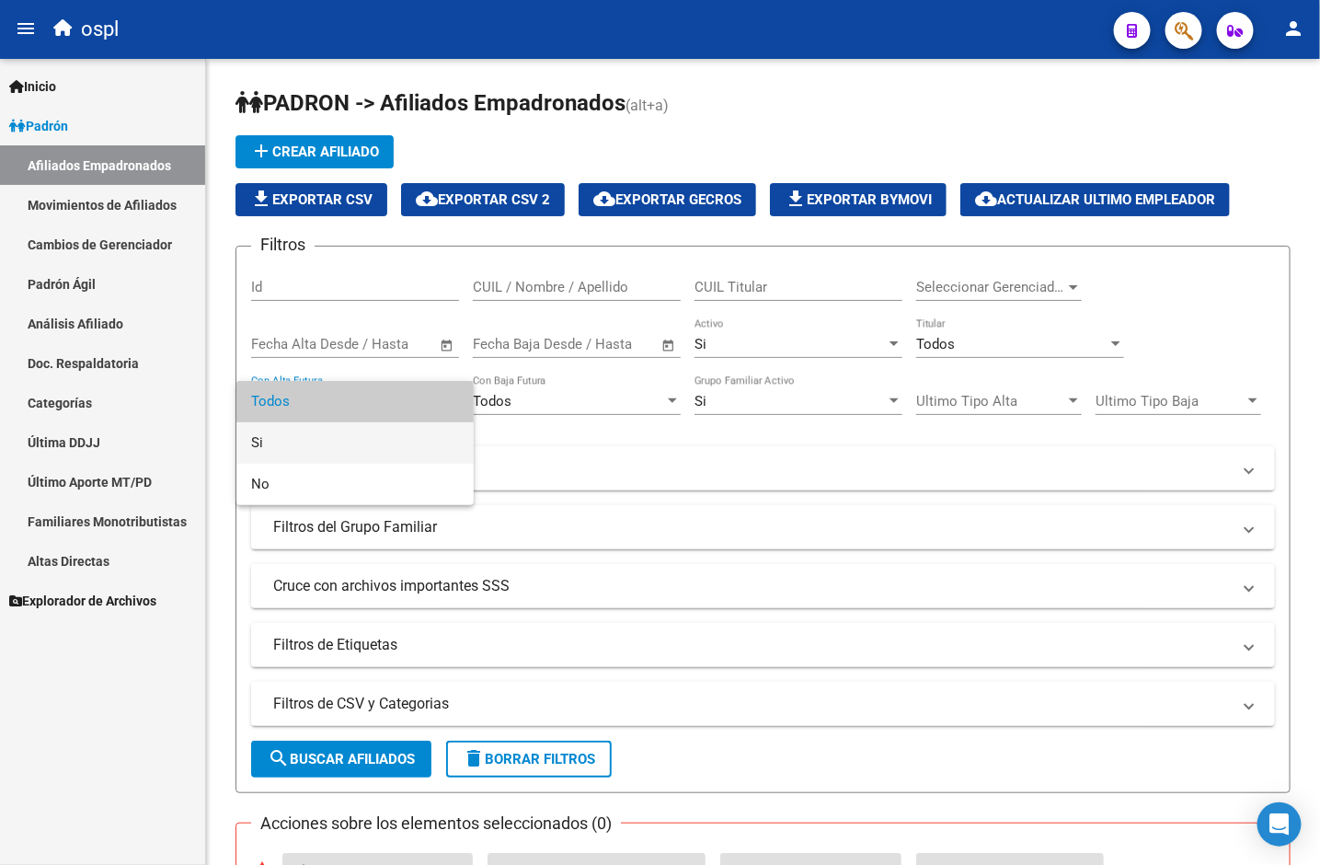
click at [351, 444] on span "Si" at bounding box center [355, 442] width 208 height 41
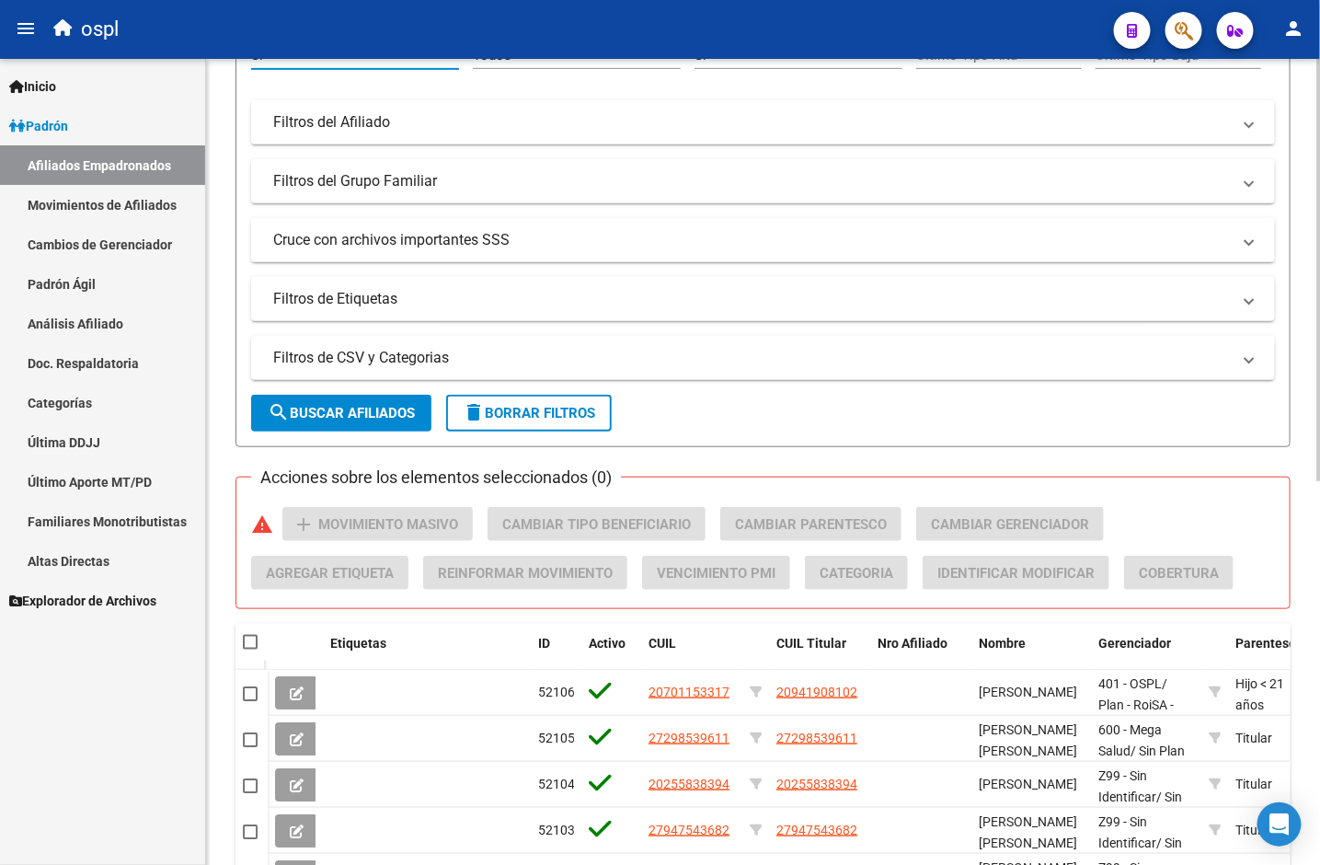
scroll to position [409, 0]
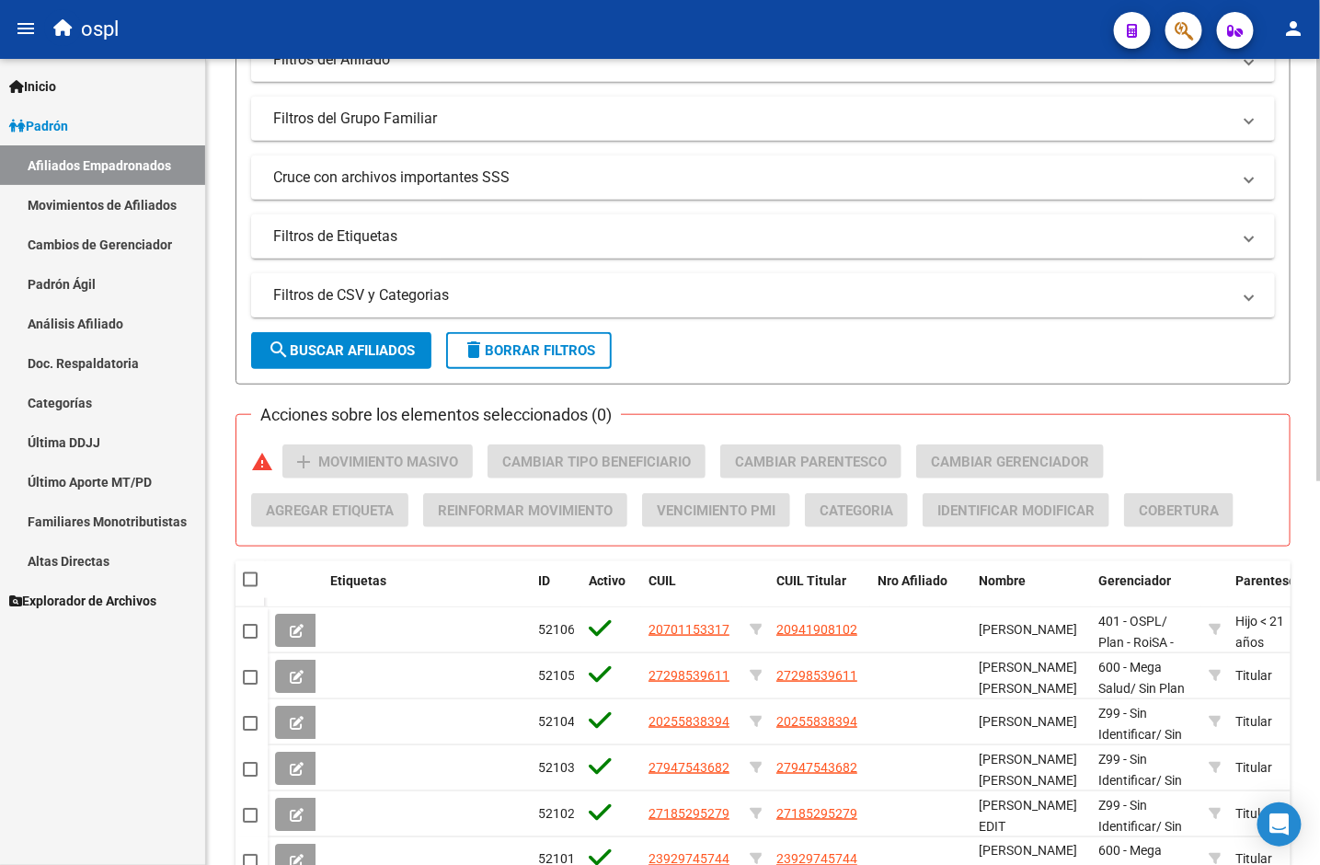
click at [438, 300] on mat-panel-title "Filtros de CSV y Categorias" at bounding box center [752, 295] width 958 height 20
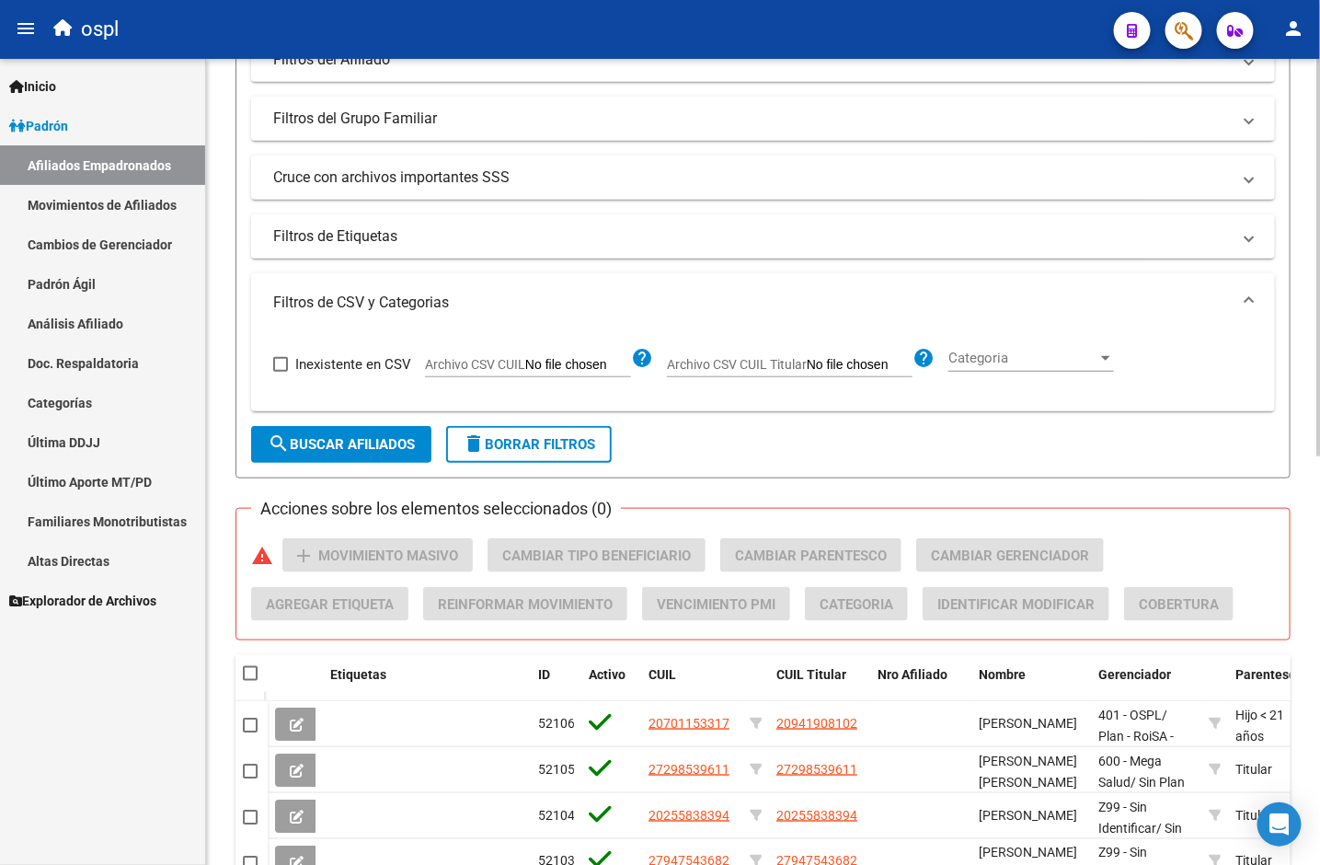
click at [296, 364] on span "Inexistente en CSV" at bounding box center [353, 364] width 116 height 22
click at [281, 372] on input "Inexistente en CSV" at bounding box center [280, 372] width 1 height 1
click at [296, 364] on span "Inexistente en CSV" at bounding box center [353, 364] width 116 height 22
click at [281, 372] on input "Inexistente en CSV" at bounding box center [280, 372] width 1 height 1
checkbox input "false"
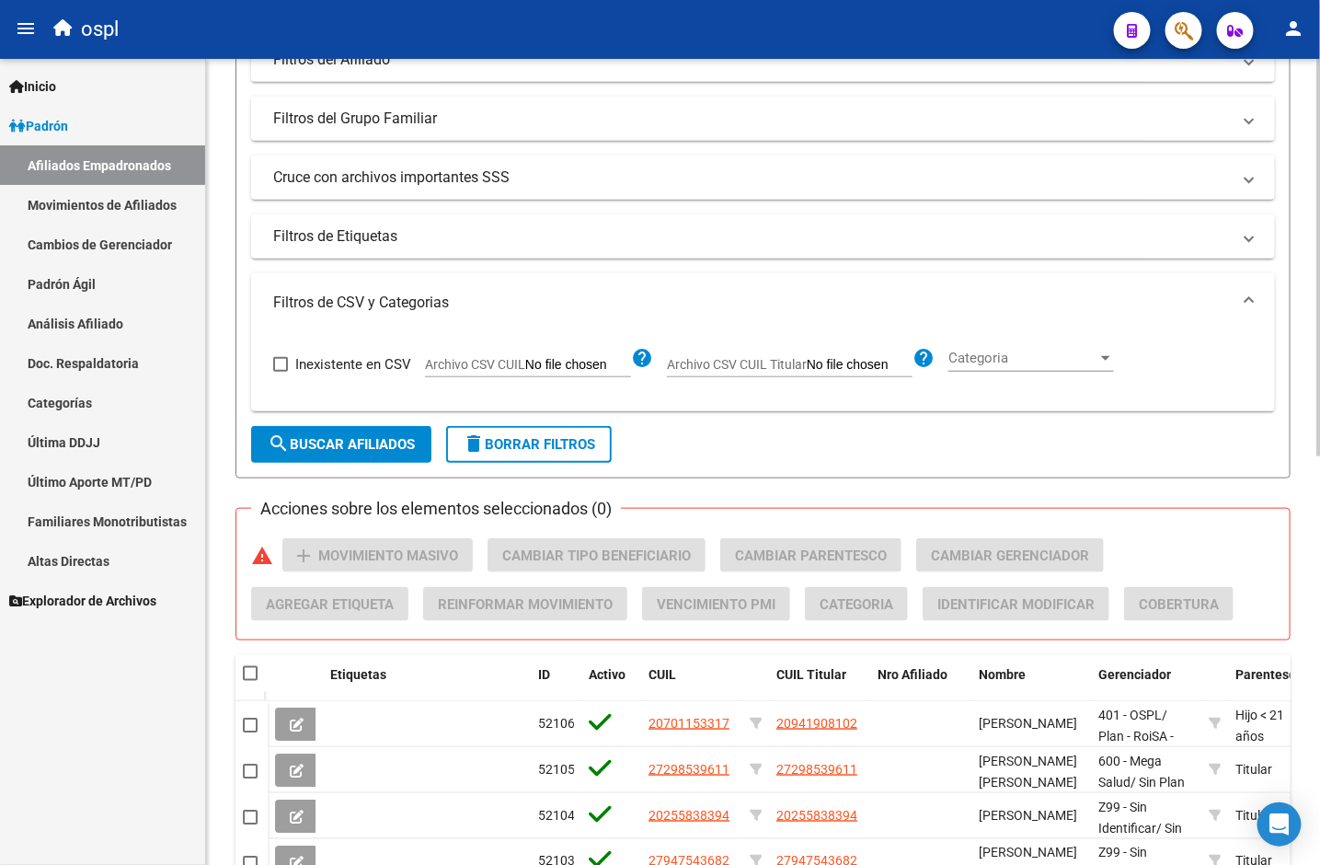
click at [522, 362] on span "Archivo CSV CUIL" at bounding box center [475, 364] width 100 height 15
click at [525, 362] on input "Archivo CSV CUIL" at bounding box center [578, 365] width 106 height 17
type input "C:\fakepath\bajas_padrón.csv"
click at [658, 363] on span "Eliminar" at bounding box center [662, 364] width 63 height 17
click at [473, 359] on span "Archivo CSV CUIL" at bounding box center [475, 364] width 100 height 15
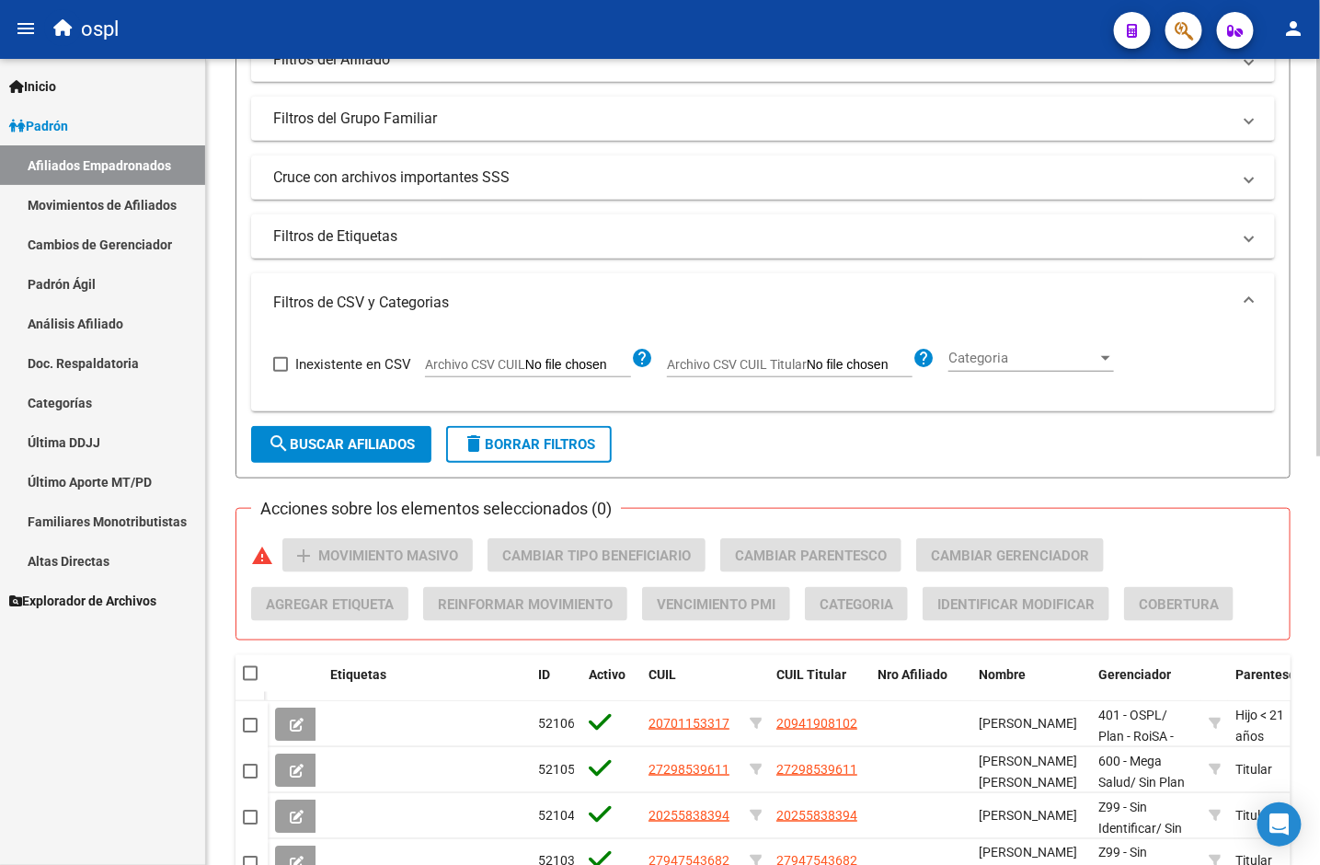
click at [525, 359] on input "Archivo CSV CUIL" at bounding box center [578, 365] width 106 height 17
type input "C:\fakepath\bajas_padrón.csv"
click at [346, 440] on span "search Buscar Afiliados" at bounding box center [341, 444] width 147 height 17
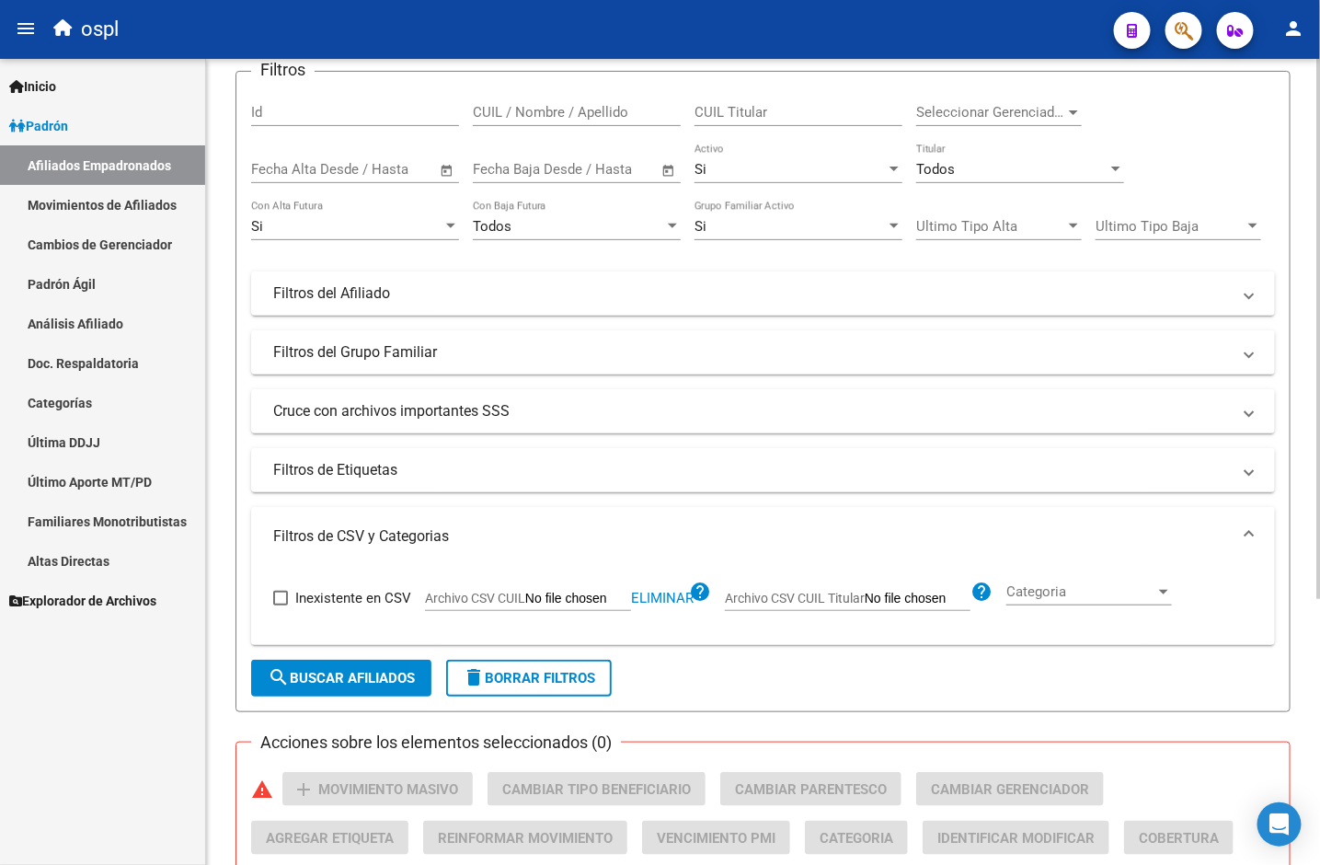
scroll to position [0, 0]
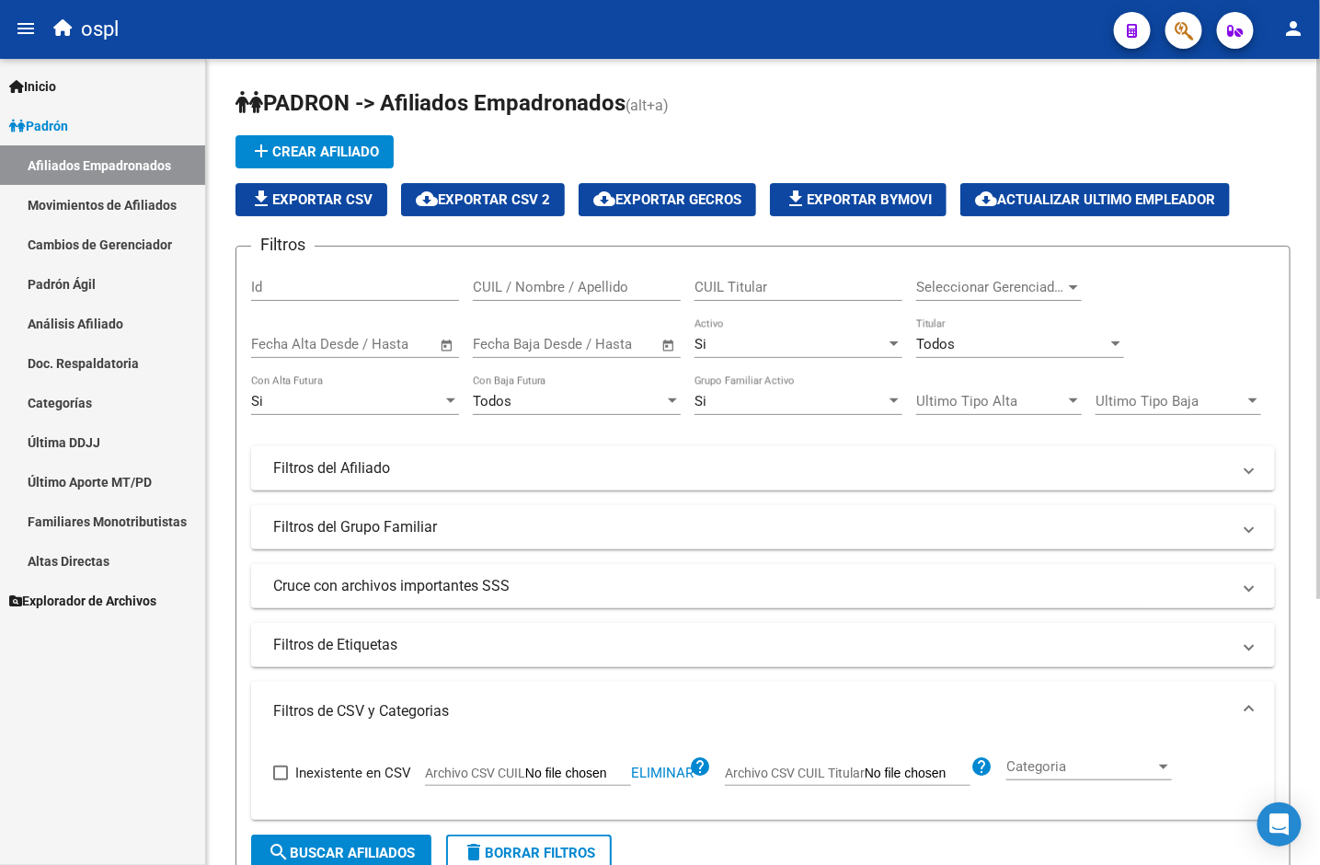
click at [353, 402] on div "Si" at bounding box center [346, 401] width 191 height 17
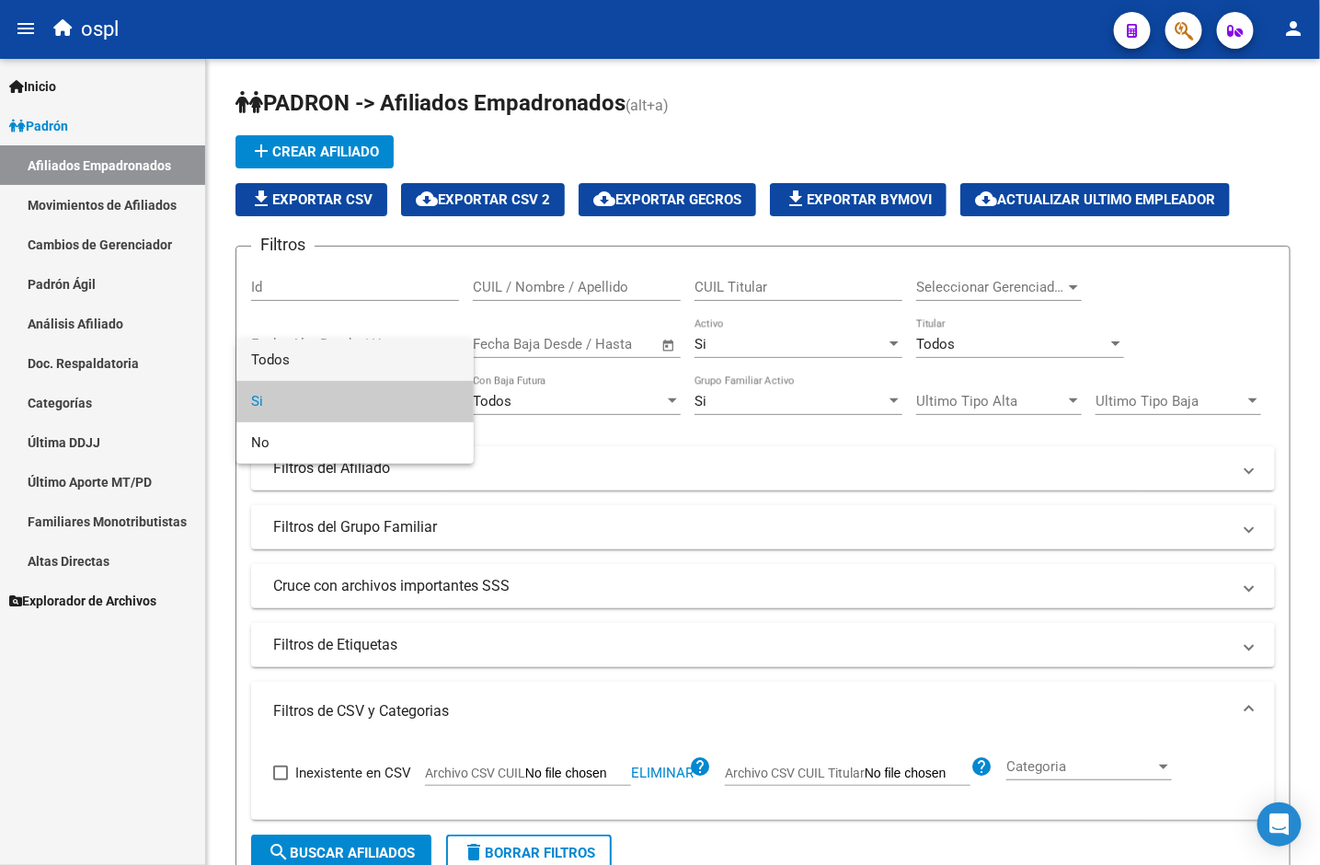
click at [345, 360] on span "Todos" at bounding box center [355, 360] width 208 height 41
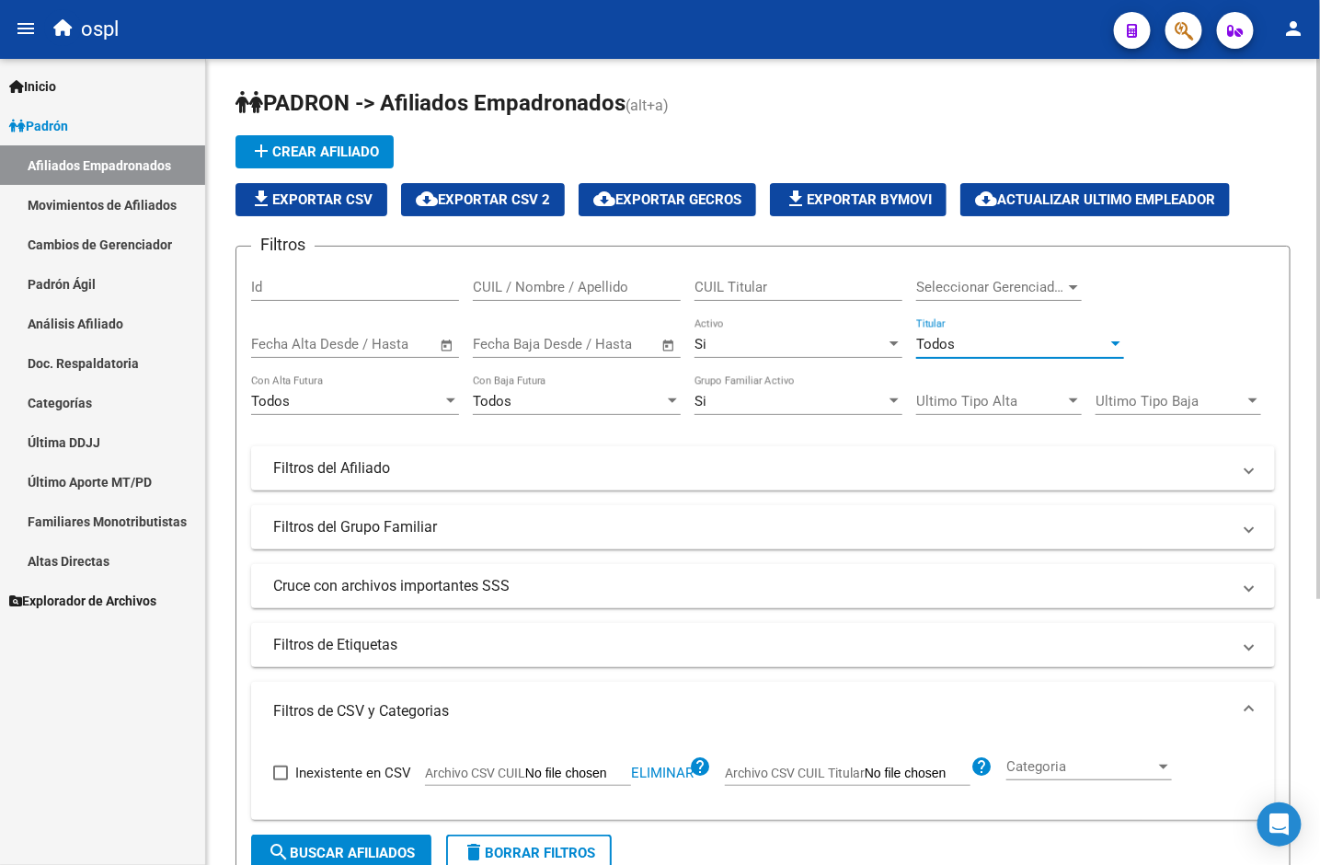
click at [1040, 350] on div "Todos" at bounding box center [1011, 344] width 191 height 17
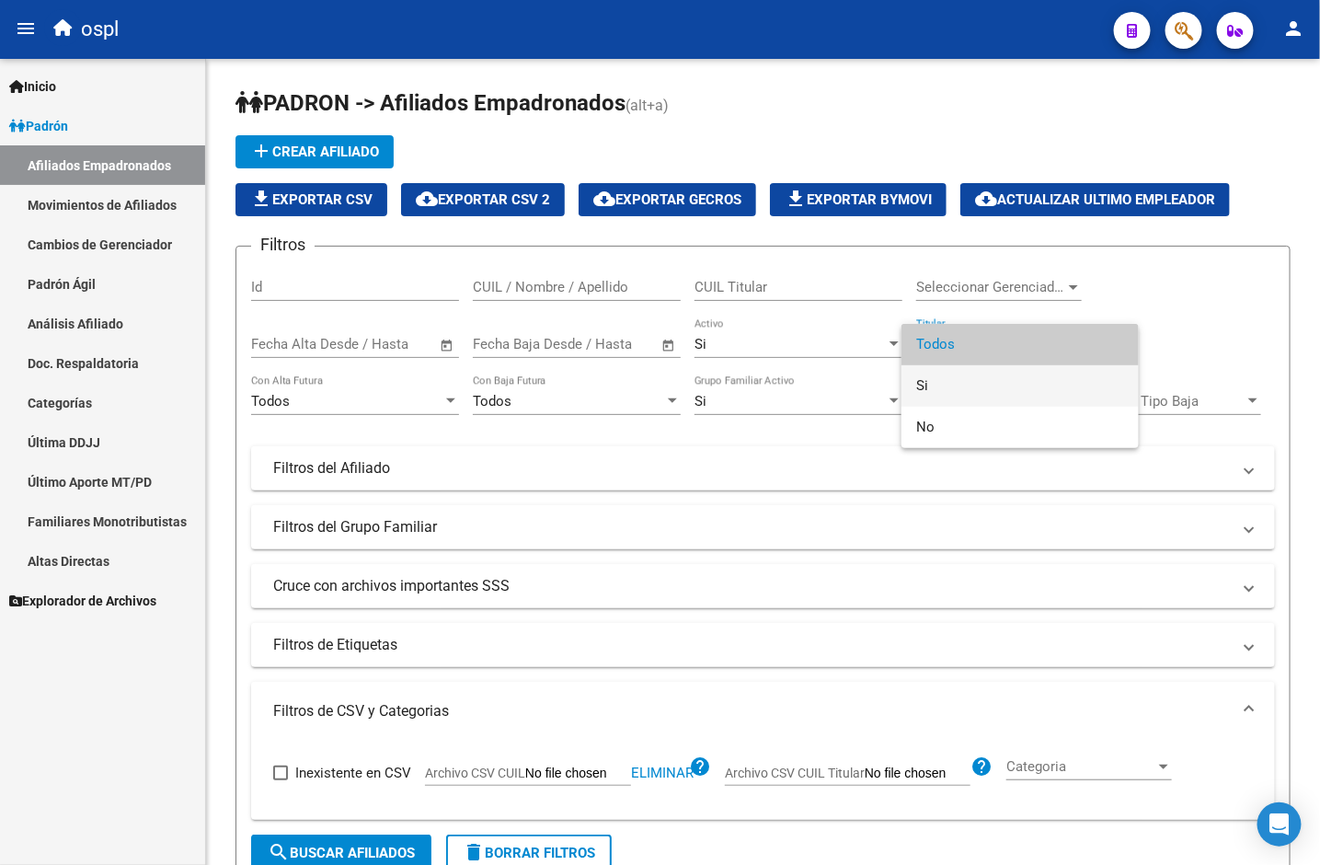
click at [988, 387] on span "Si" at bounding box center [1020, 385] width 208 height 41
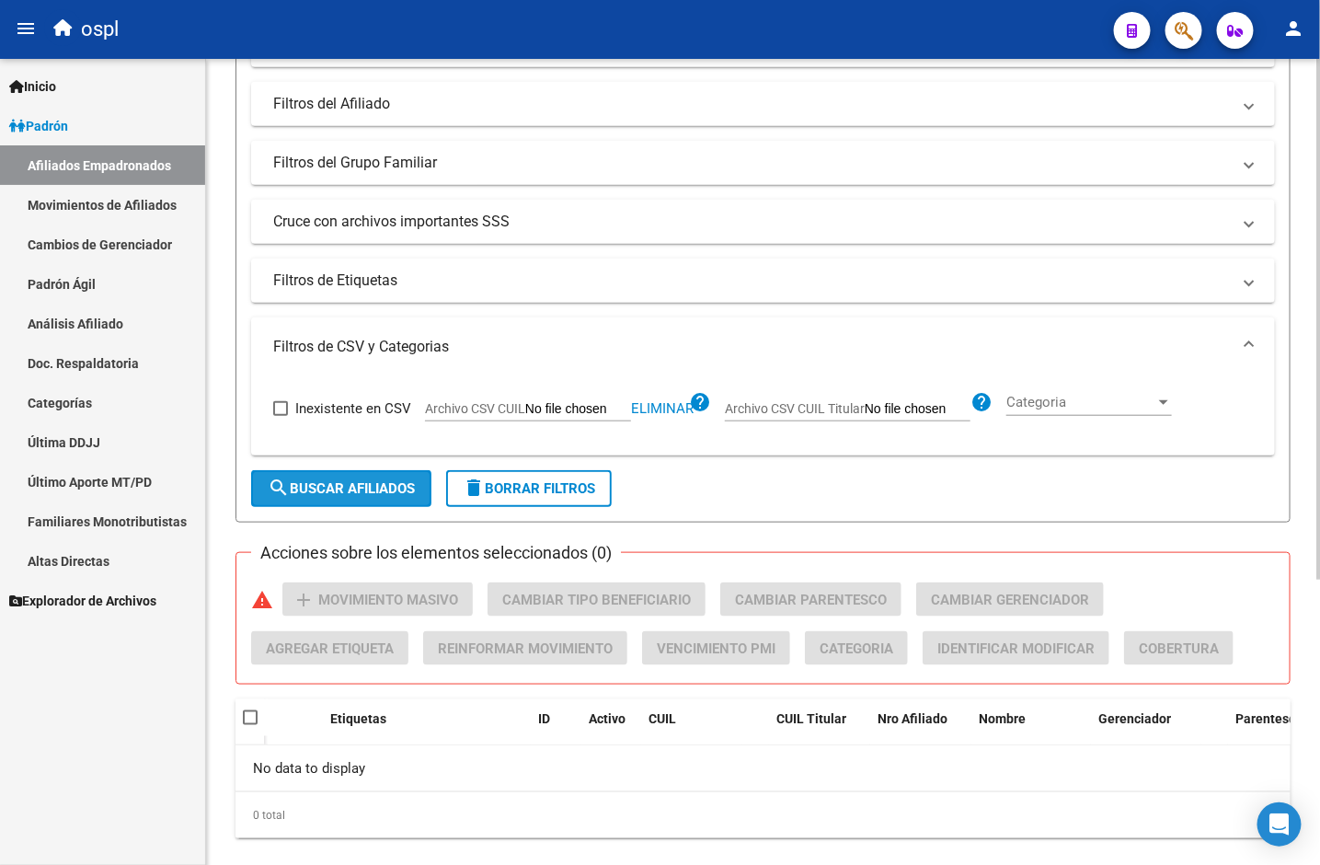
click at [348, 478] on button "search Buscar Afiliados" at bounding box center [341, 488] width 180 height 37
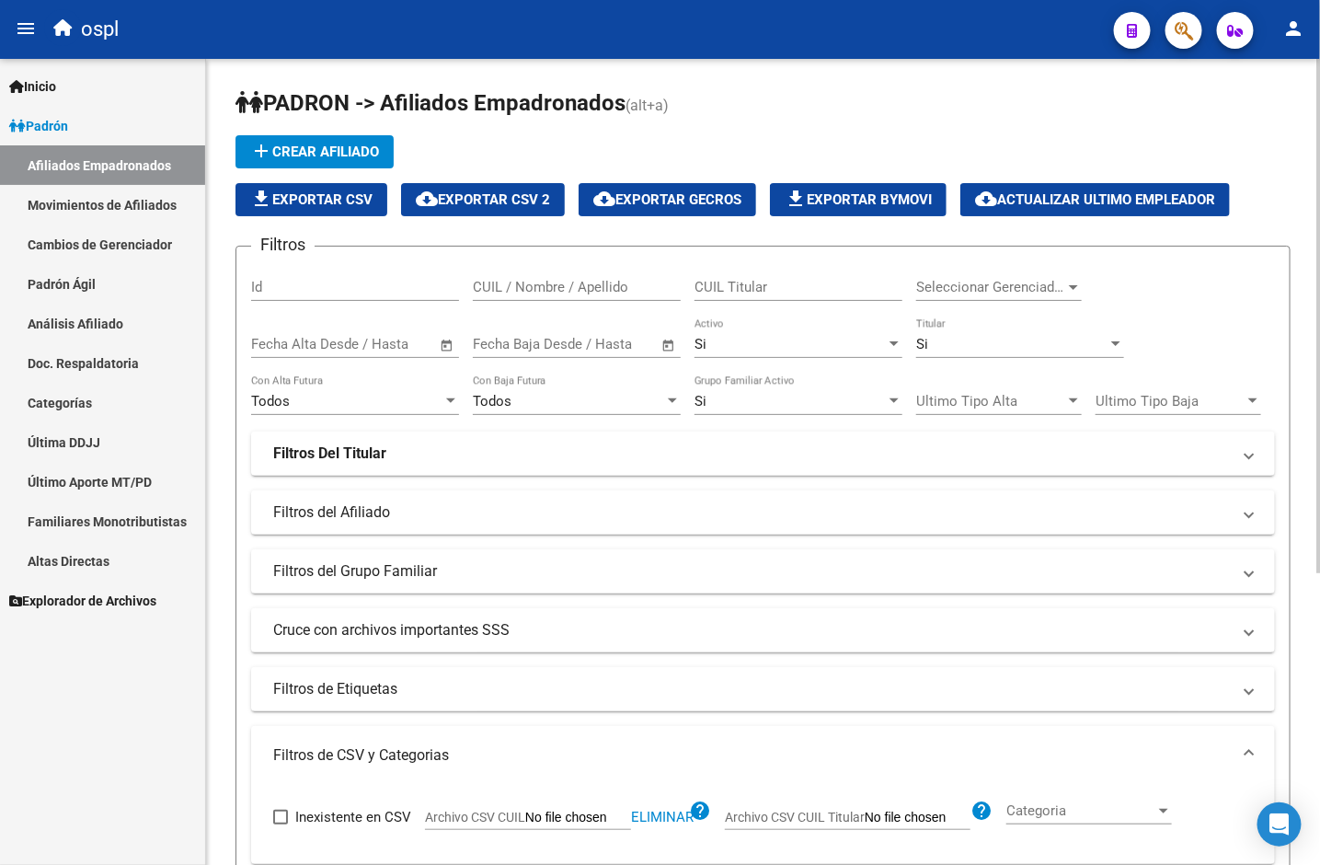
click at [526, 282] on input "CUIL / Nombre / Apellido" at bounding box center [577, 287] width 208 height 17
paste input "20229970233"
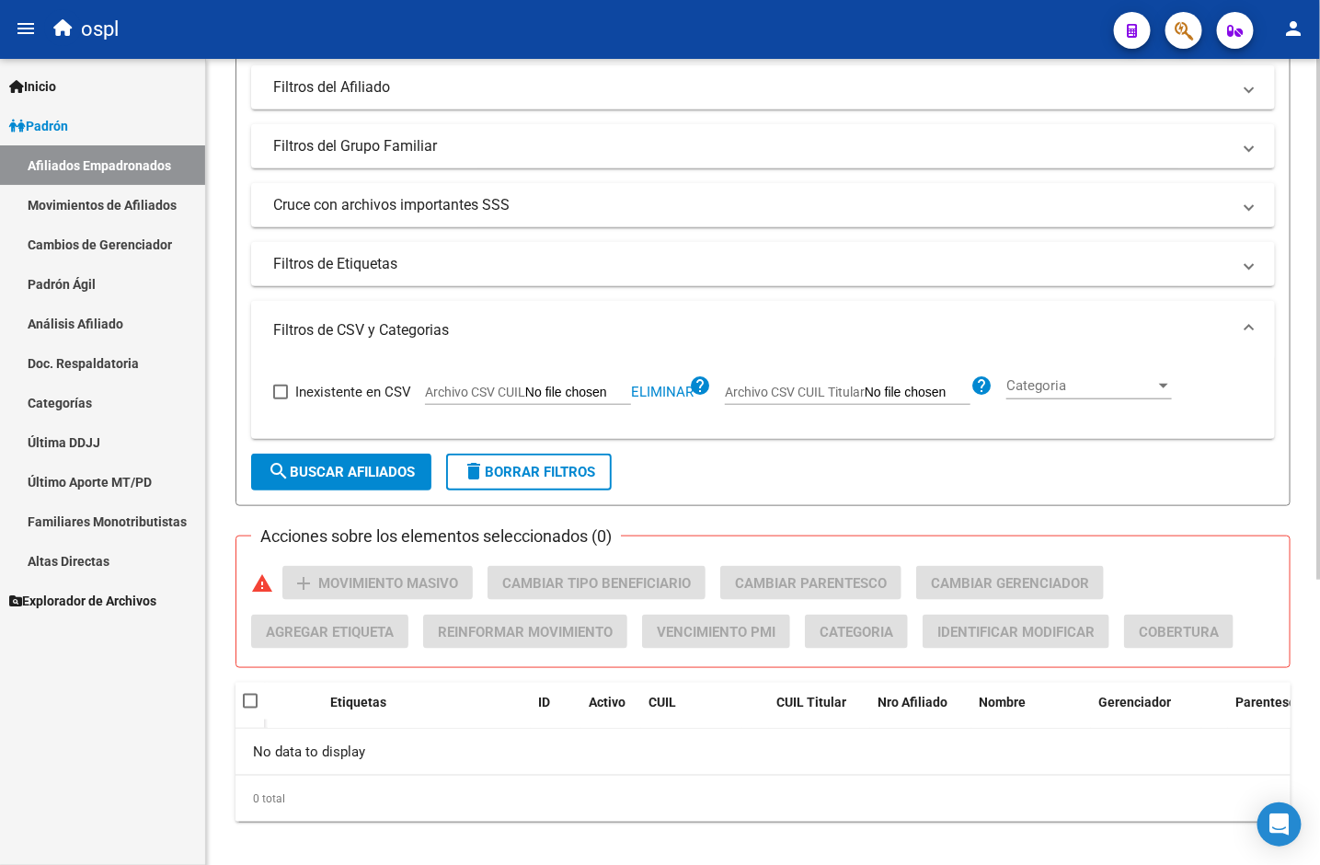
scroll to position [442, 0]
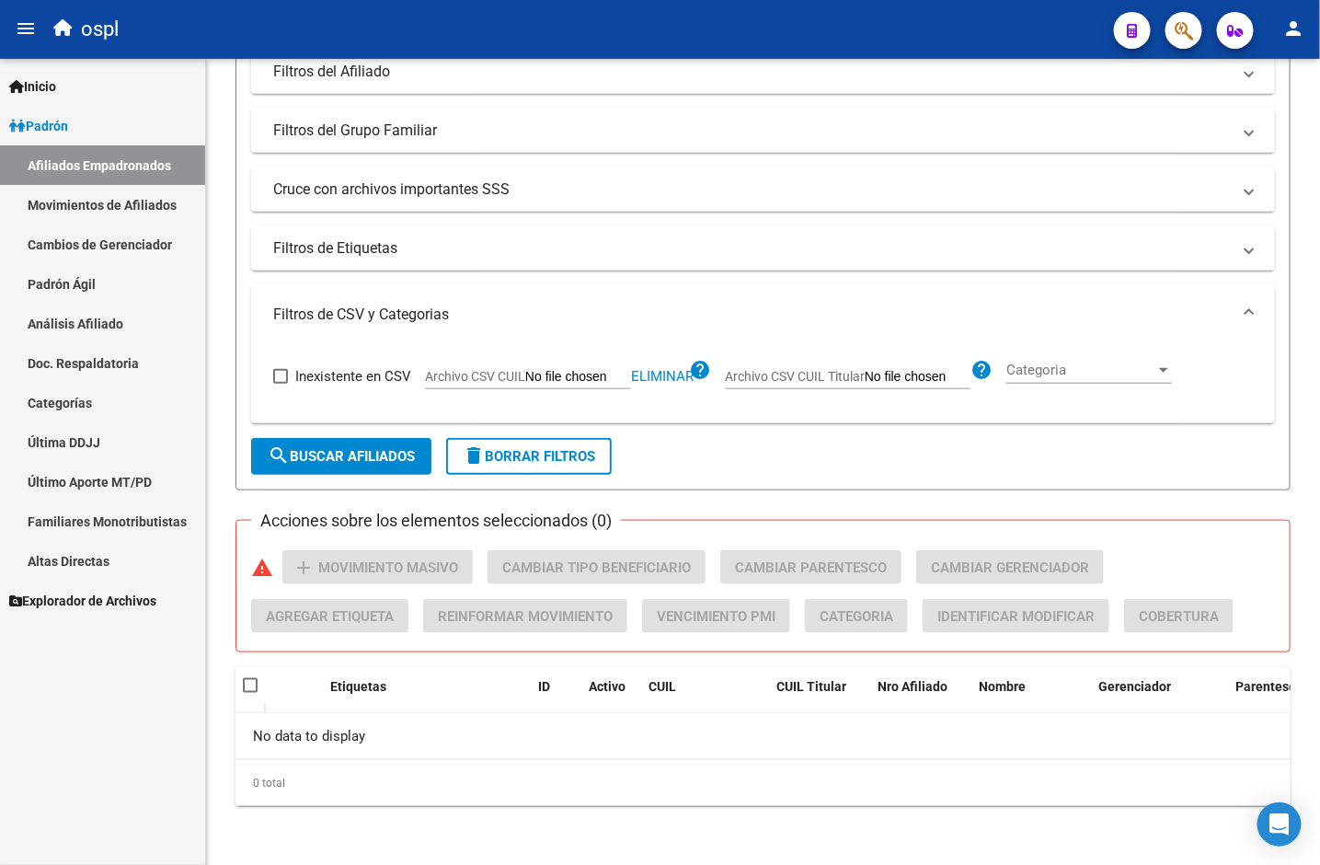
type input "20229970233"
click at [140, 243] on link "Cambios de Gerenciador" at bounding box center [102, 245] width 205 height 40
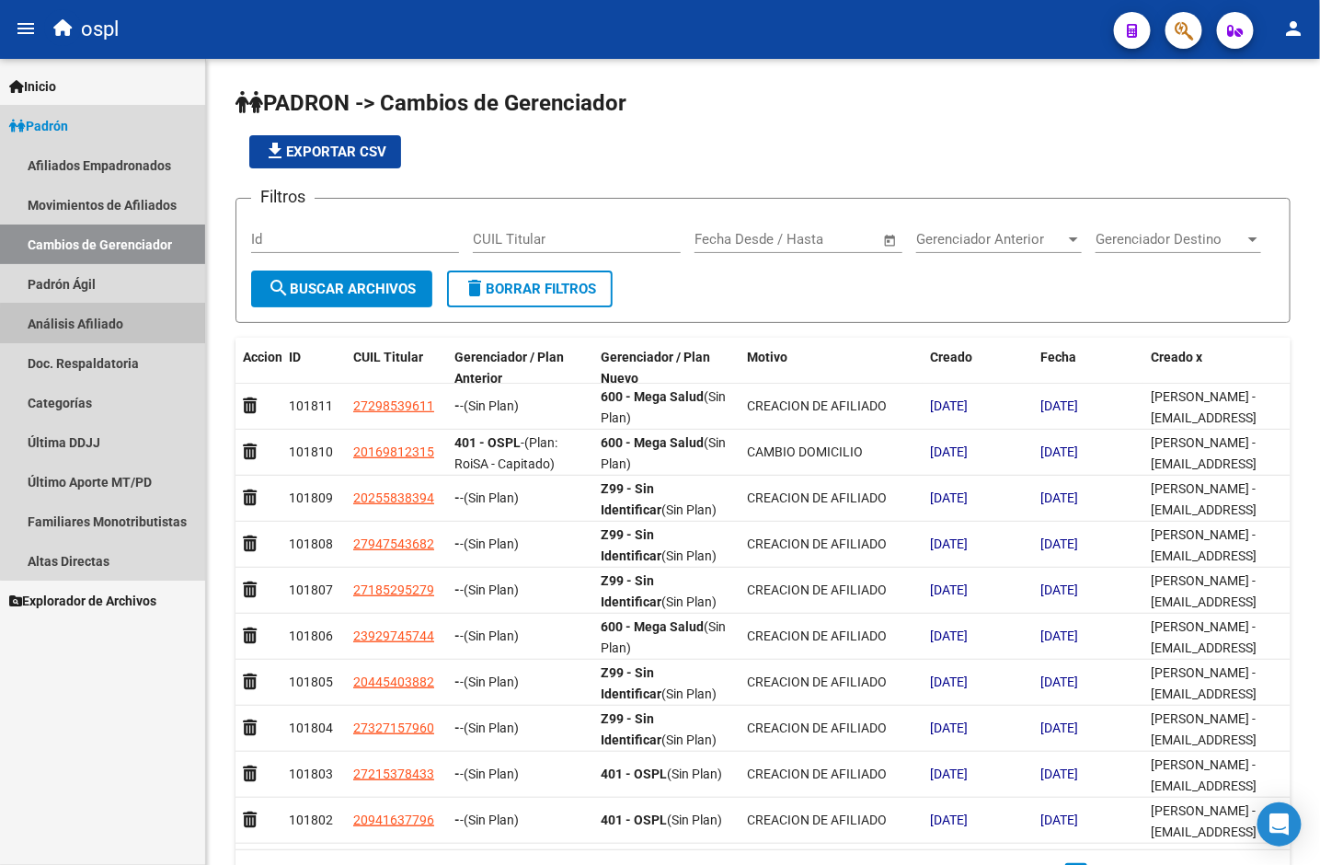
click at [121, 328] on link "Análisis Afiliado" at bounding box center [102, 324] width 205 height 40
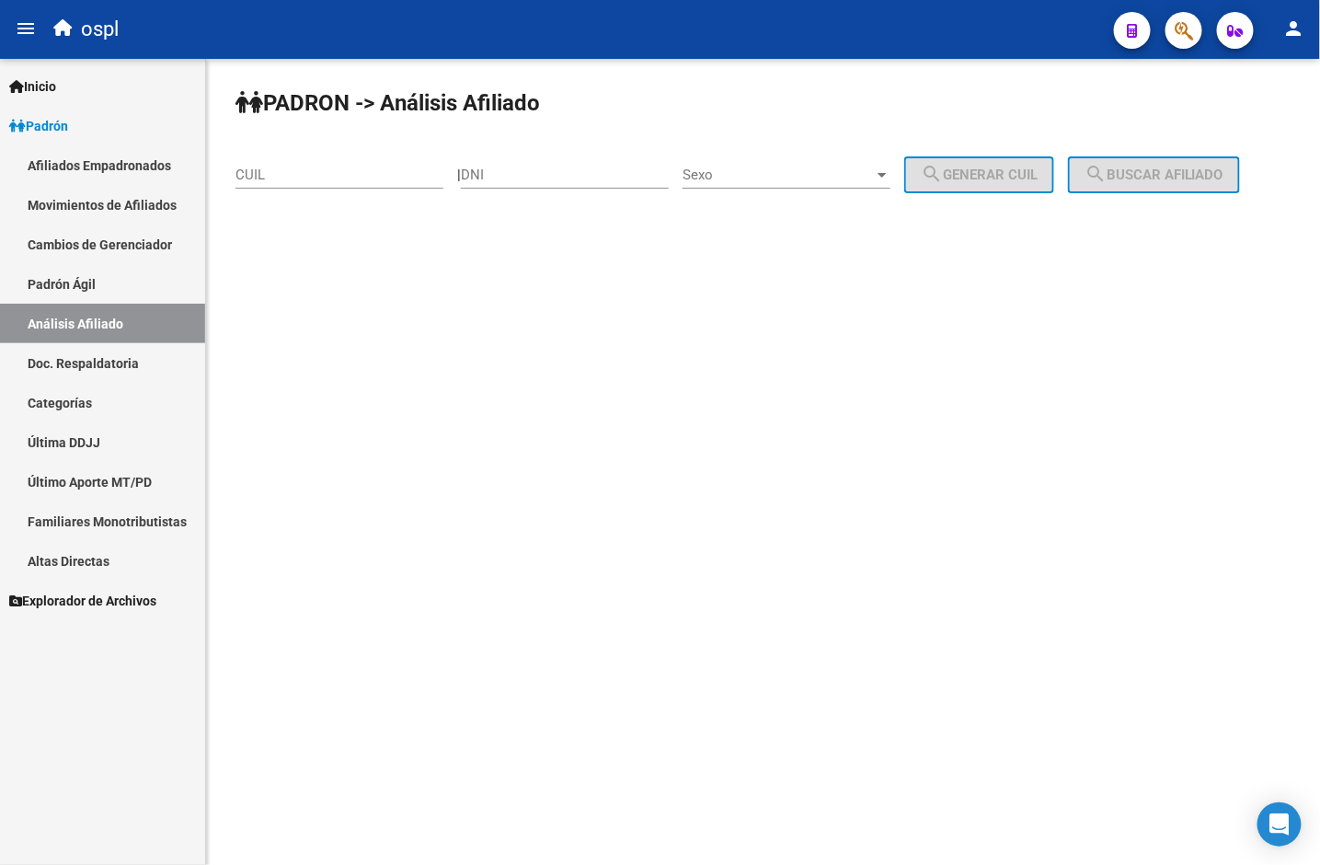
click at [363, 175] on input "CUIL" at bounding box center [340, 175] width 208 height 17
paste input "20-22997023-3"
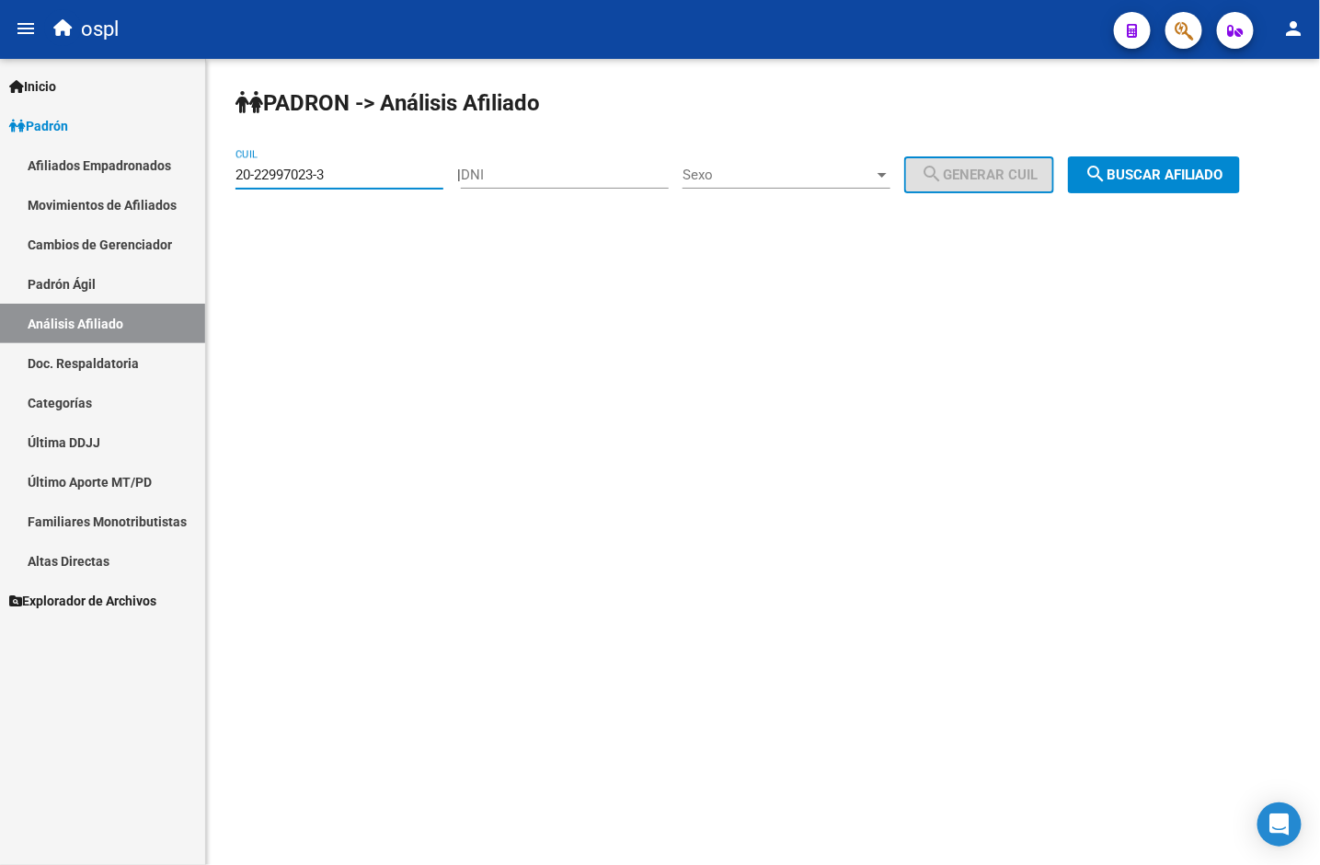
click at [1206, 176] on span "search Buscar afiliado" at bounding box center [1154, 175] width 139 height 17
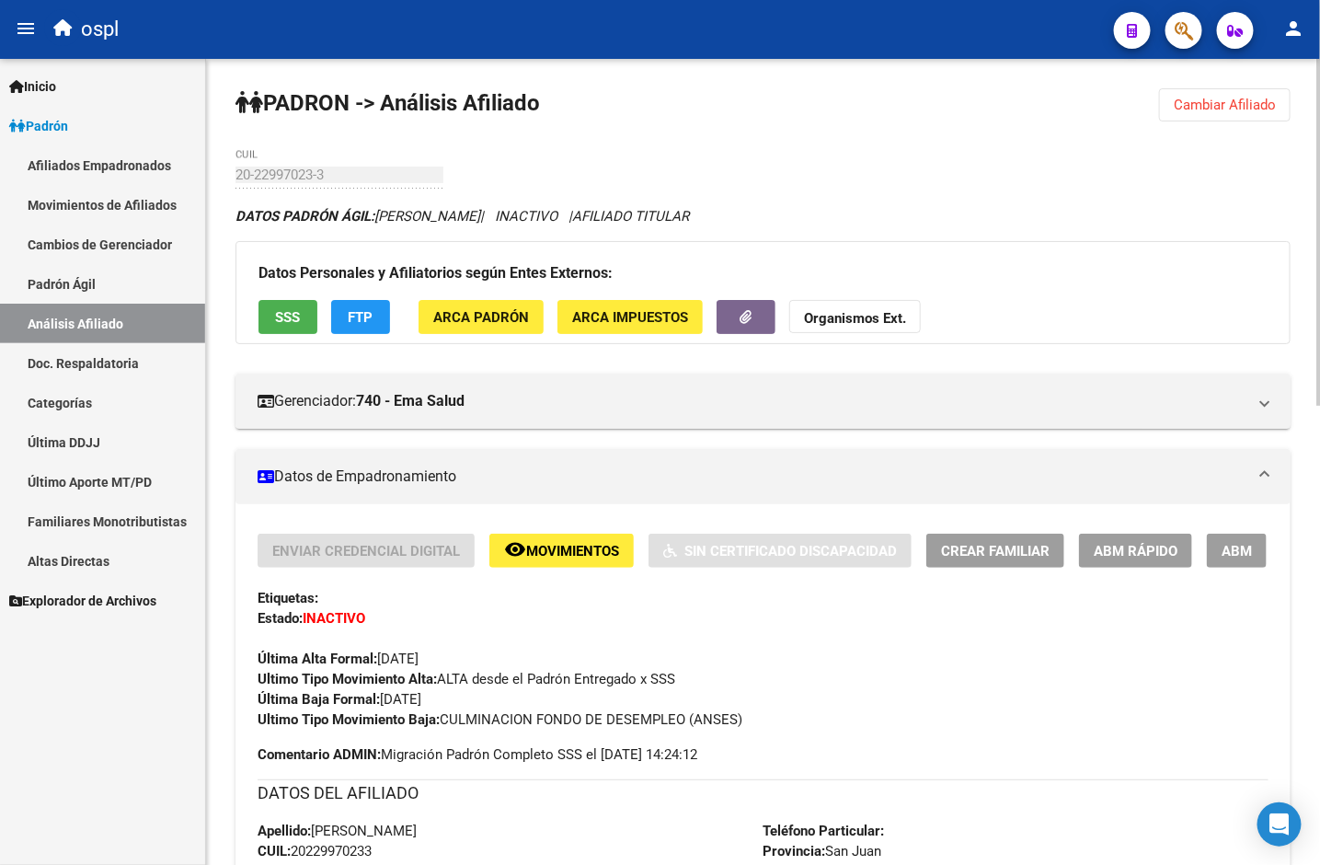
click at [142, 307] on link "Análisis Afiliado" at bounding box center [102, 324] width 205 height 40
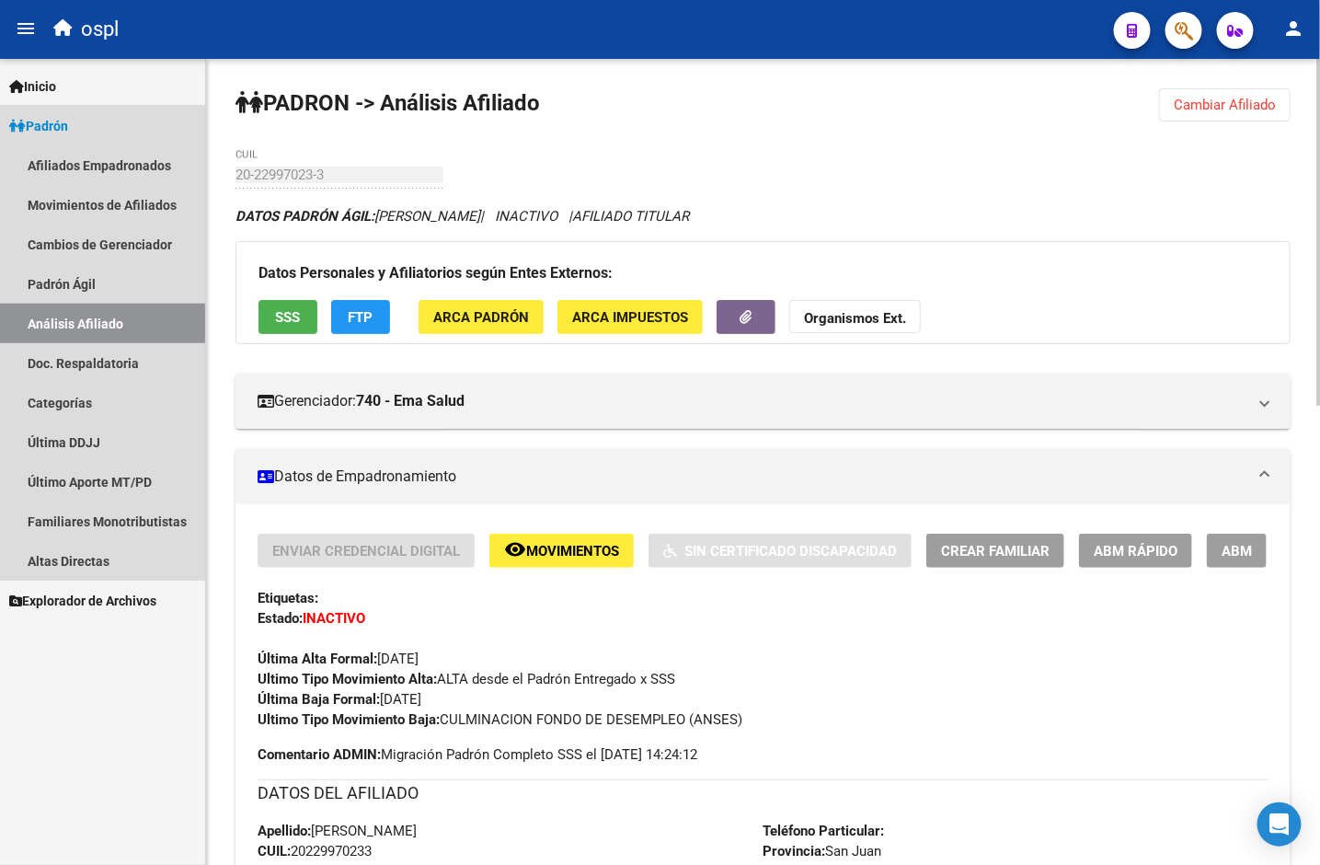
click at [151, 320] on link "Análisis Afiliado" at bounding box center [102, 324] width 205 height 40
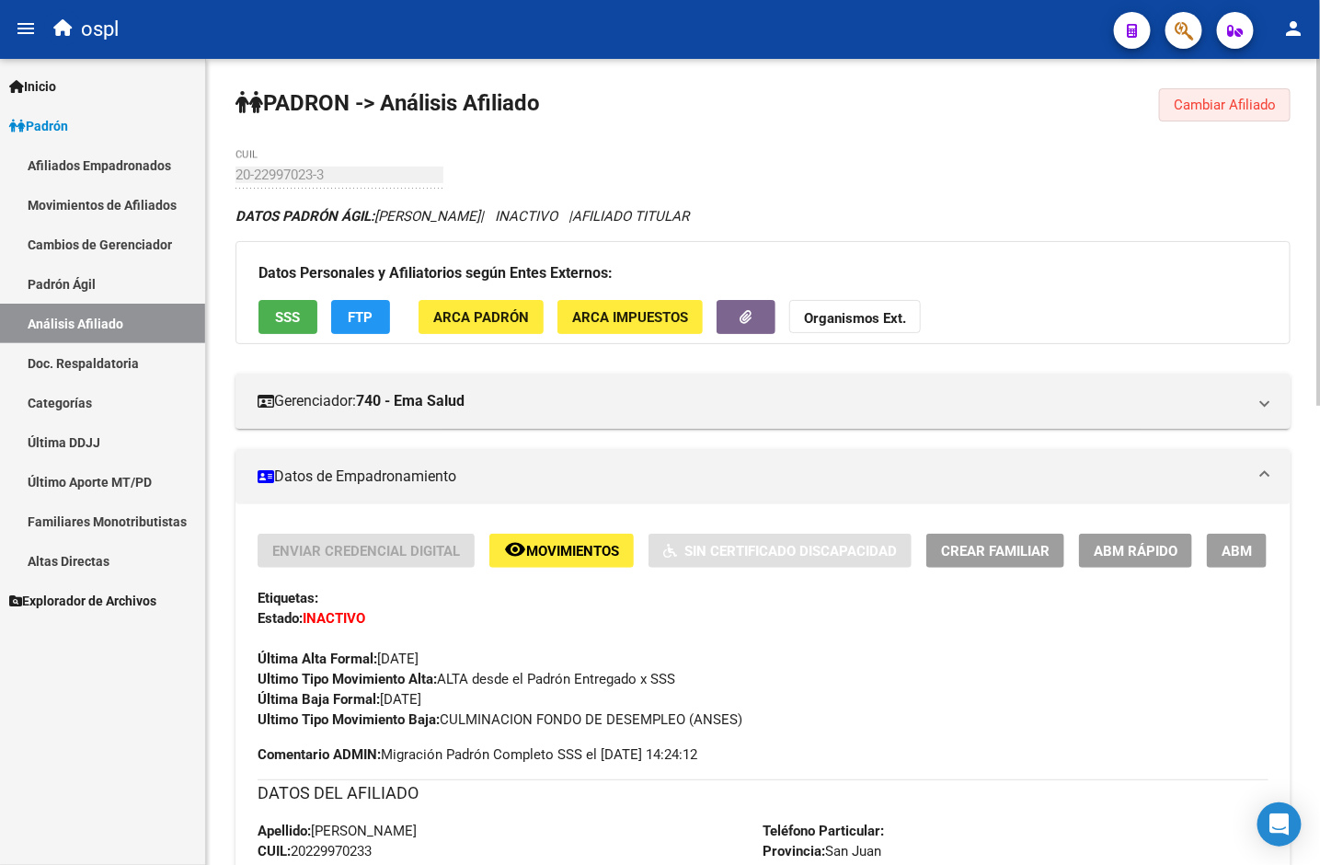
click at [1212, 98] on span "Cambiar Afiliado" at bounding box center [1225, 105] width 102 height 17
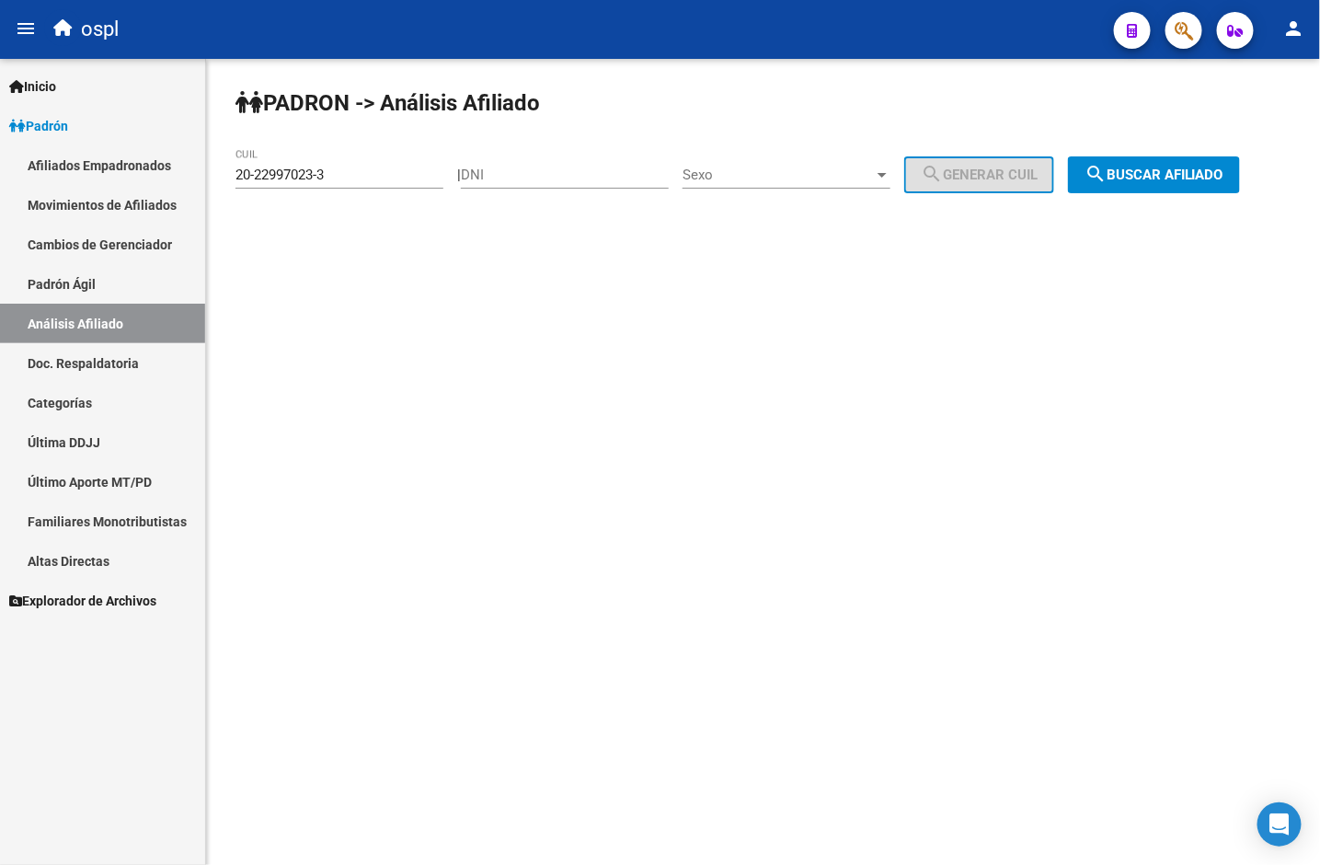
click at [319, 177] on input "20-22997023-3" at bounding box center [340, 175] width 208 height 17
paste input "7-36811369-2"
click at [1166, 173] on span "search Buscar afiliado" at bounding box center [1154, 175] width 139 height 17
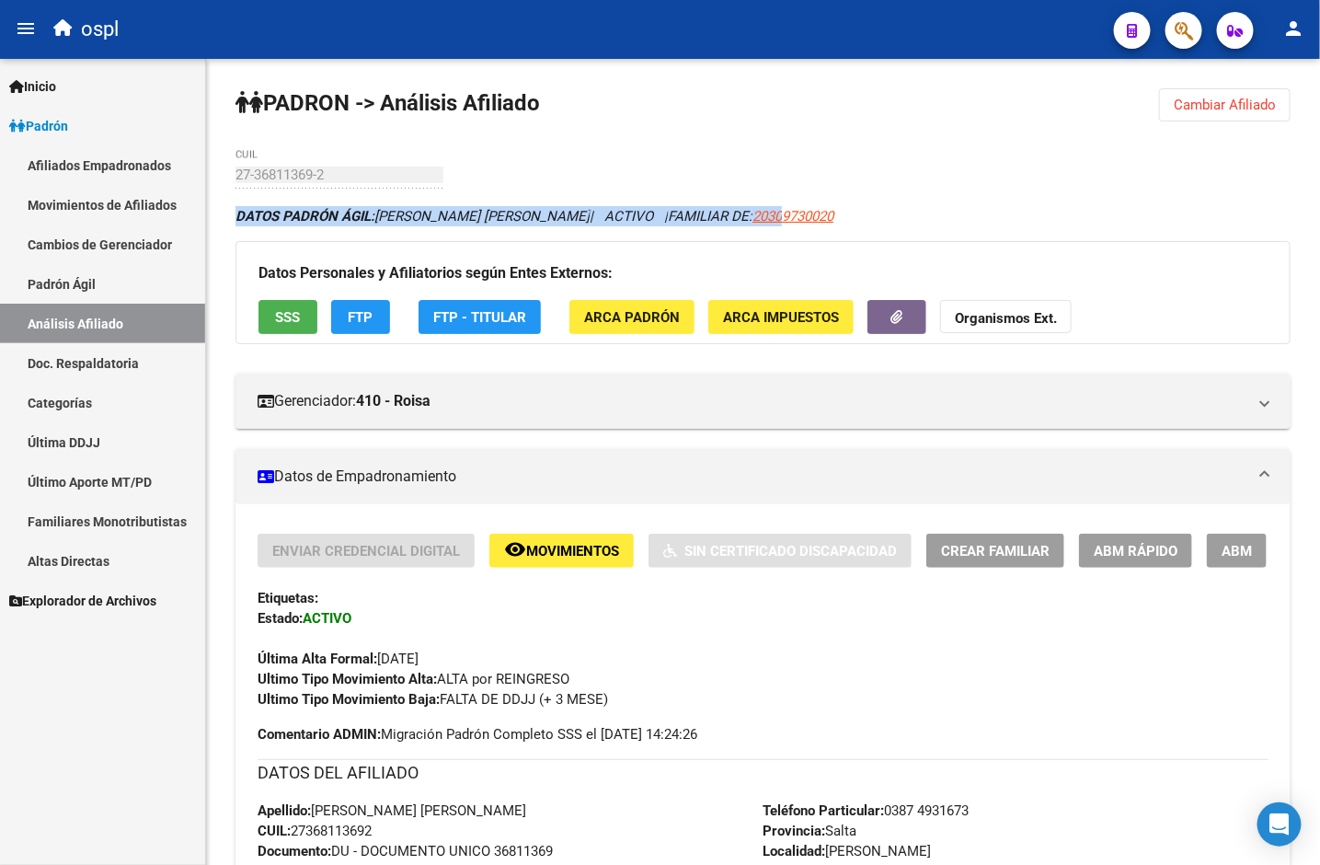
click at [753, 215] on span "20309730020" at bounding box center [793, 216] width 81 height 17
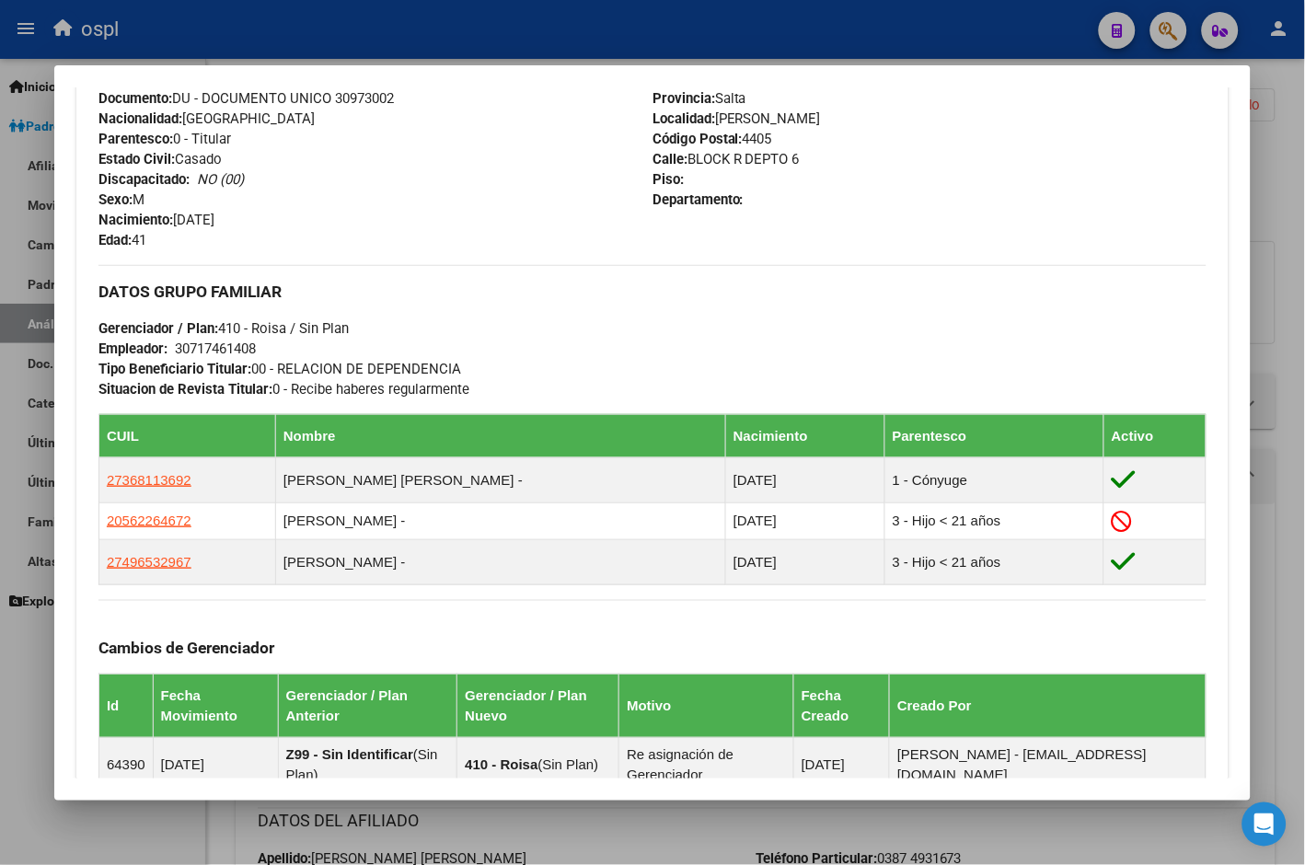
scroll to position [715, 0]
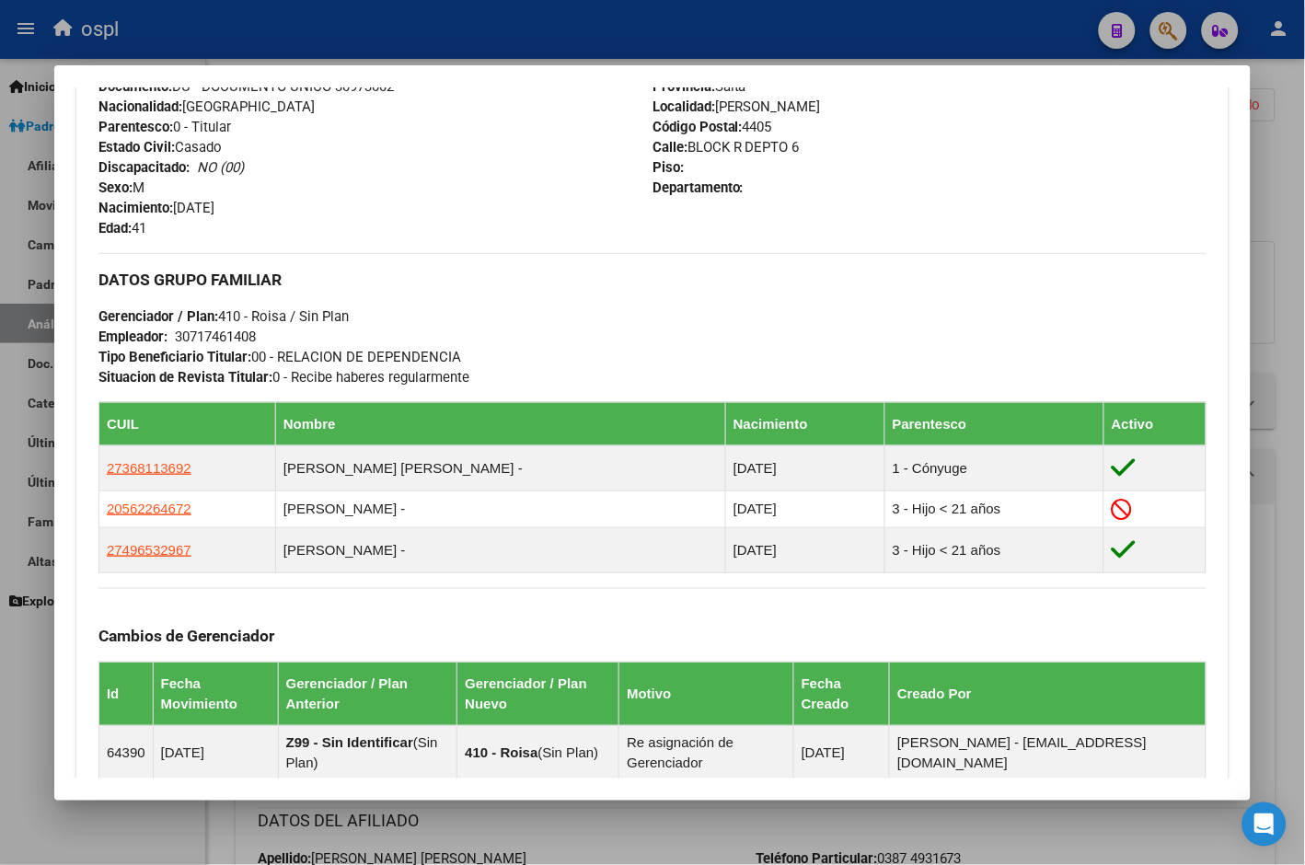
click at [1257, 155] on div at bounding box center [652, 432] width 1305 height 865
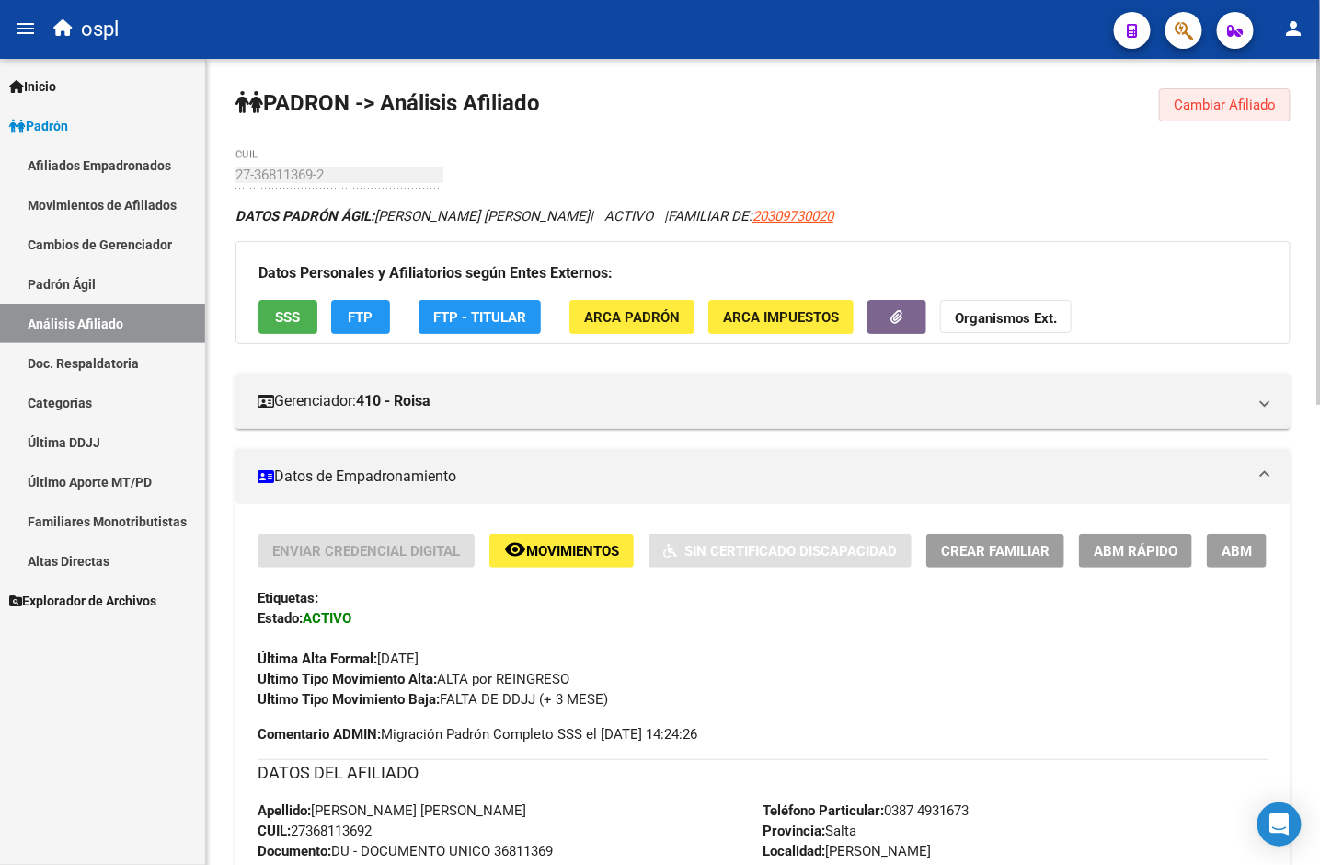
click at [1192, 101] on span "Cambiar Afiliado" at bounding box center [1225, 105] width 102 height 17
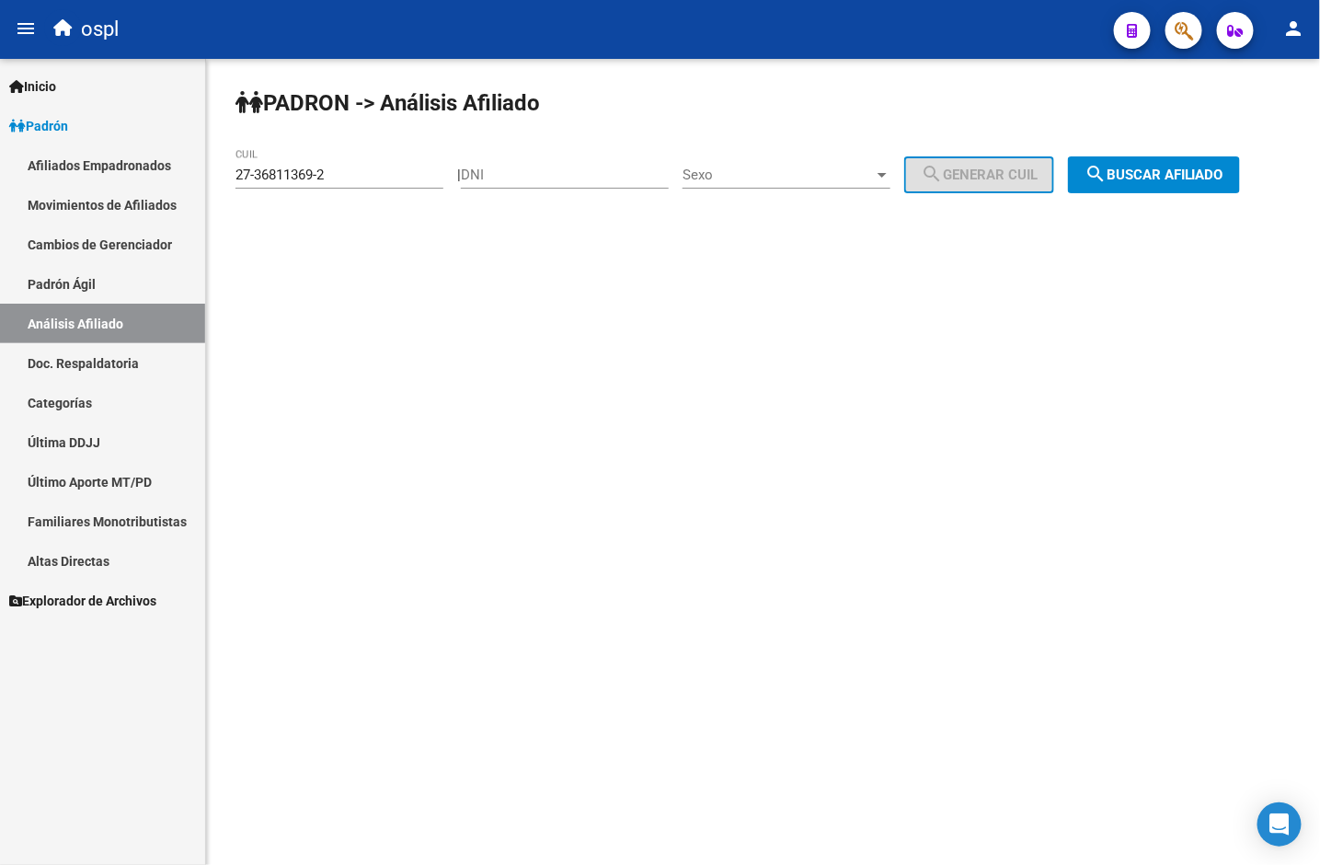
click at [336, 179] on input "27-36811369-2" at bounding box center [340, 175] width 208 height 17
paste input "59197450-0"
click at [1166, 167] on span "search Buscar afiliado" at bounding box center [1154, 175] width 139 height 17
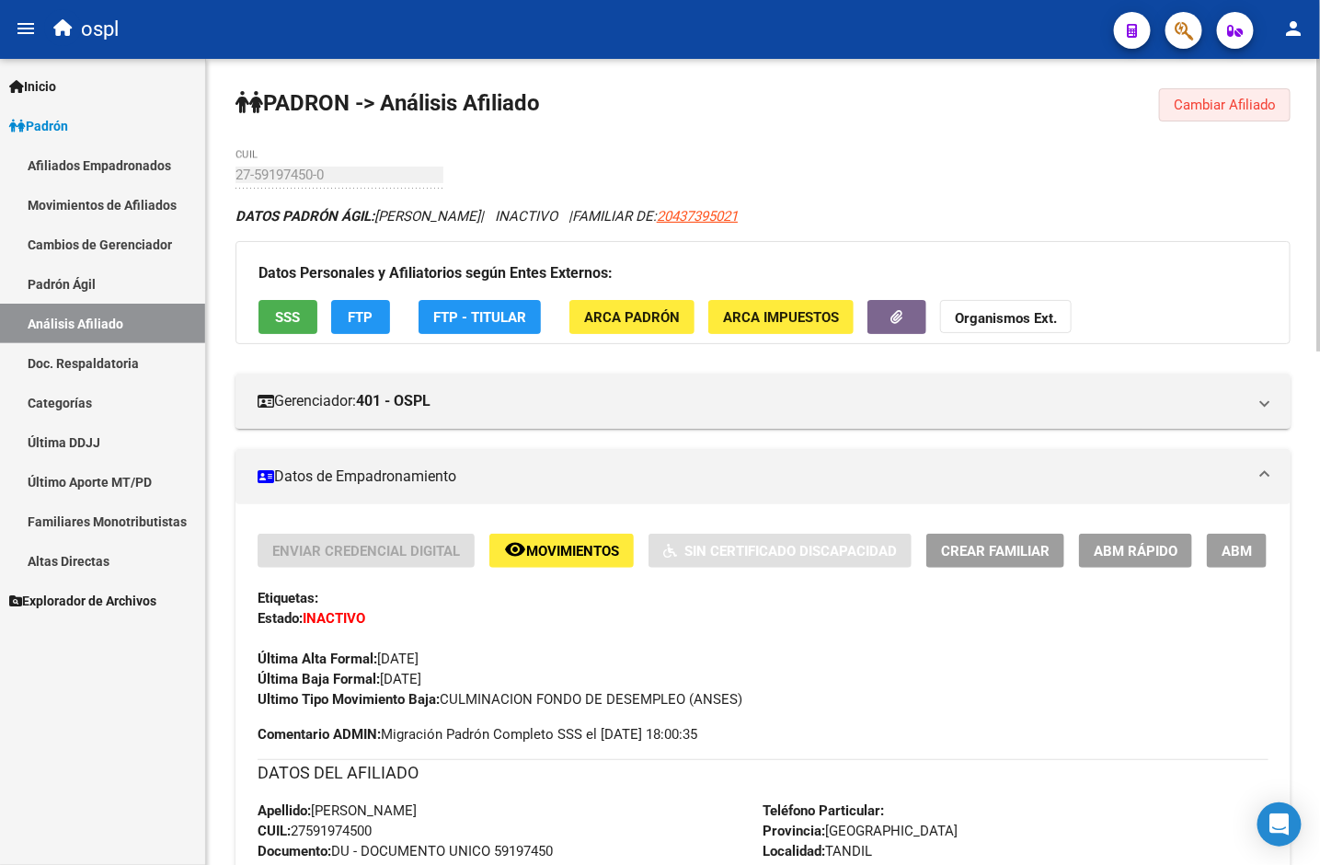
click at [1203, 116] on button "Cambiar Afiliado" at bounding box center [1225, 104] width 132 height 33
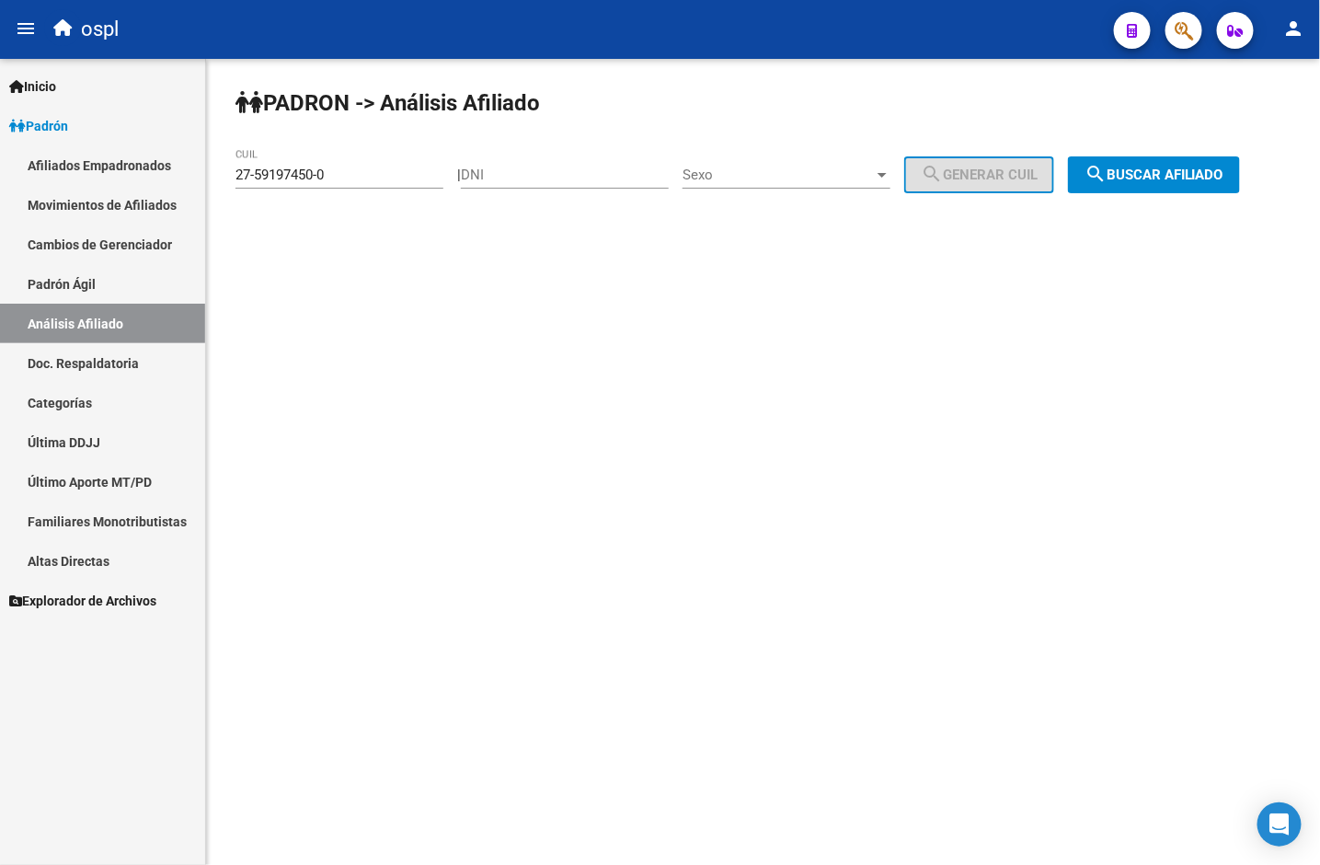
click at [292, 170] on input "27-59197450-0" at bounding box center [340, 175] width 208 height 17
paste input "0-30973002"
type input "20-30973002-0"
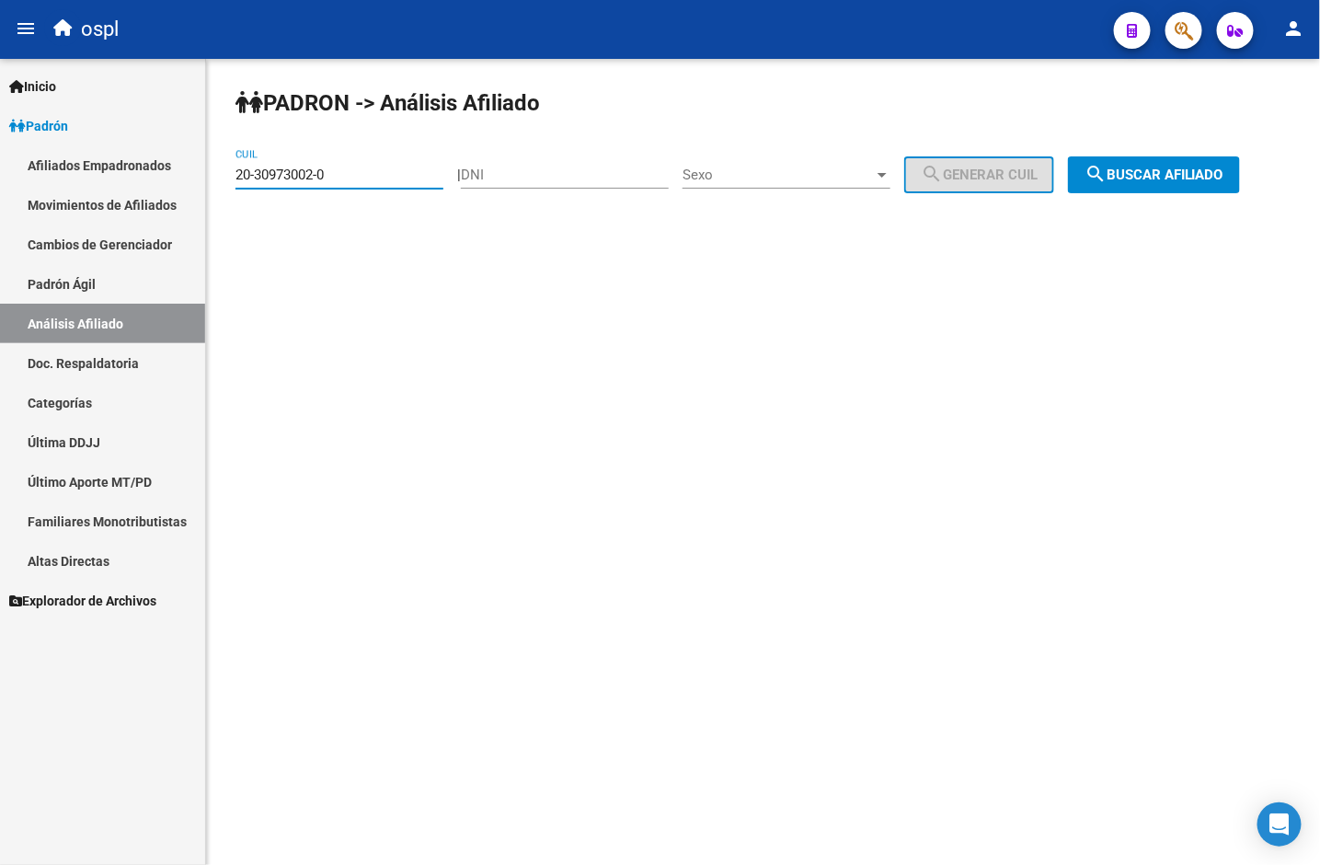
click at [1202, 187] on button "search Buscar afiliado" at bounding box center [1154, 174] width 172 height 37
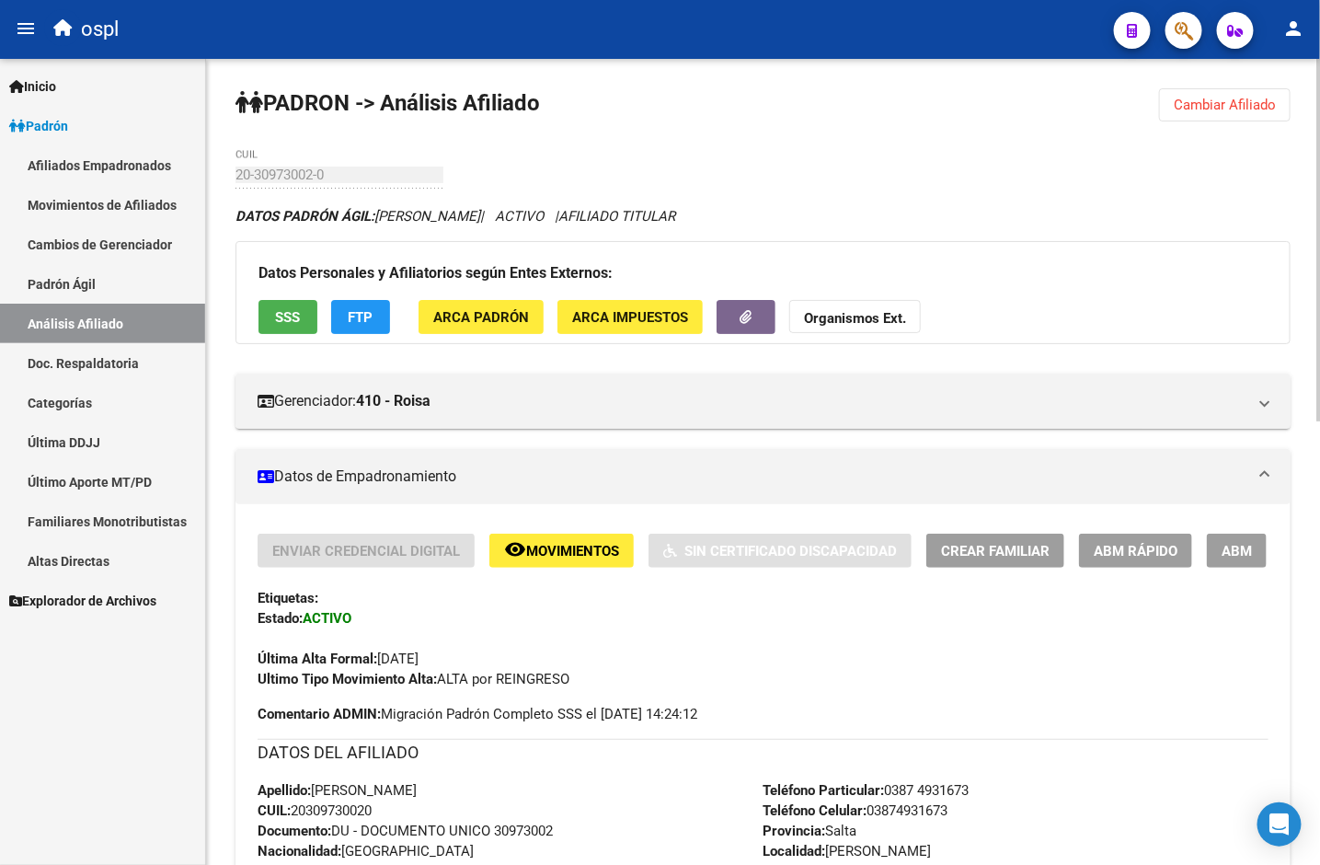
click at [1249, 549] on span "ABM" at bounding box center [1237, 551] width 30 height 17
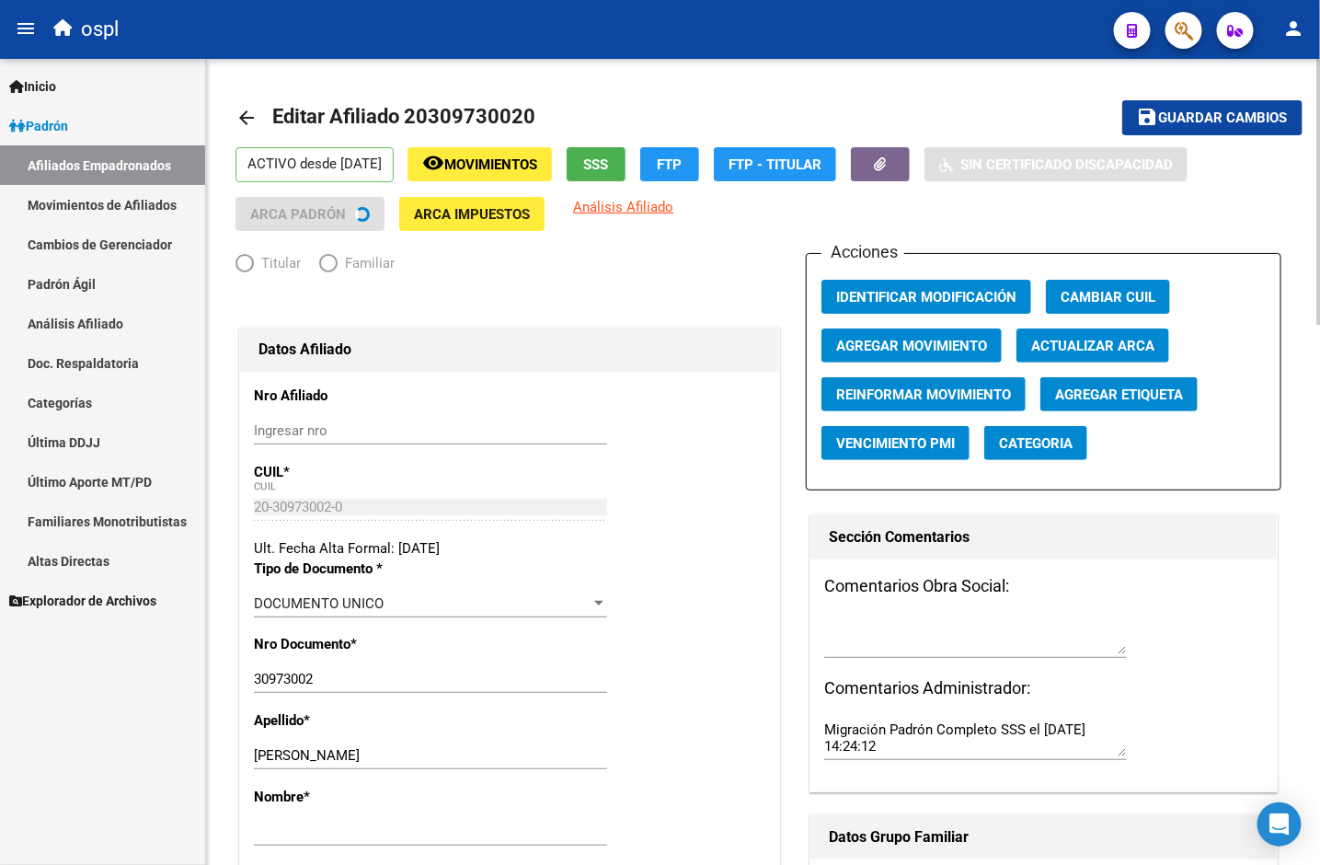
radio input "true"
type input "30-71746140-8"
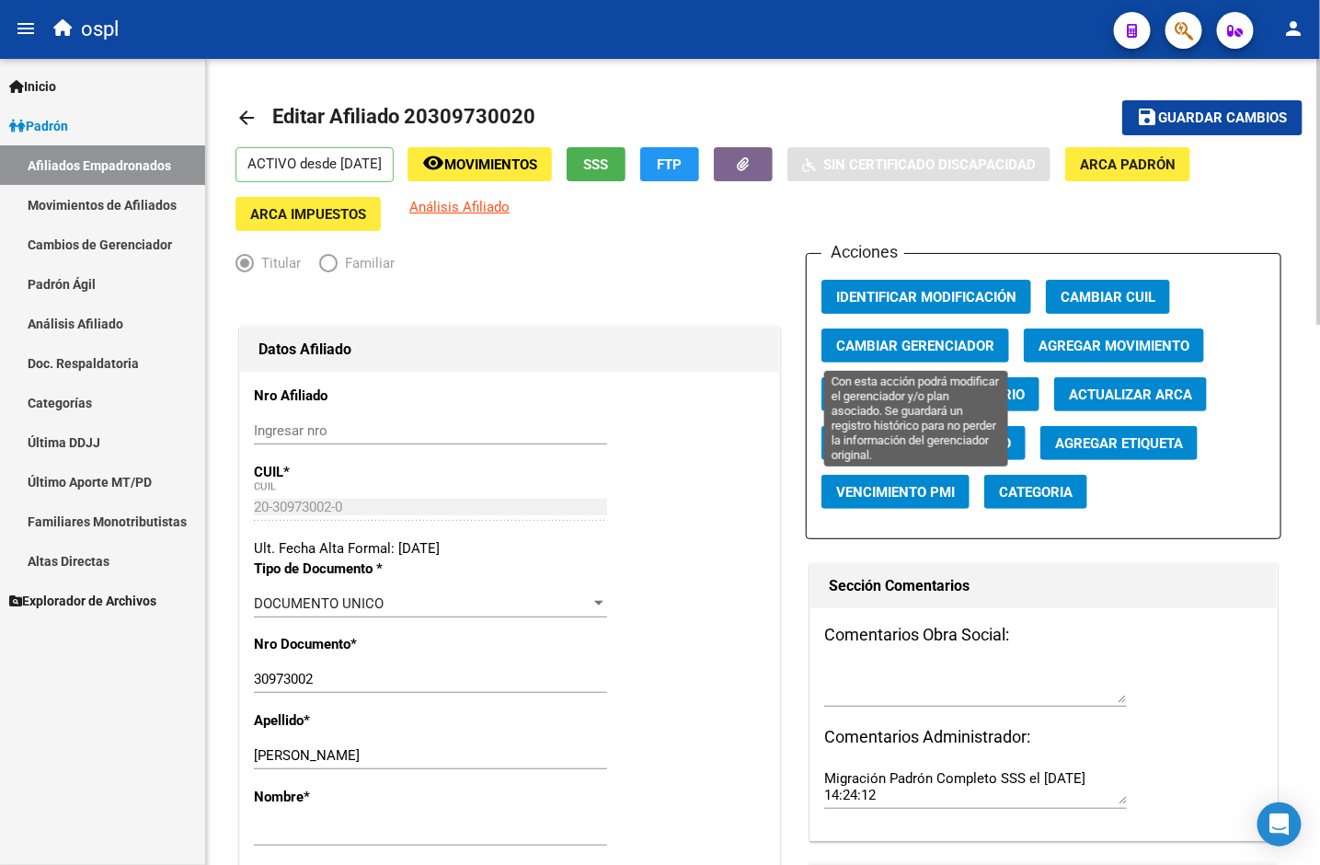
click at [1014, 337] on div "Acciones Identificar Modificación Cambiar CUIL Cambiar Gerenciador Agregar Movi…" at bounding box center [1043, 396] width 475 height 286
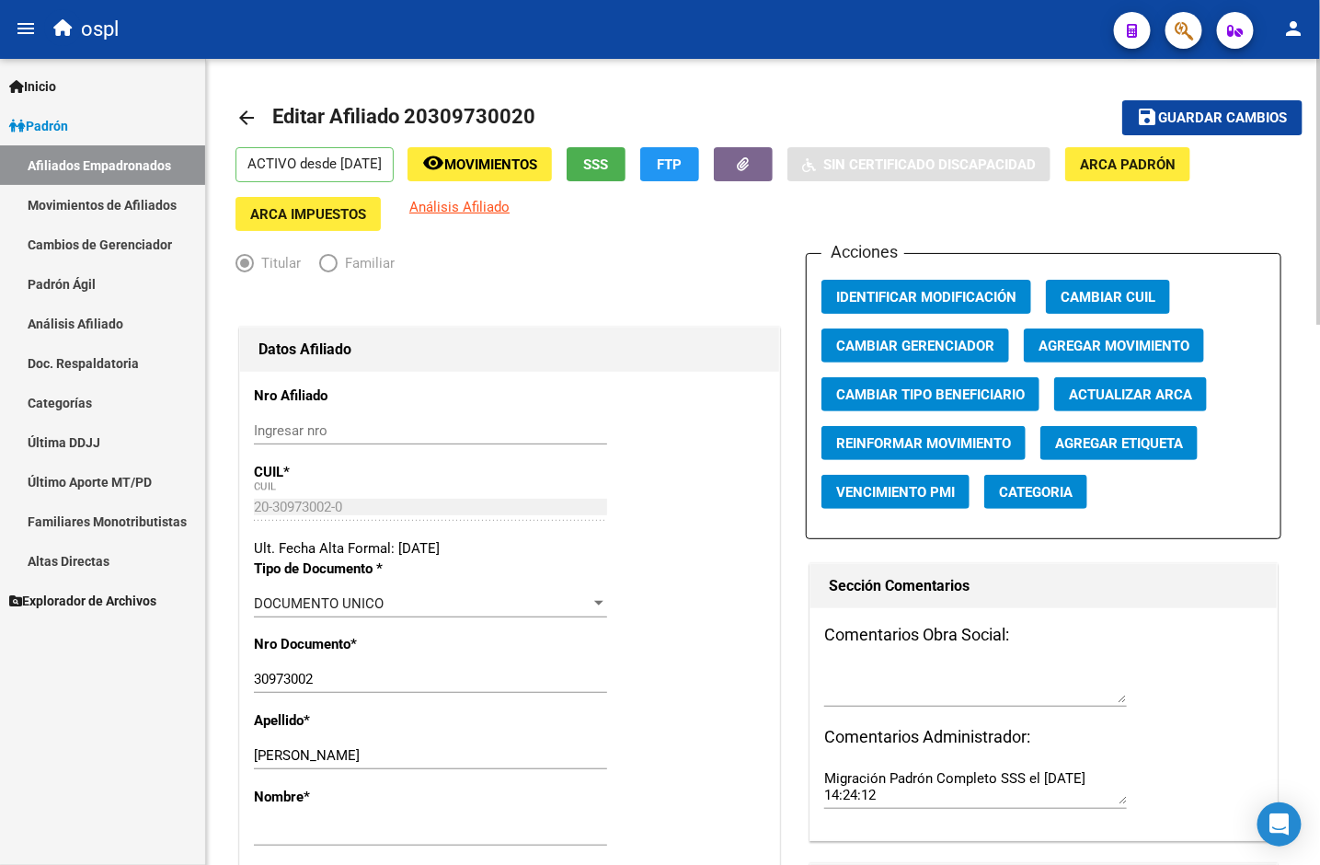
click at [1077, 340] on button "Agregar Movimiento" at bounding box center [1114, 345] width 180 height 34
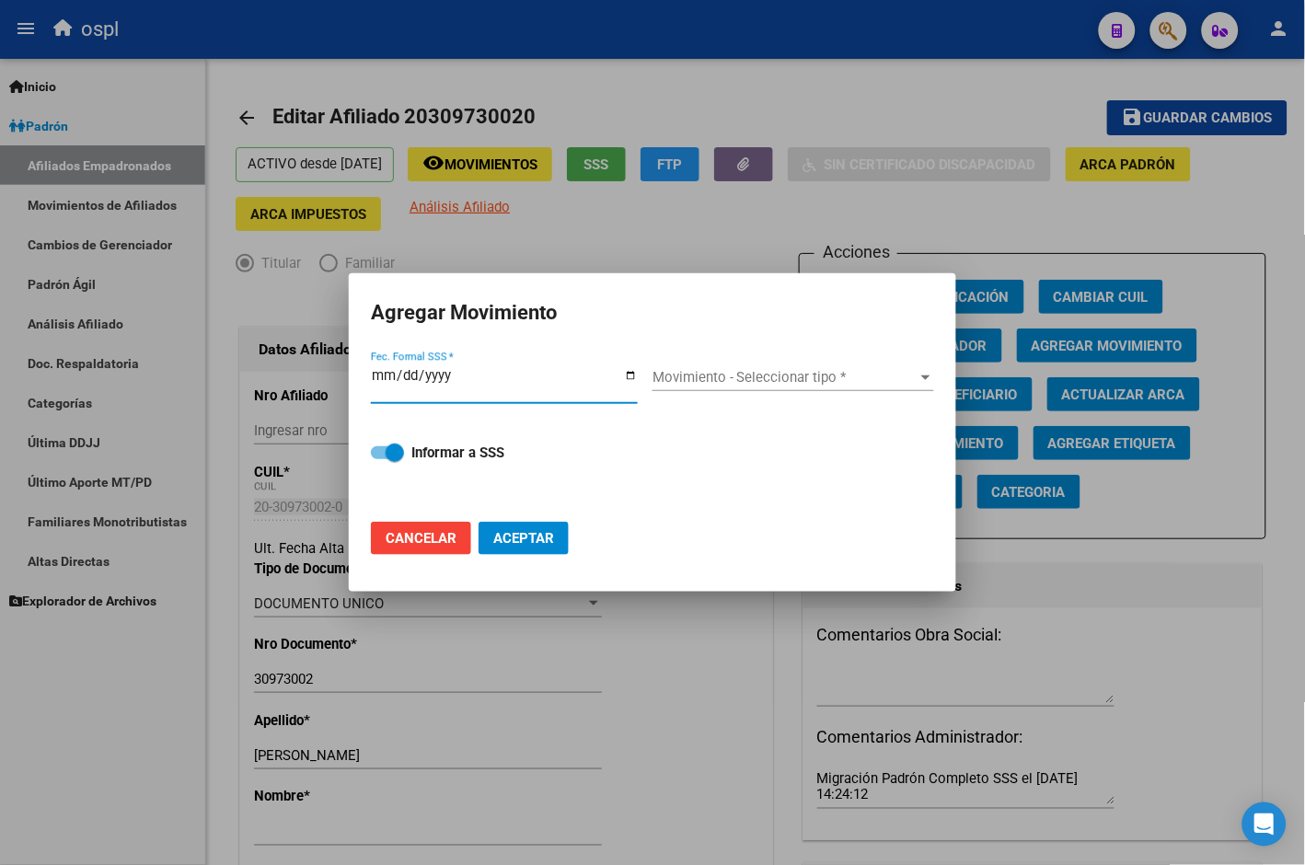
click at [554, 381] on input "Fec. Formal SSS *" at bounding box center [504, 382] width 267 height 29
click at [617, 379] on input "Fec. Formal SSS *" at bounding box center [504, 382] width 267 height 29
click at [624, 374] on input "Fec. Formal SSS *" at bounding box center [504, 382] width 267 height 29
type input "[DATE]"
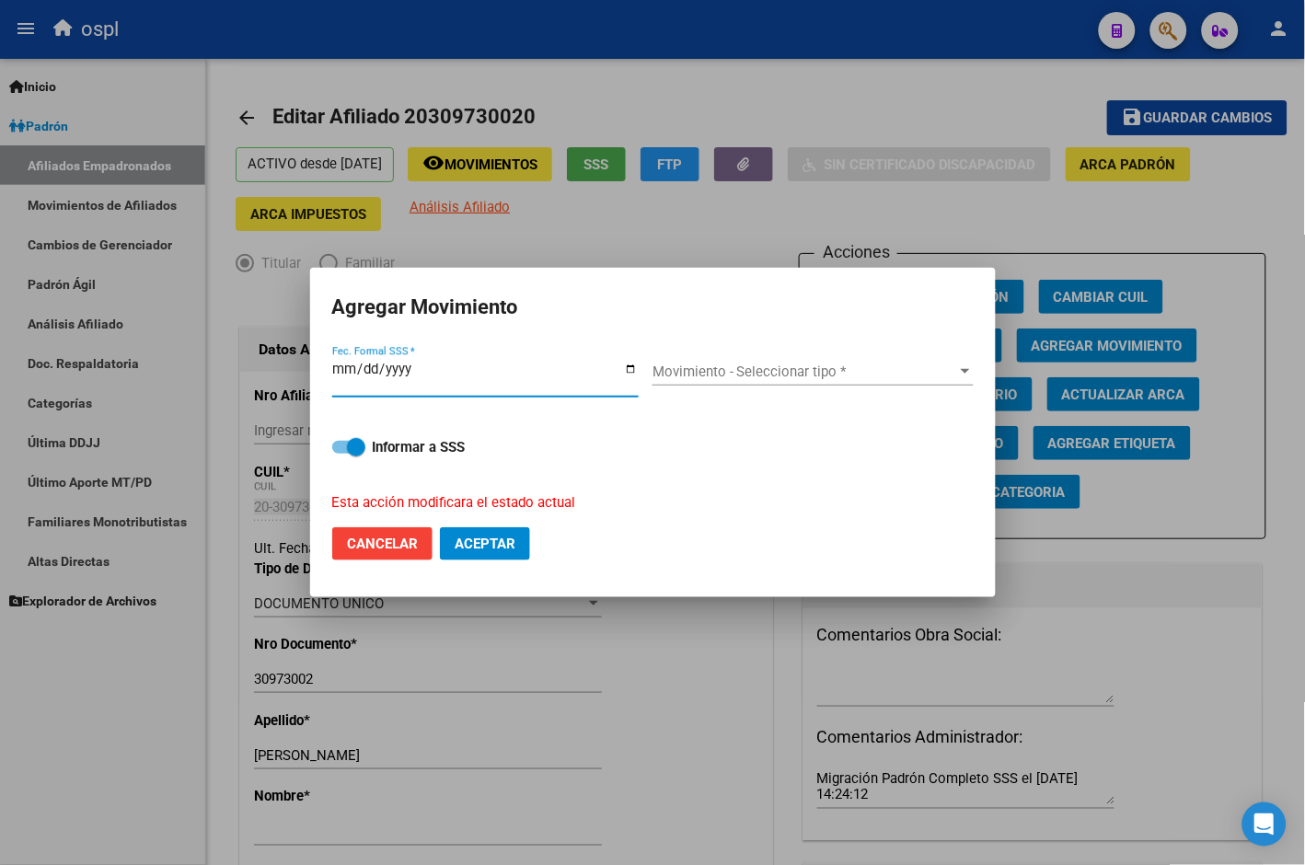
click at [701, 364] on span "Movimiento - Seleccionar tipo *" at bounding box center [804, 371] width 305 height 17
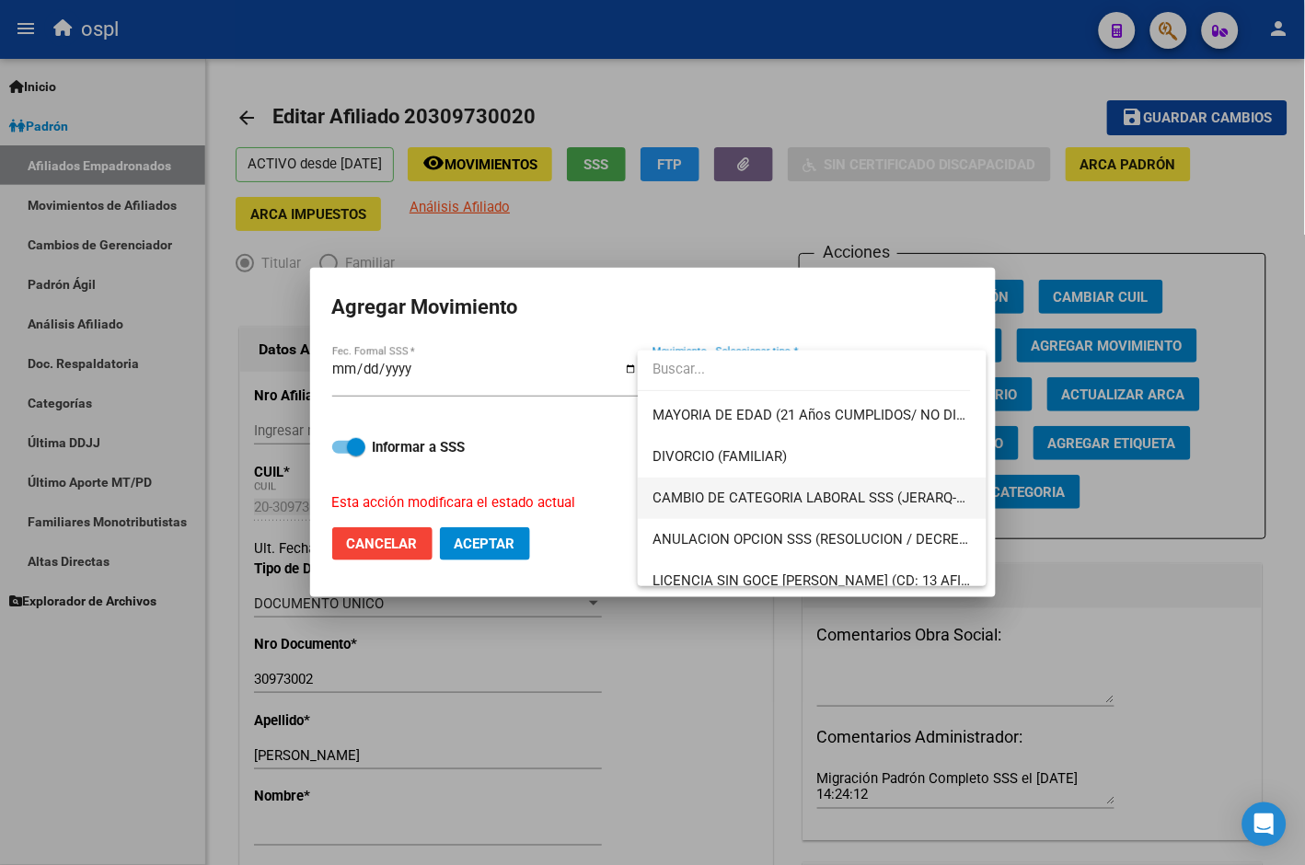
scroll to position [306, 0]
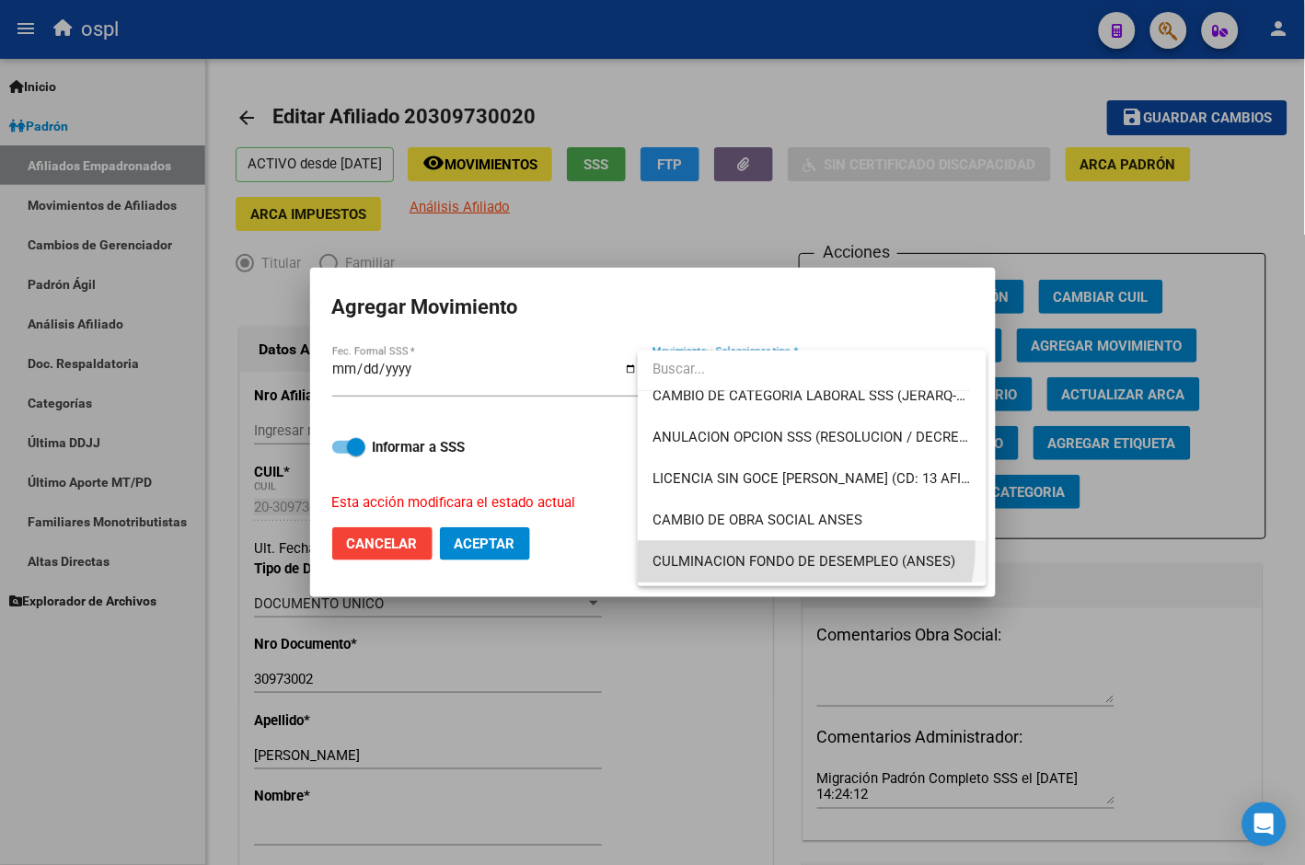
click at [799, 546] on span "CULMINACION FONDO DE DESEMPLEO (ANSES)" at bounding box center [811, 561] width 319 height 41
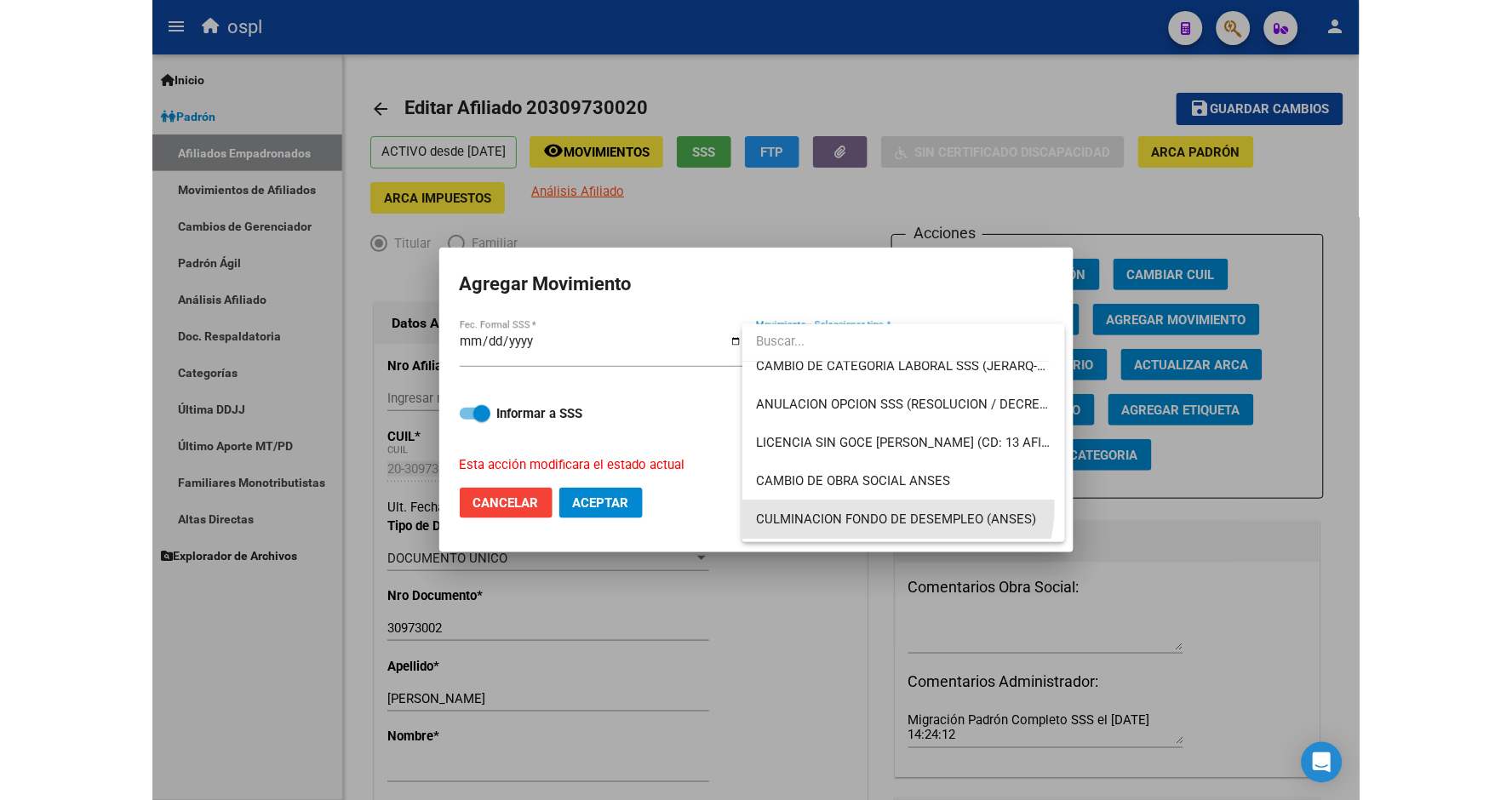
scroll to position [279, 0]
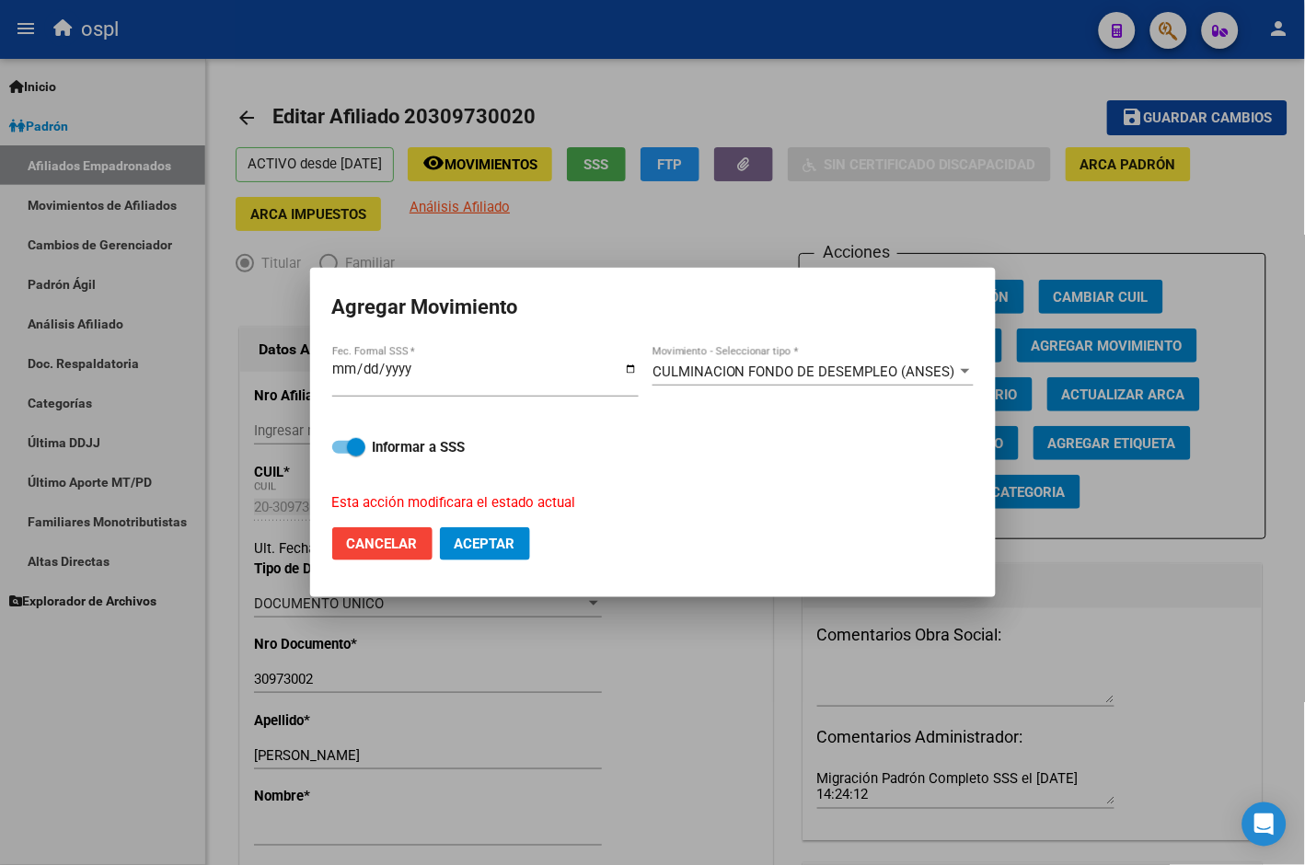
click at [366, 458] on div "Informar a SSS Esta acción modificara el estado actual" at bounding box center [652, 463] width 641 height 98
click at [366, 447] on label "Informar a SSS" at bounding box center [652, 447] width 641 height 22
click at [341, 454] on input "Informar a SSS" at bounding box center [340, 454] width 1 height 1
checkbox input "false"
click at [476, 539] on span "Aceptar" at bounding box center [485, 544] width 61 height 17
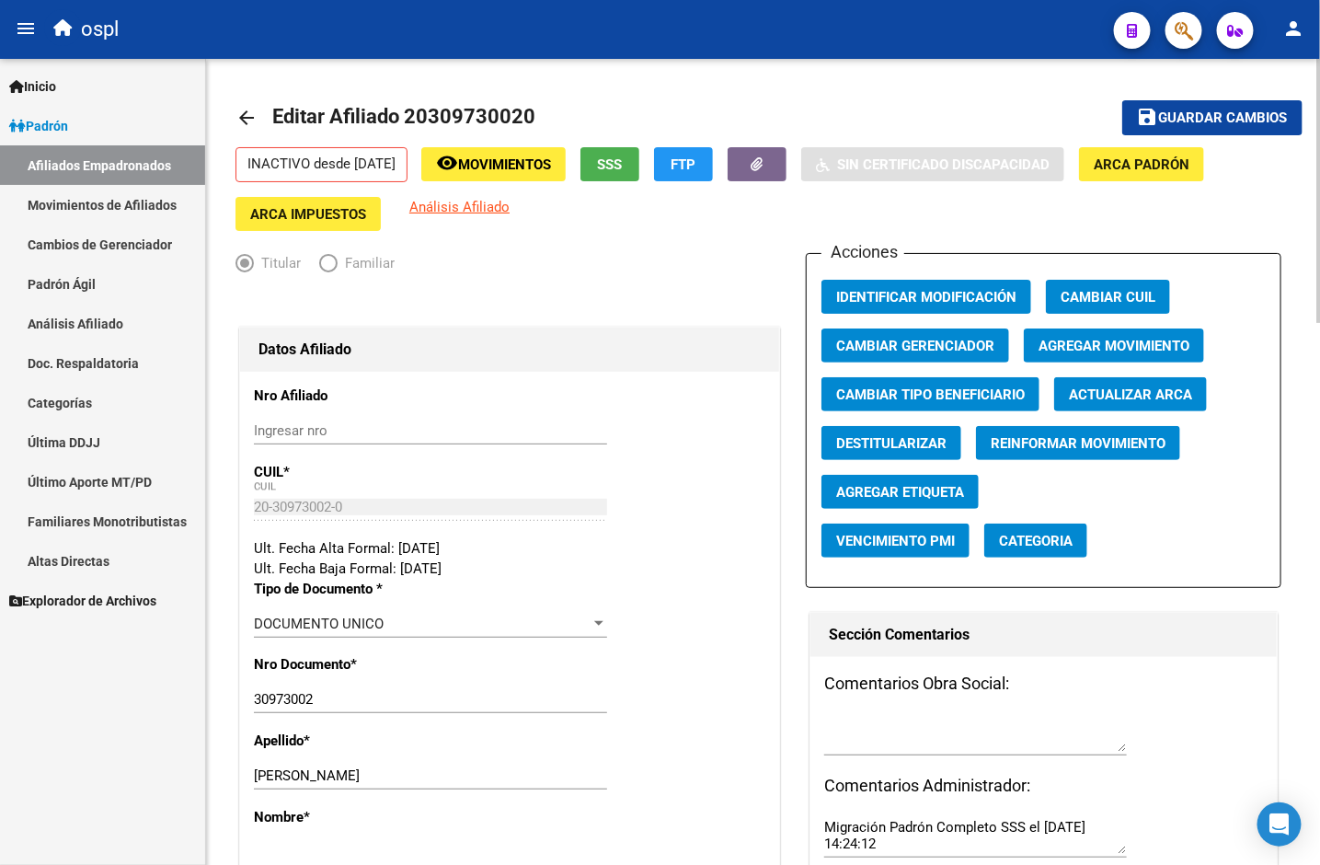
click at [568, 103] on mat-toolbar-row "arrow_back Editar Afiliado 20309730020" at bounding box center [647, 117] width 823 height 59
